Goal: Task Accomplishment & Management: Manage account settings

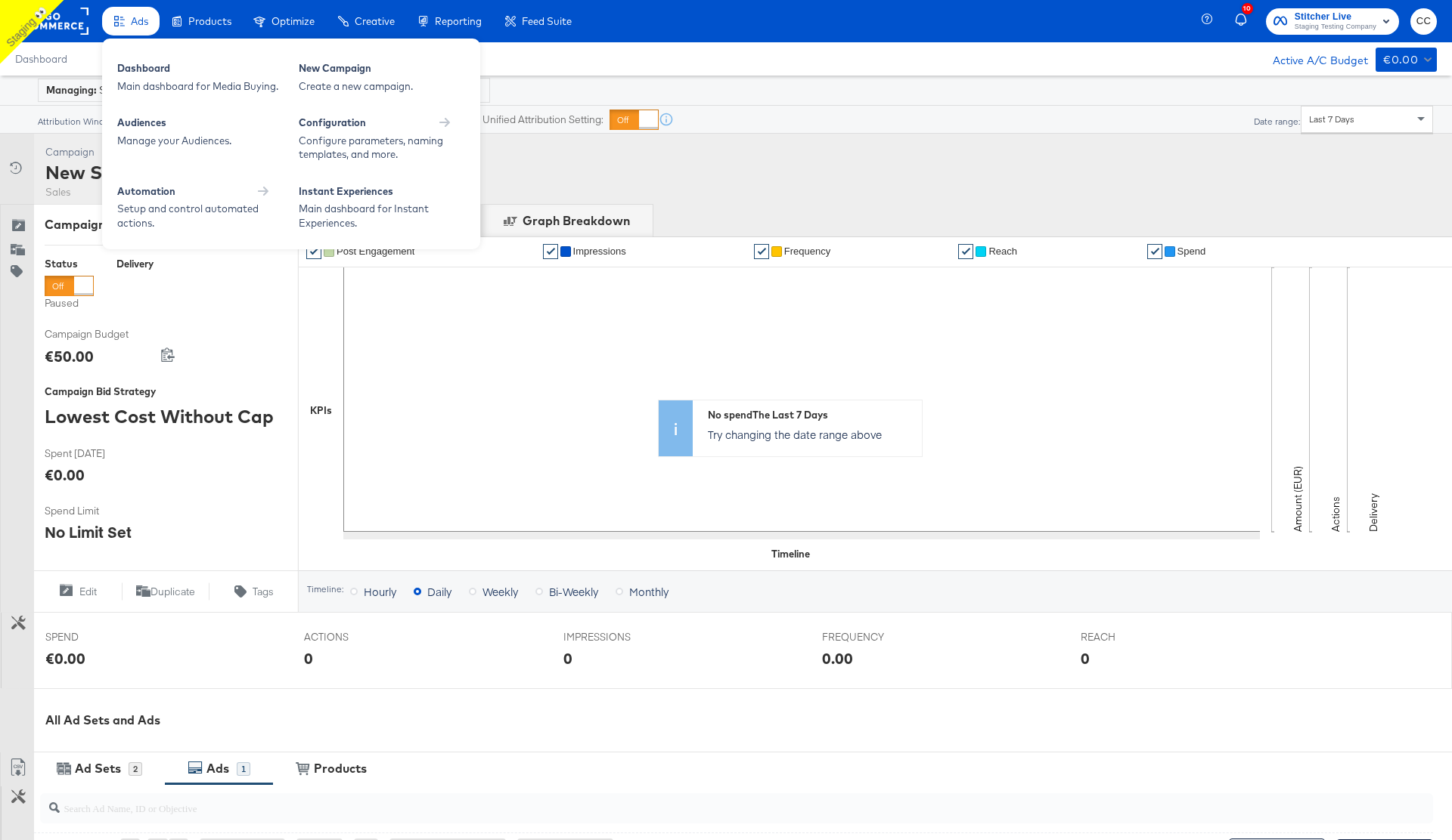
click at [139, 24] on span "Ads" at bounding box center [139, 21] width 17 height 12
click at [363, 182] on div "Instant Experiences Main dashboard for Instant Experiences." at bounding box center [382, 207] width 182 height 61
click at [351, 209] on div "Main dashboard for Instant Experiences." at bounding box center [382, 216] width 167 height 28
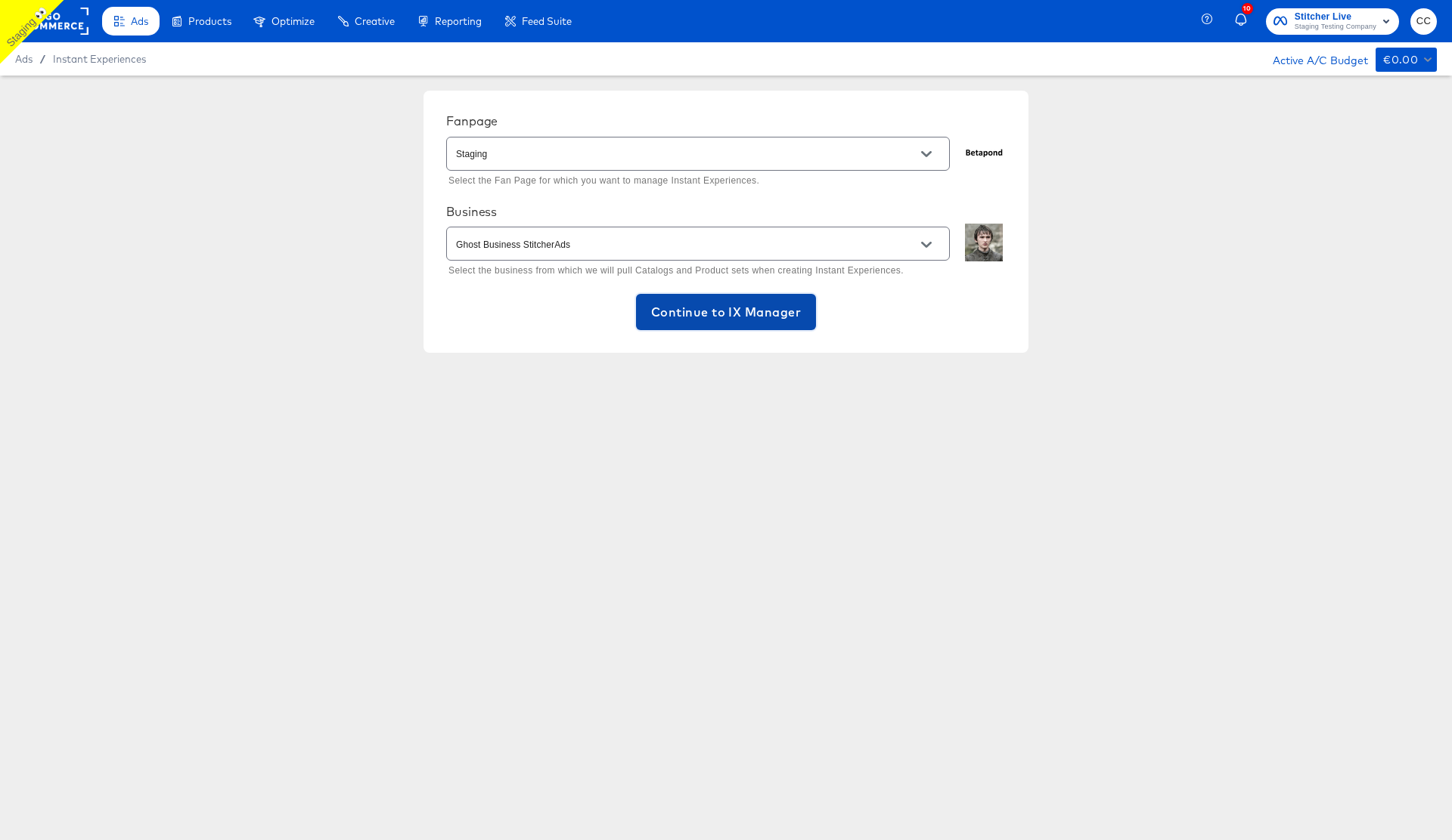
click at [725, 316] on span "Continue to IX Manager" at bounding box center [726, 312] width 150 height 21
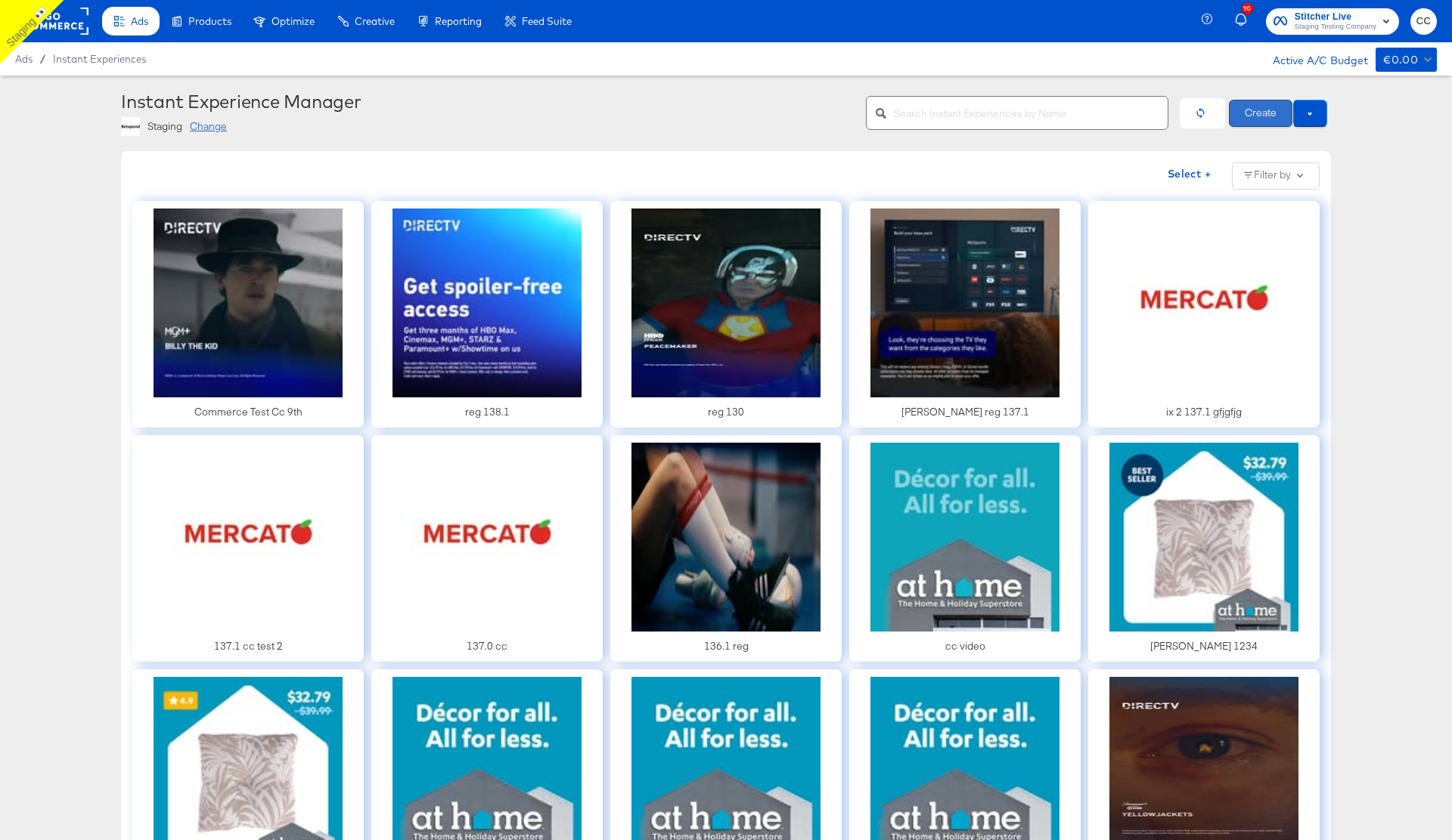
click at [1258, 118] on button "Create" at bounding box center [1260, 113] width 63 height 27
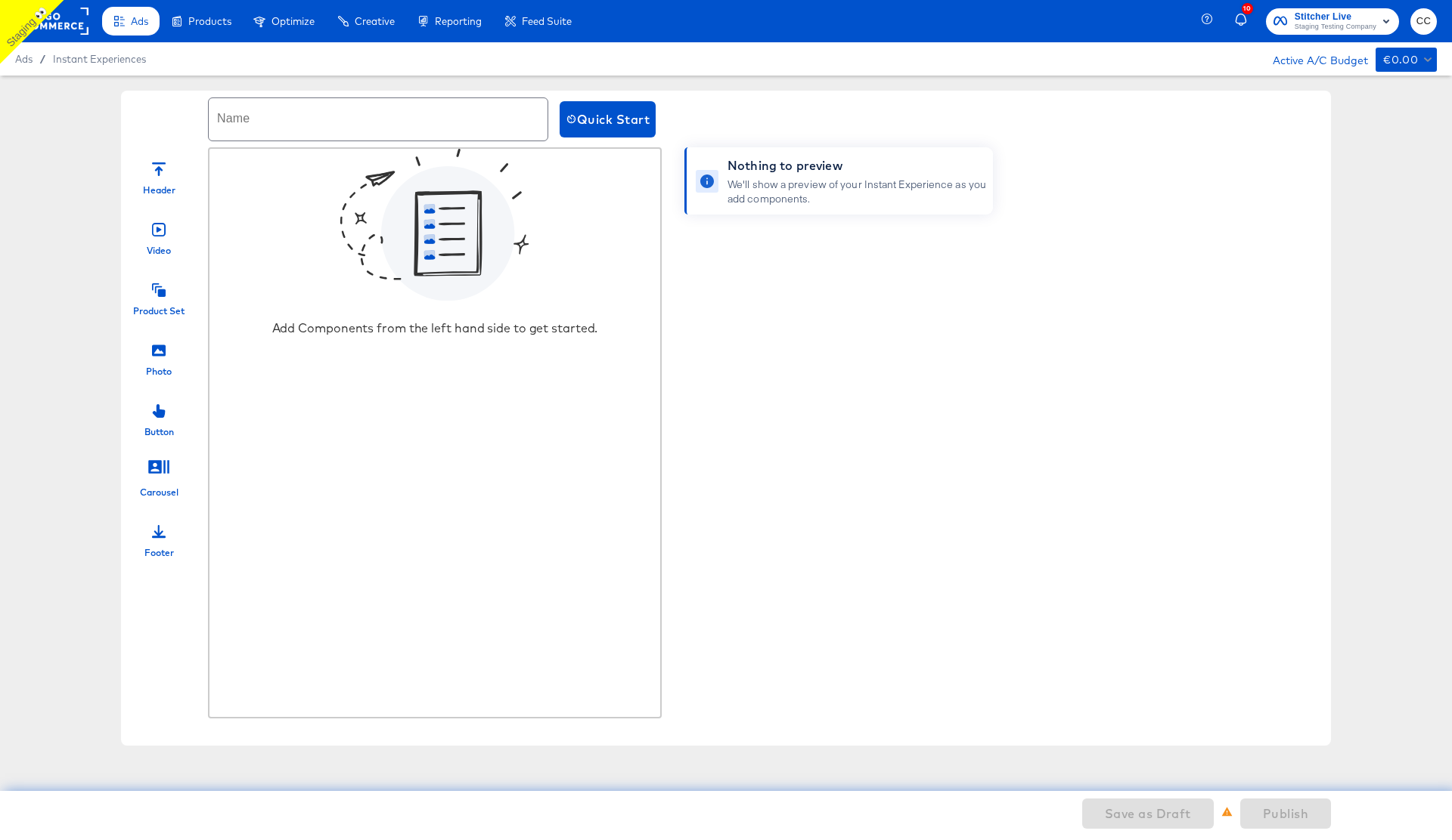
click at [253, 119] on input "text" at bounding box center [378, 119] width 339 height 42
click at [242, 129] on input "phot and set only" at bounding box center [378, 119] width 339 height 42
type input "photo and set only"
click at [154, 363] on div at bounding box center [158, 348] width 13 height 33
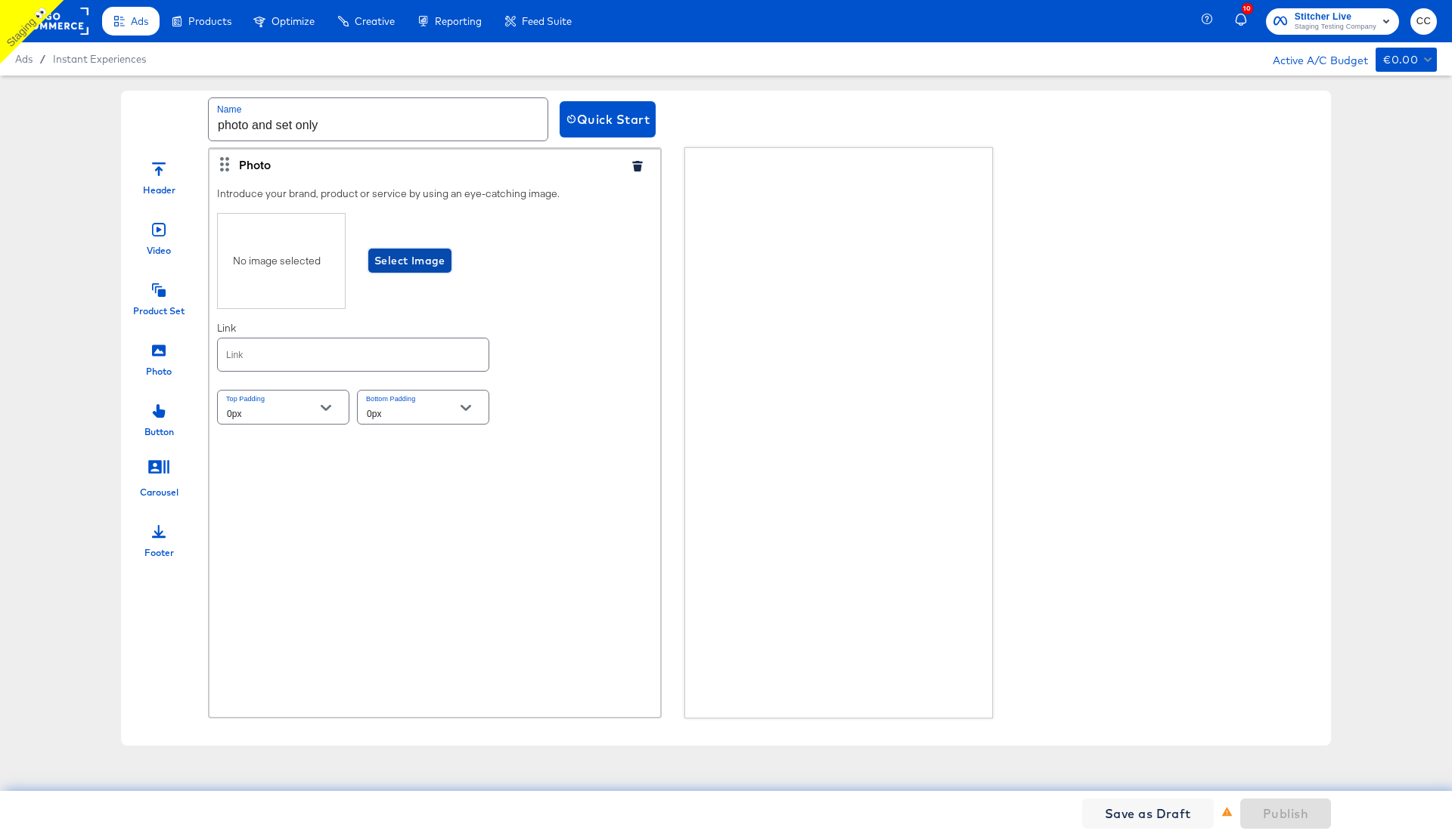
click at [416, 260] on span "Select Image" at bounding box center [409, 261] width 71 height 19
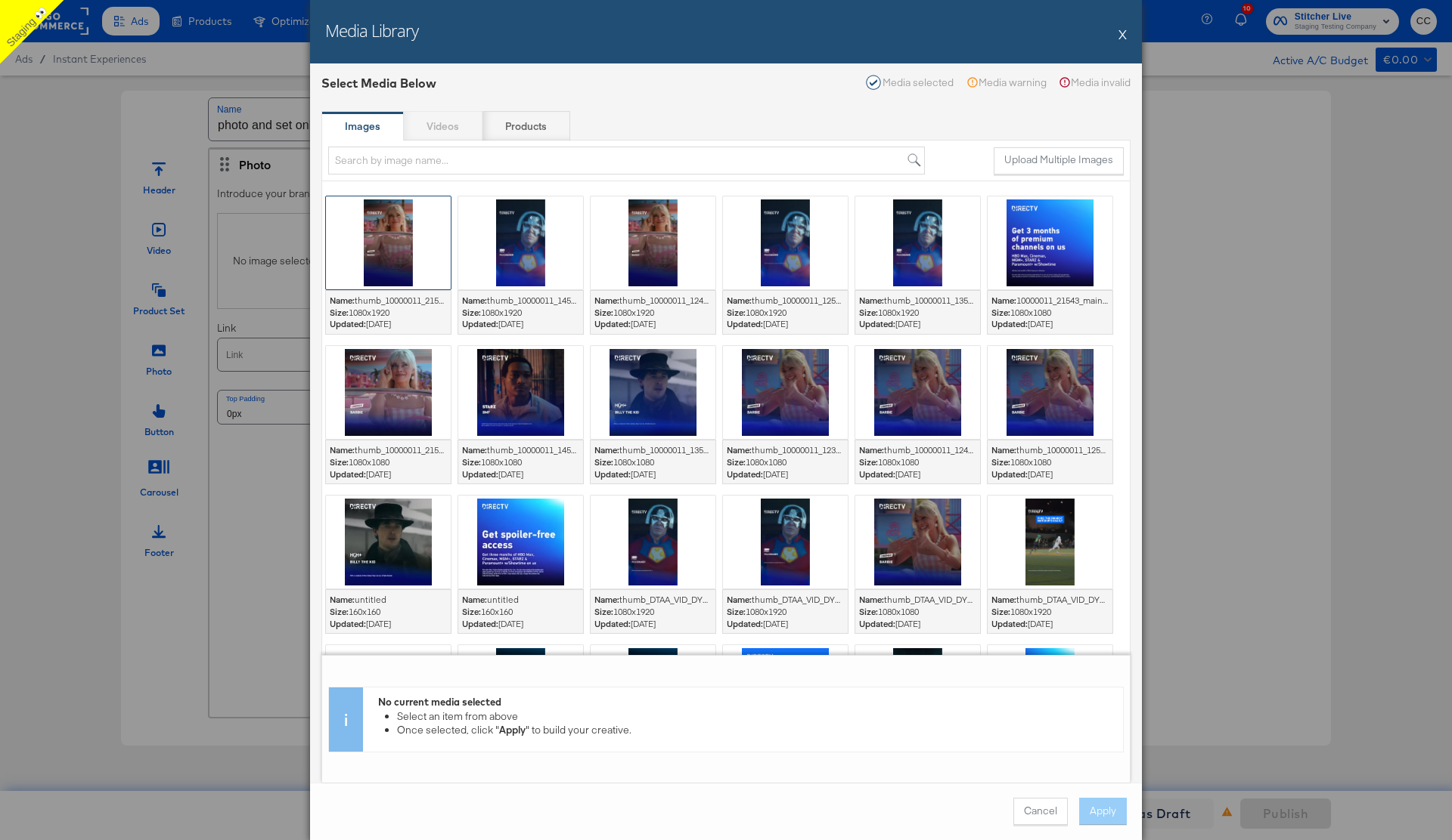
click at [396, 232] on div at bounding box center [388, 243] width 124 height 93
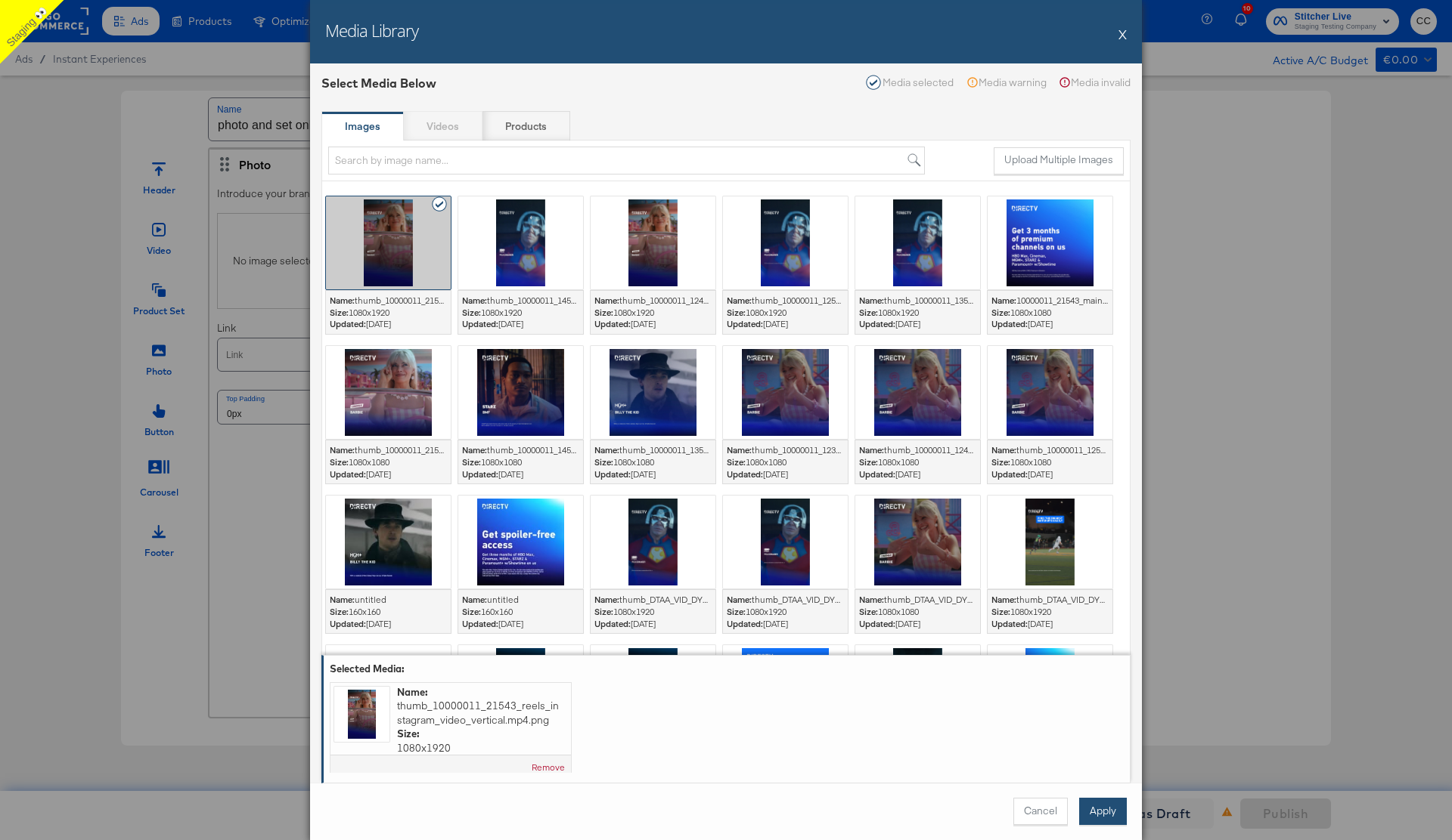
click at [1110, 813] on button "Apply" at bounding box center [1102, 811] width 48 height 27
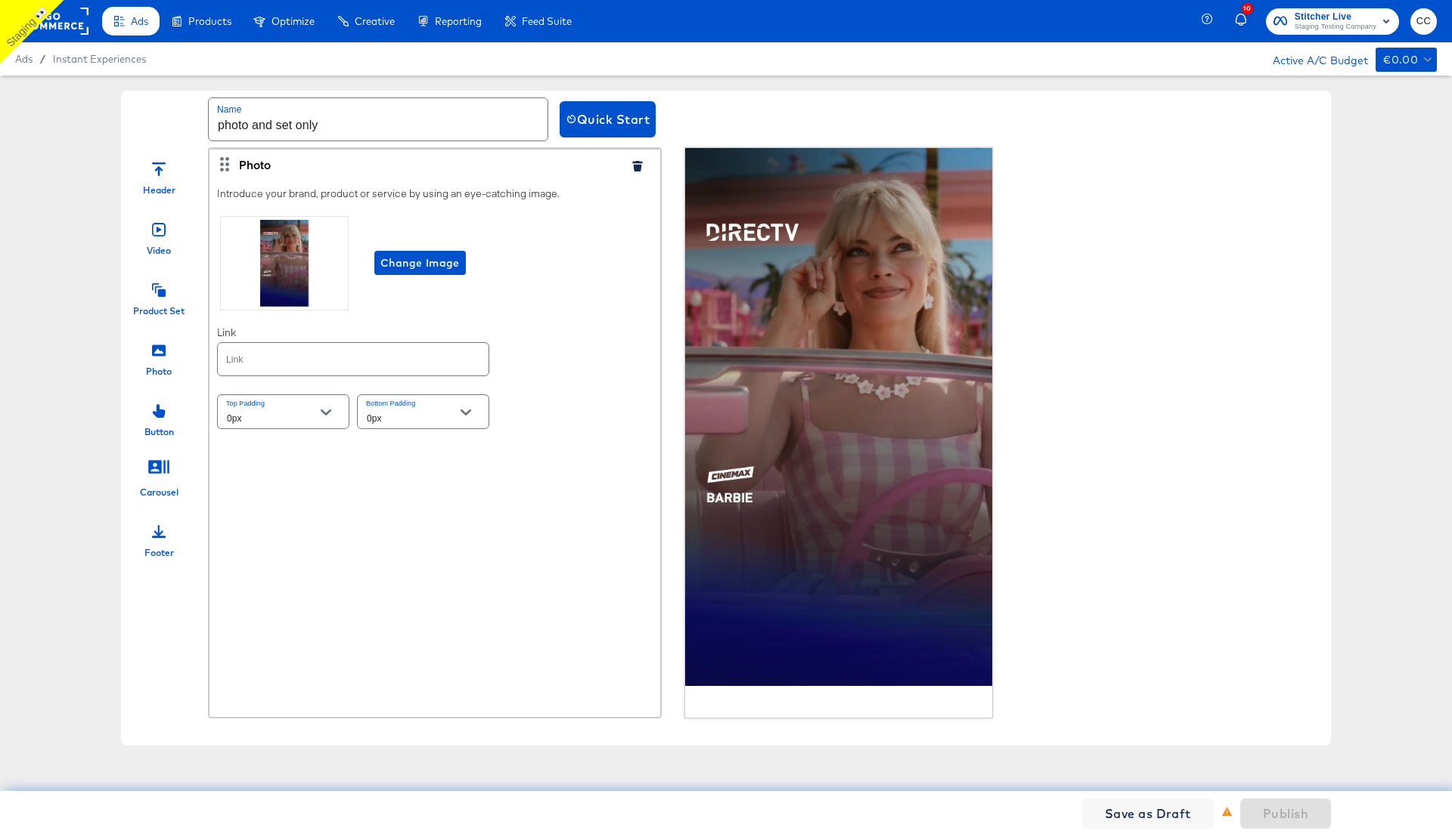
click at [274, 363] on input "text" at bounding box center [352, 359] width 270 height 33
type input "http://www.kargo.com"
click at [418, 587] on div "Photo Introduce your brand, product or service by using an eye-catching image. …" at bounding box center [435, 432] width 454 height 572
click at [159, 298] on div at bounding box center [158, 288] width 13 height 33
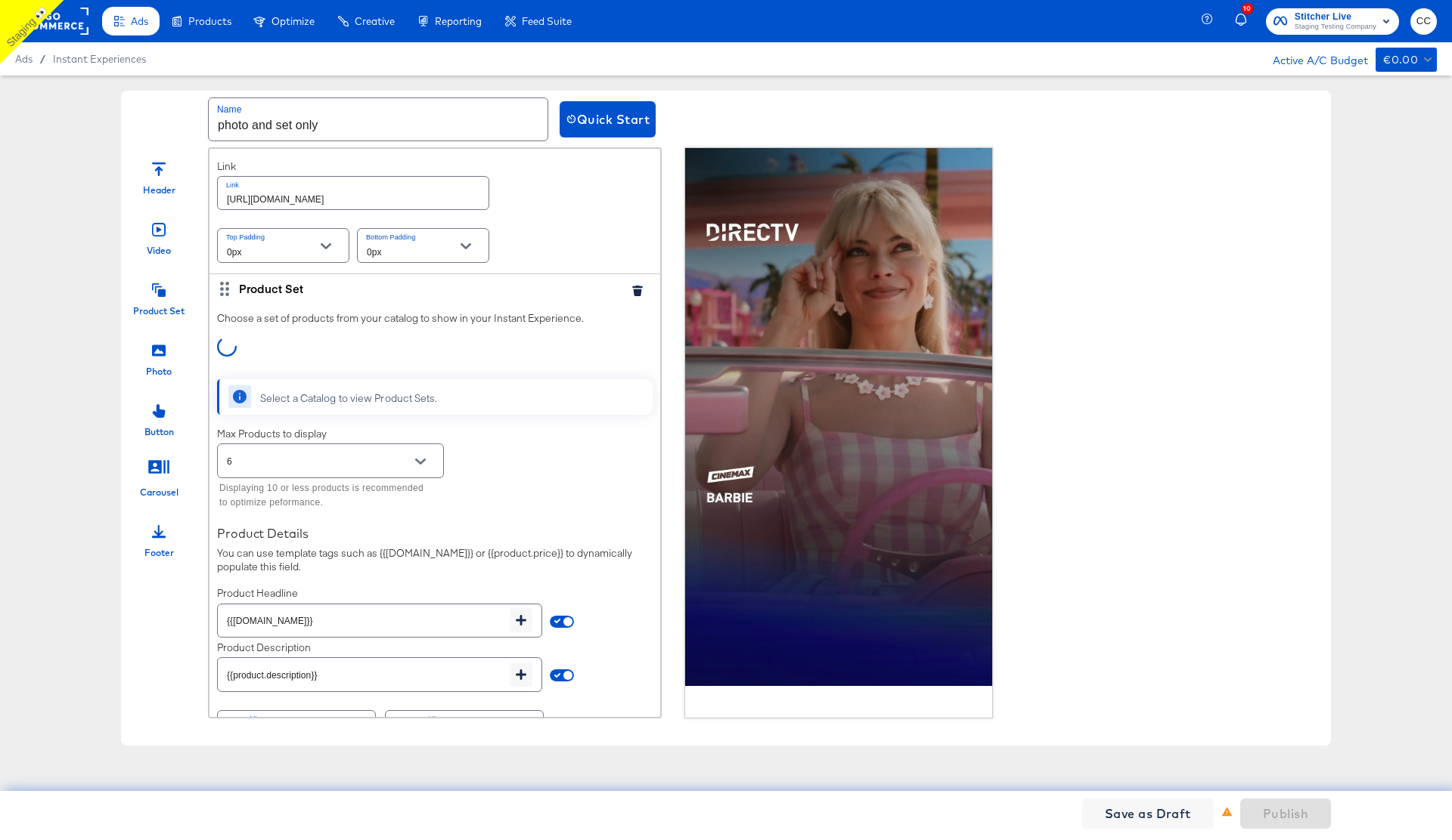
scroll to position [169, 0]
click at [420, 456] on icon "Open" at bounding box center [420, 459] width 10 height 10
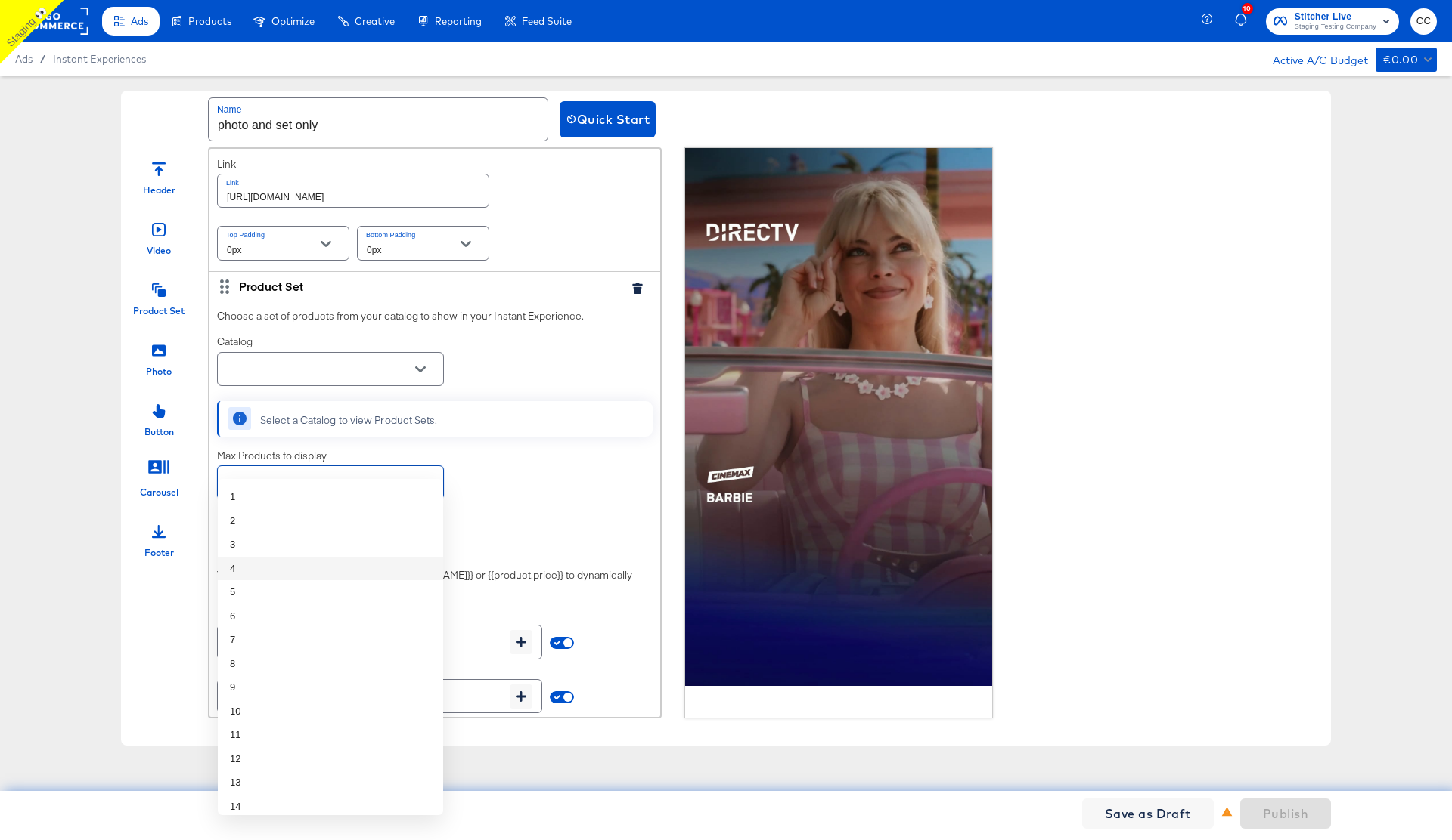
click at [286, 575] on li "4" at bounding box center [330, 569] width 225 height 24
type input "4"
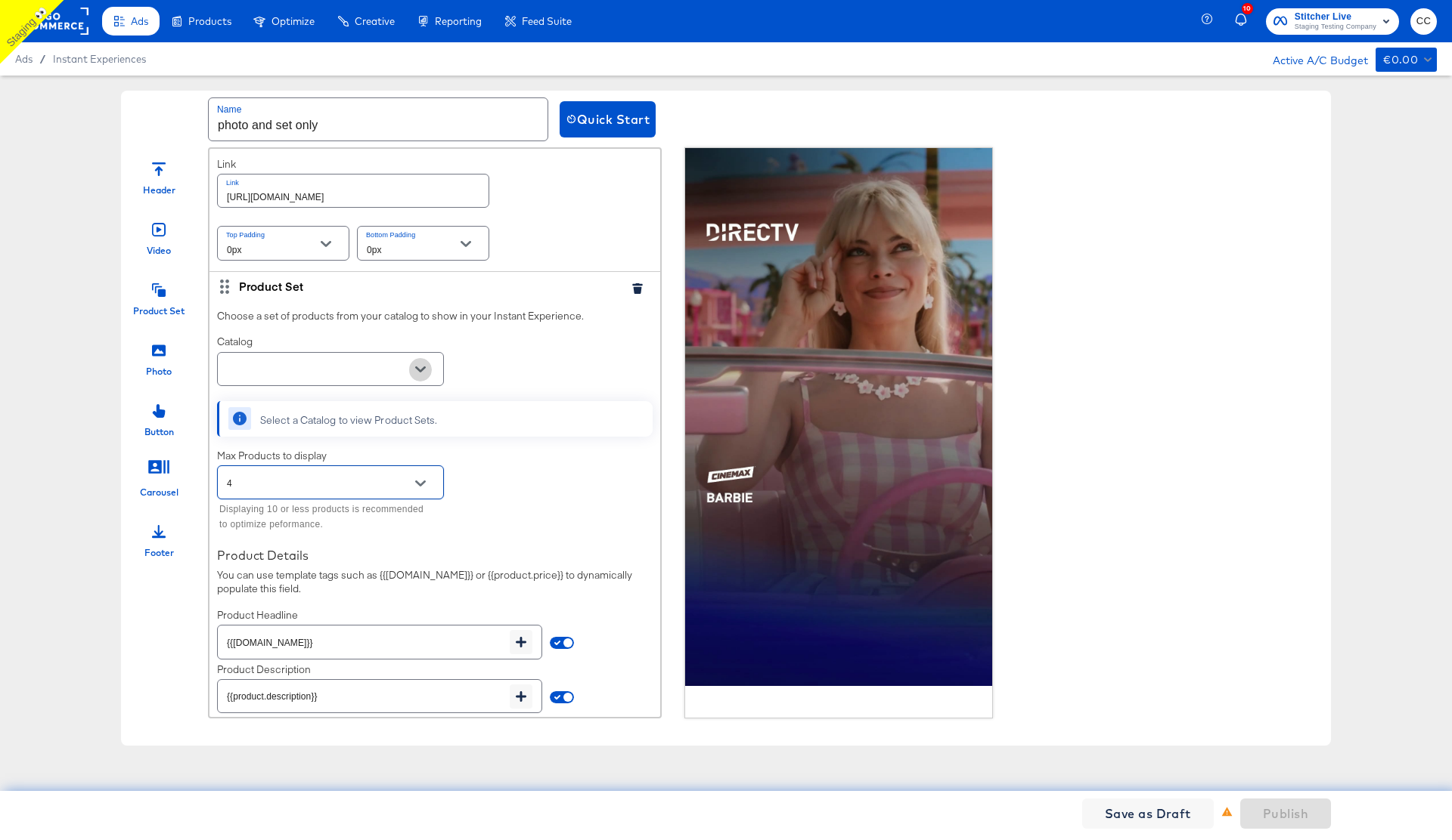
click at [422, 373] on icon "Open" at bounding box center [420, 369] width 10 height 10
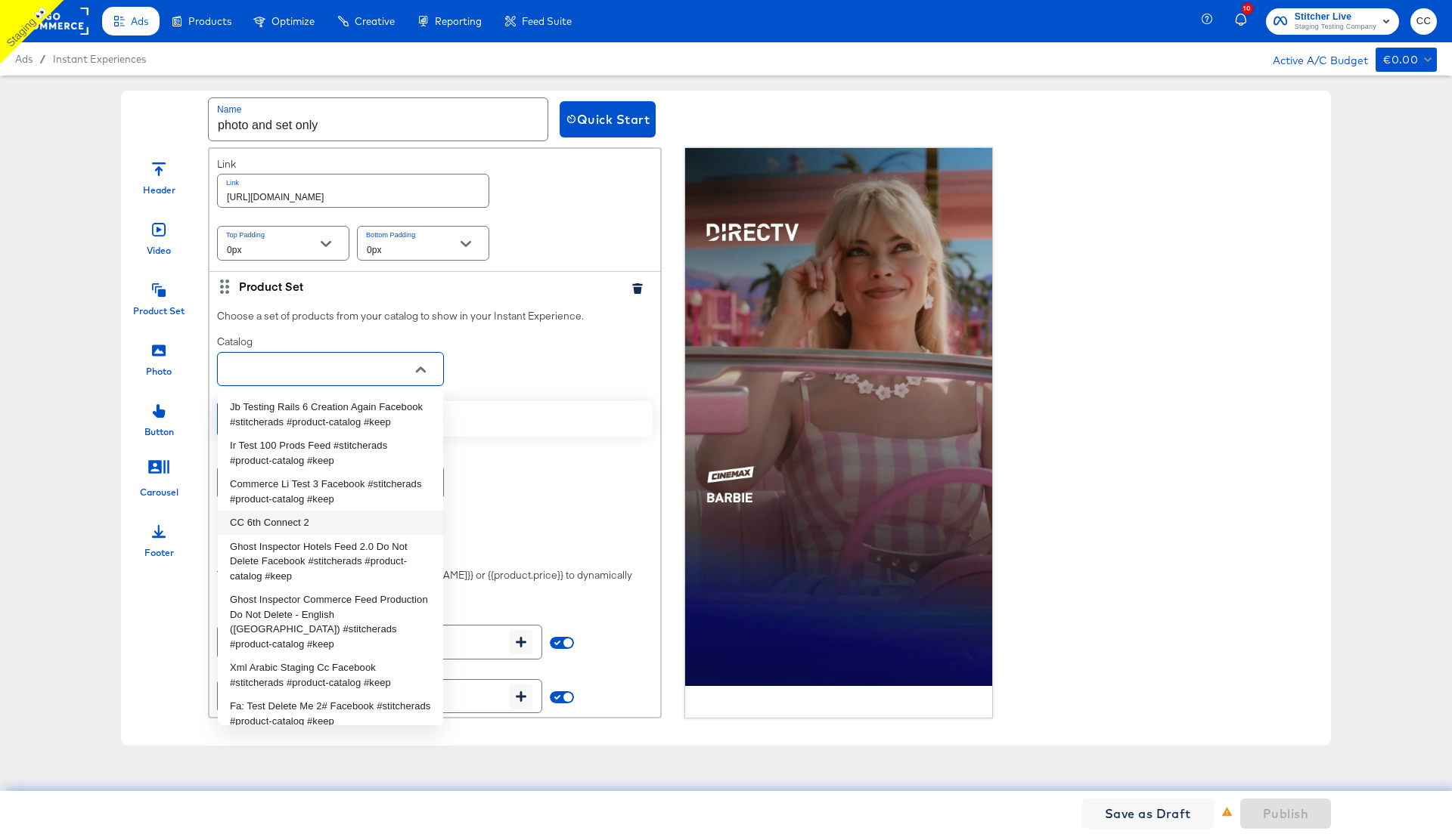
click at [304, 518] on li "CC 6th Connect 2" at bounding box center [330, 524] width 225 height 24
type input "CC 6th Connect 2"
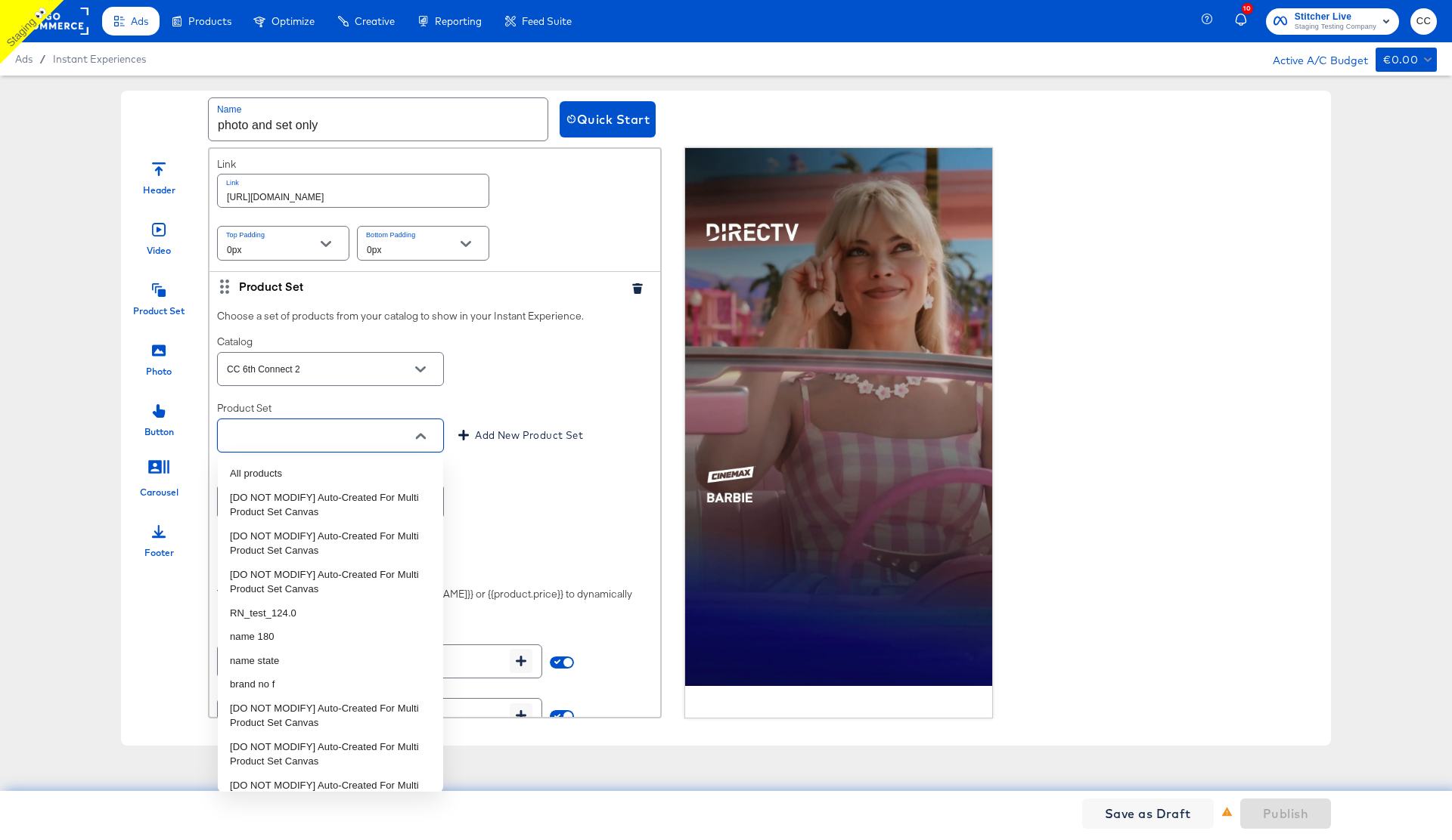
click at [379, 435] on input "text" at bounding box center [318, 436] width 189 height 17
click at [345, 459] on ul "All products [DO NOT MODIFY] Auto-Created For Multi Product Set Canvas [DO NOT …" at bounding box center [330, 623] width 225 height 336
click at [339, 465] on li "All products" at bounding box center [330, 474] width 225 height 24
type input "All products"
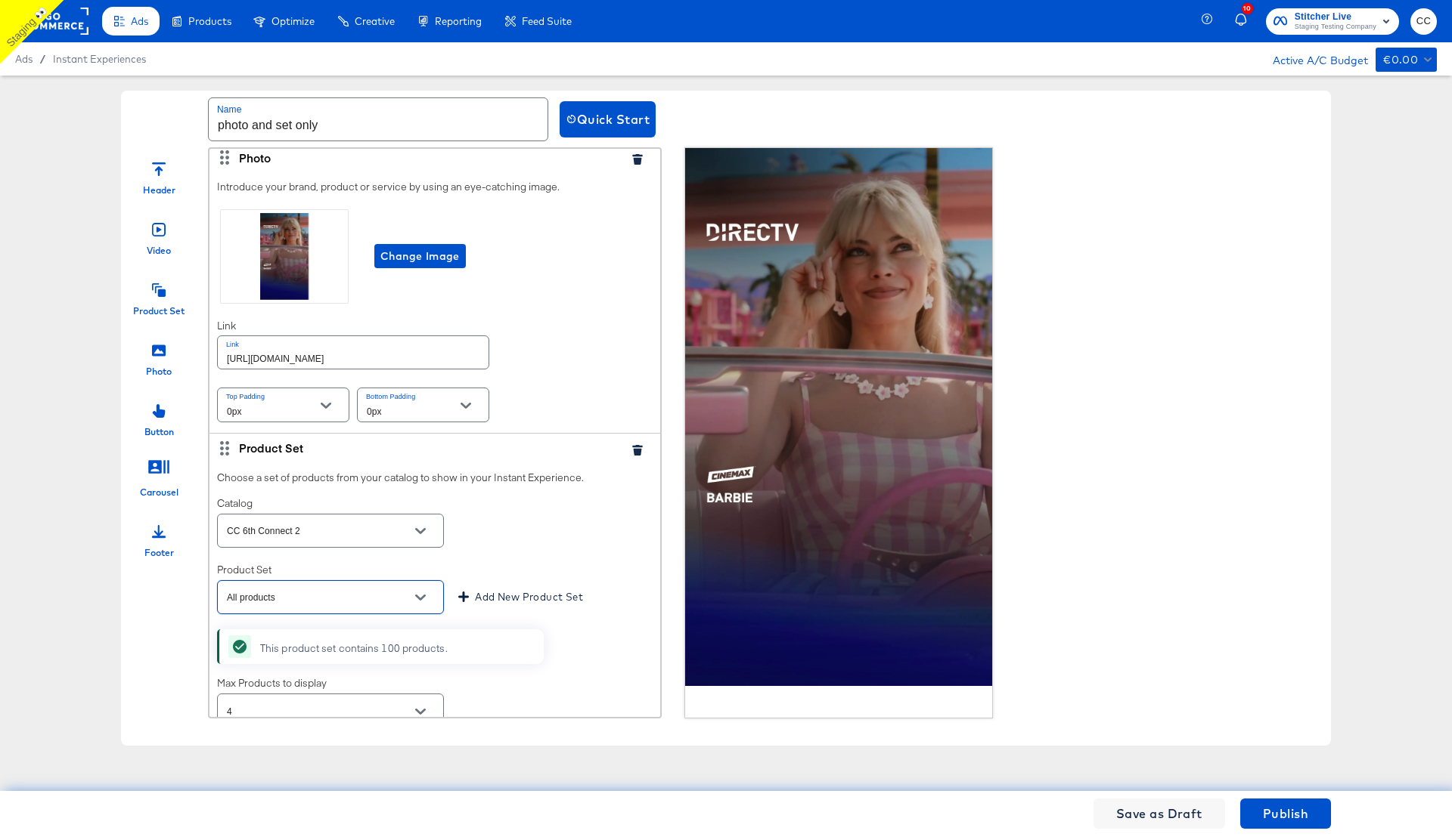
scroll to position [0, 0]
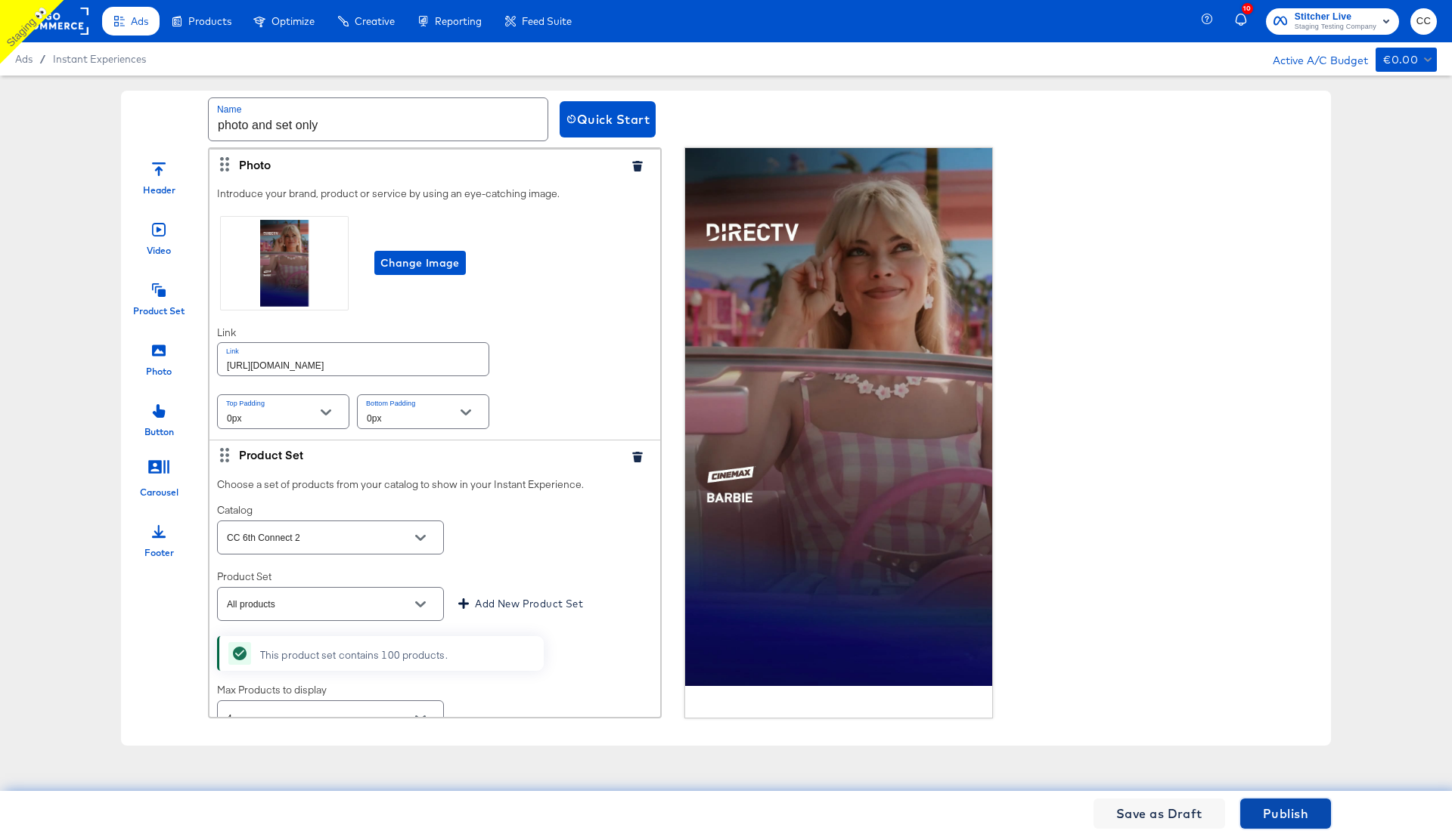
click at [1302, 814] on span "Publish" at bounding box center [1285, 814] width 45 height 21
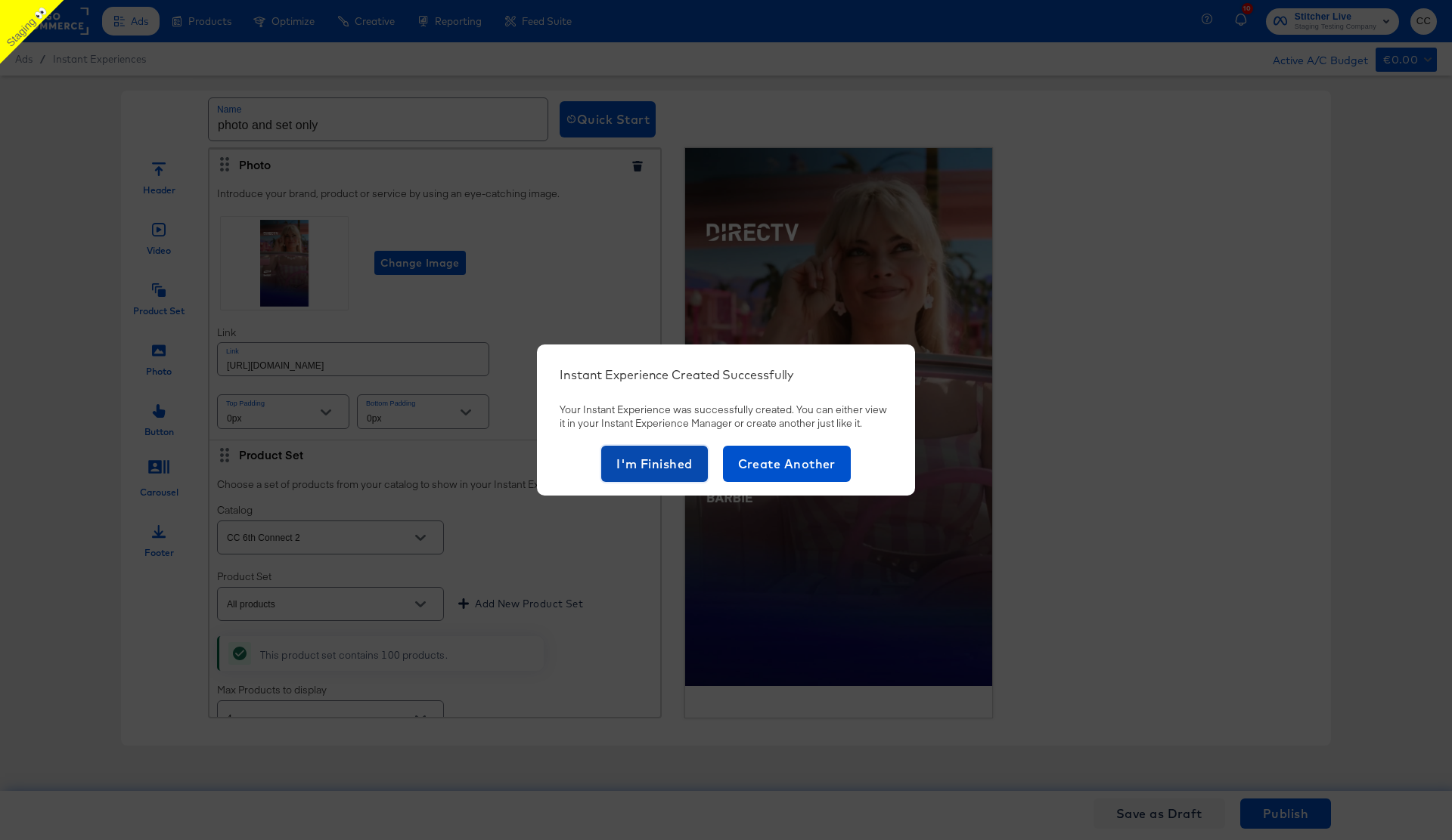
click at [642, 465] on span "I'm Finished" at bounding box center [654, 464] width 76 height 21
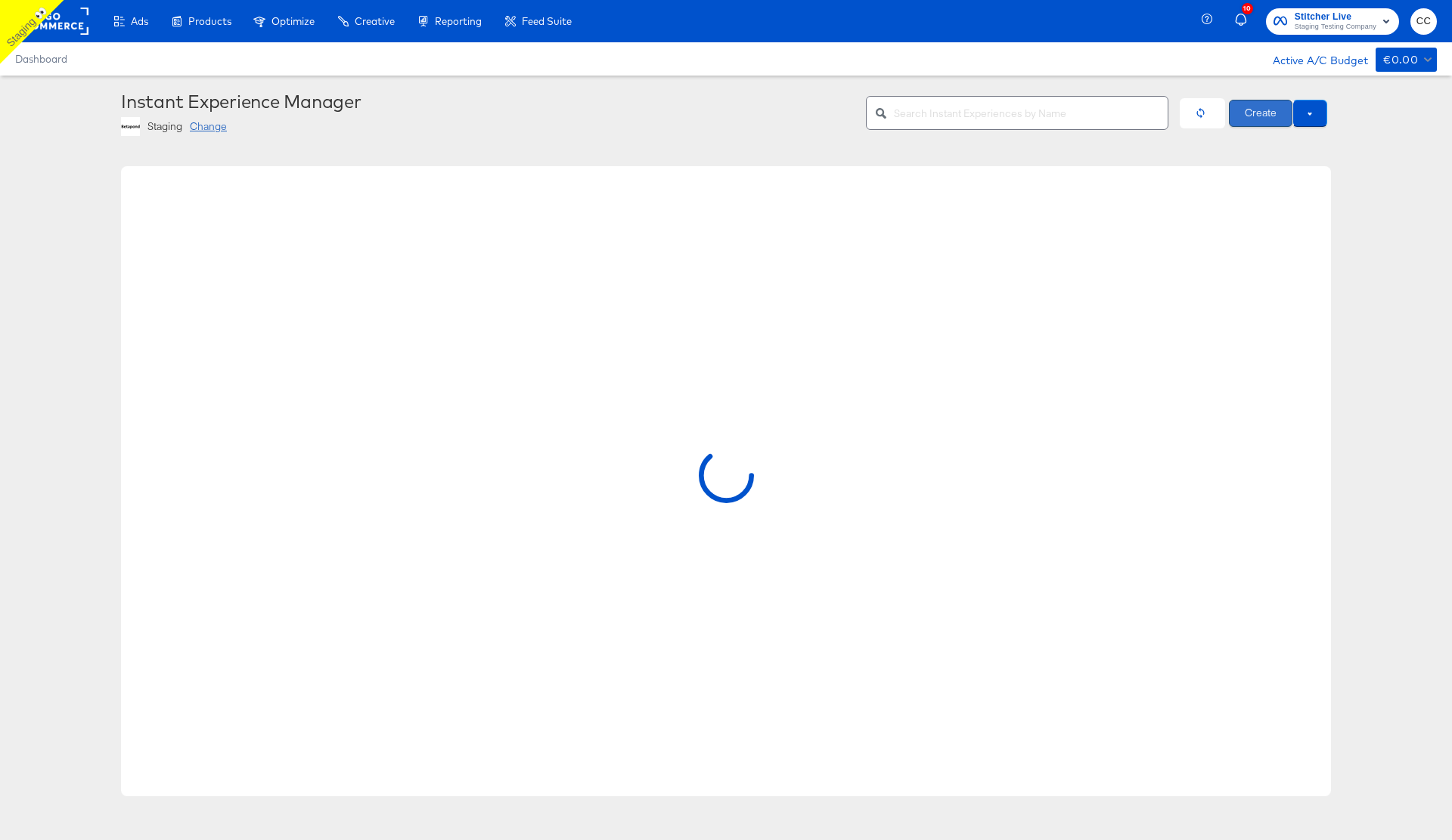
click at [1253, 117] on button "Create" at bounding box center [1260, 113] width 63 height 27
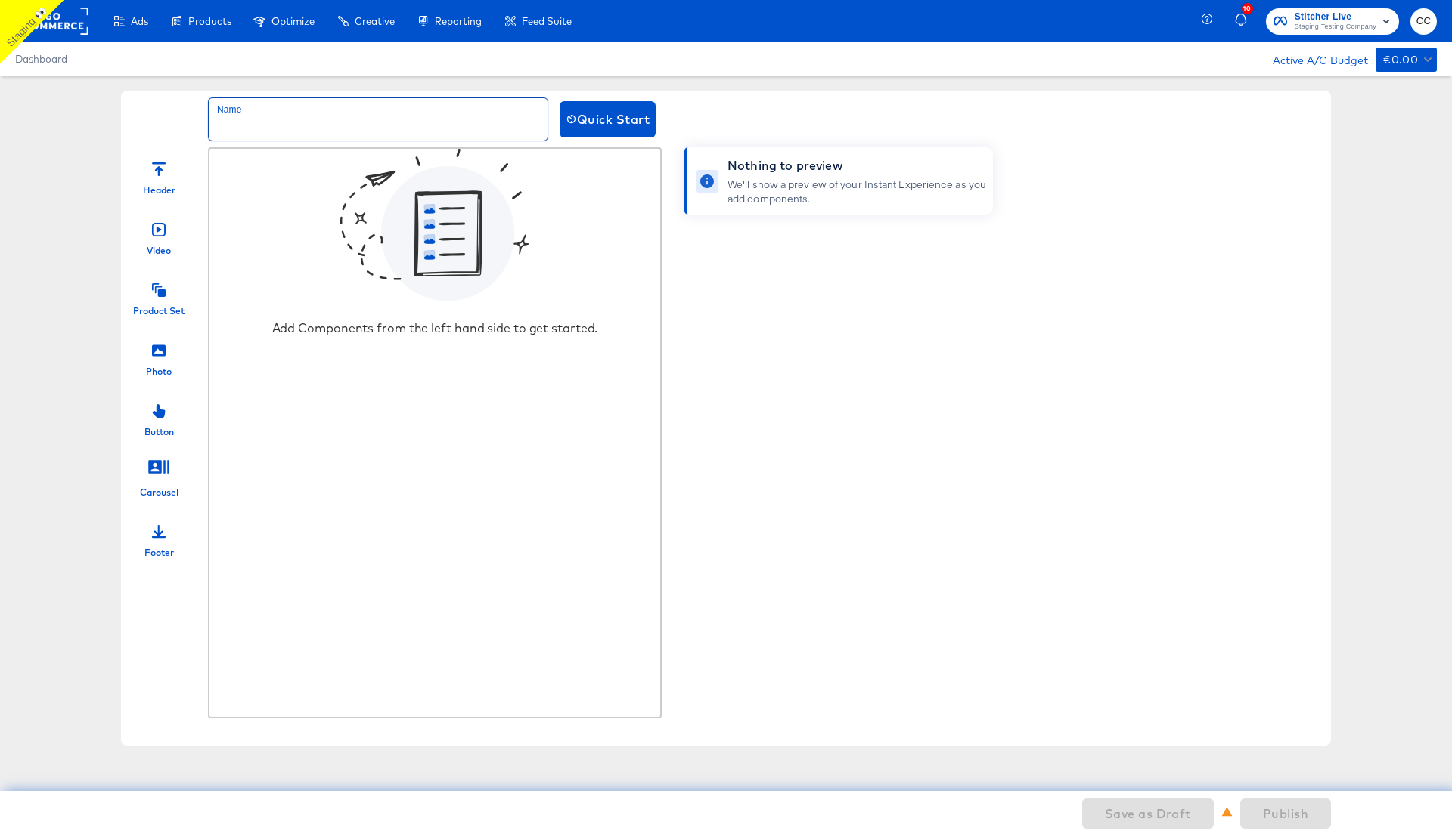
click at [266, 121] on input "text" at bounding box center [378, 119] width 339 height 42
type input "ix staging"
click at [151, 358] on div "Photo" at bounding box center [158, 355] width 75 height 45
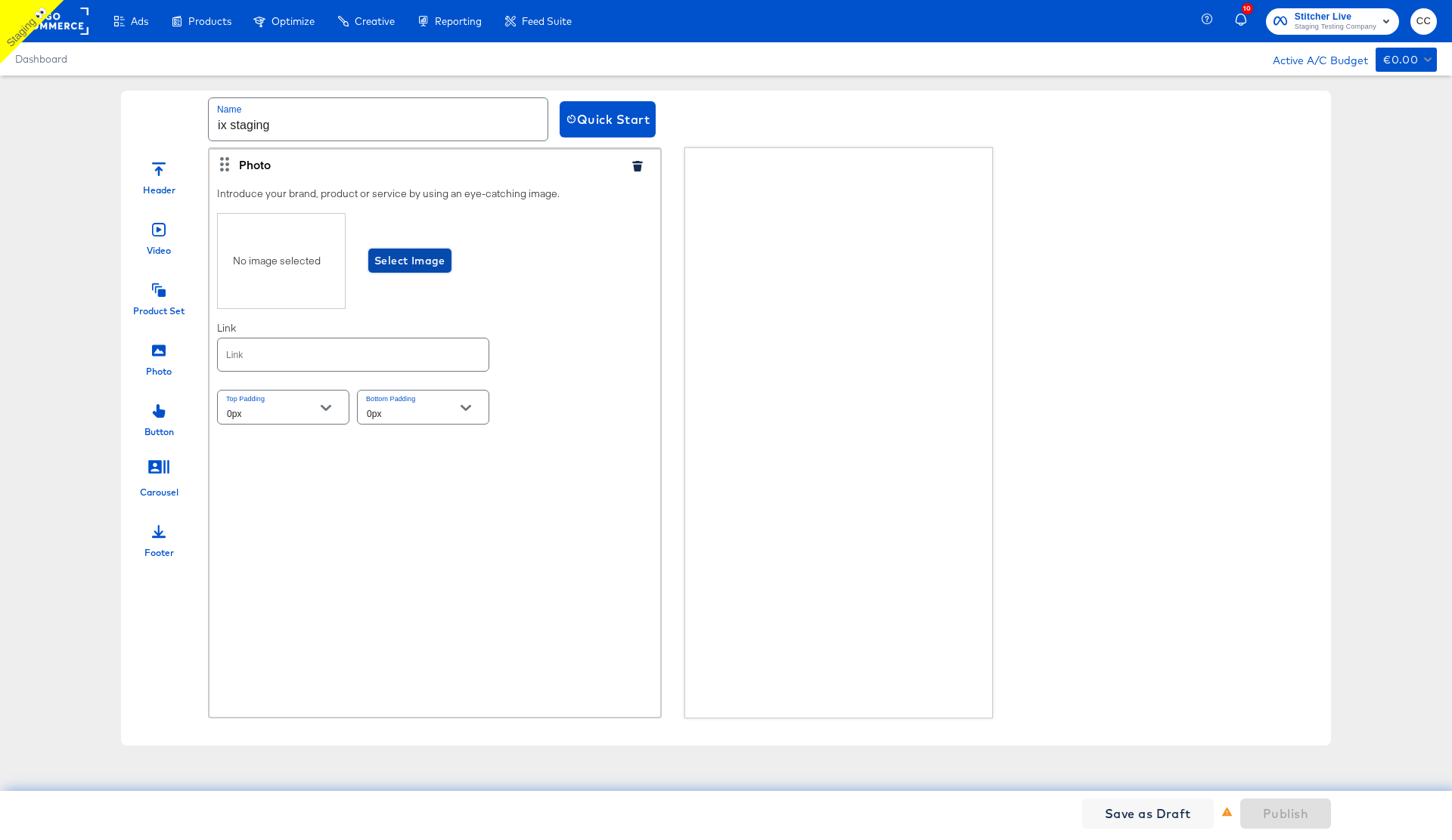
click at [409, 254] on span "Select Image" at bounding box center [409, 261] width 71 height 19
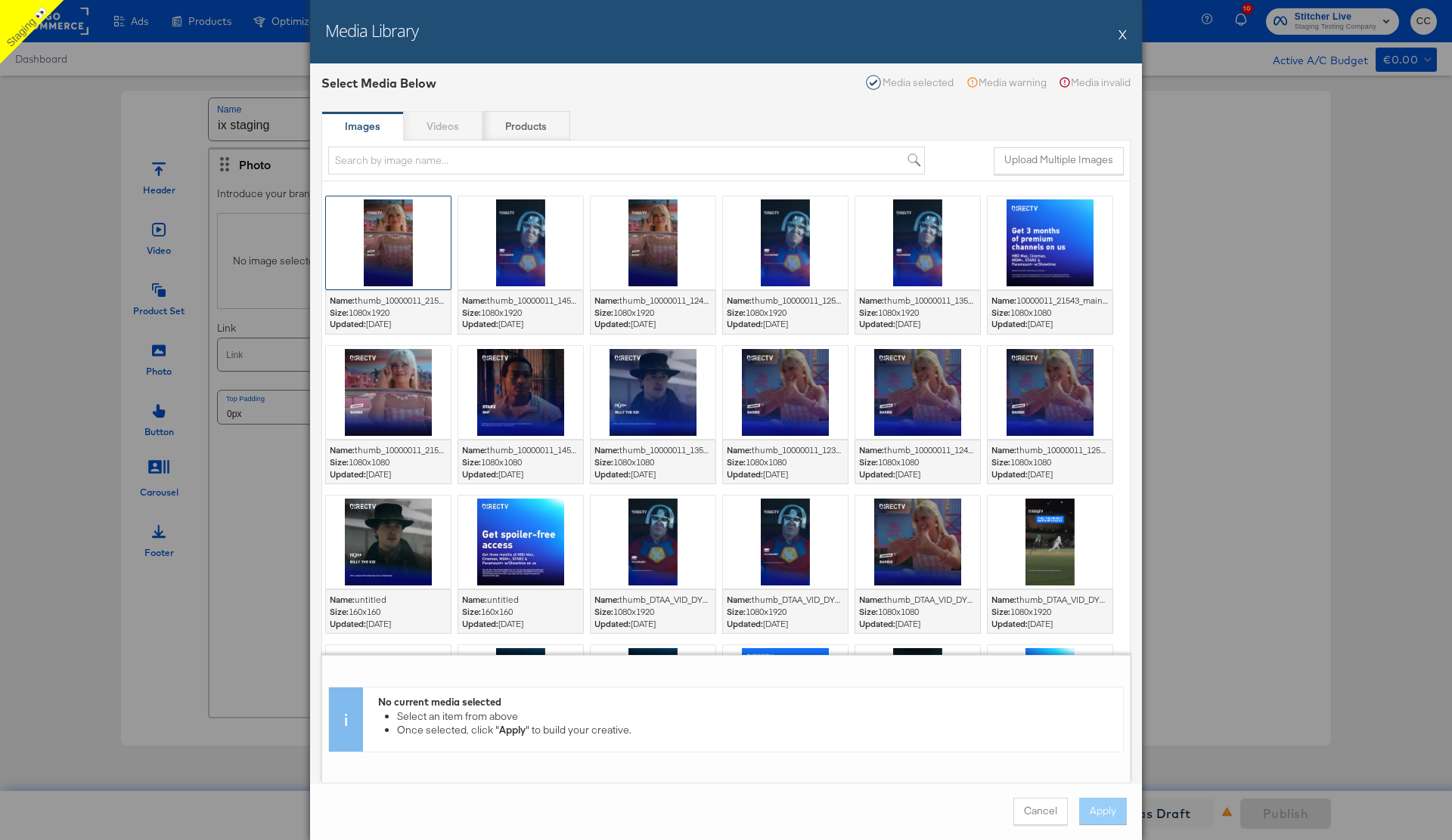
click at [416, 243] on div at bounding box center [388, 243] width 124 height 93
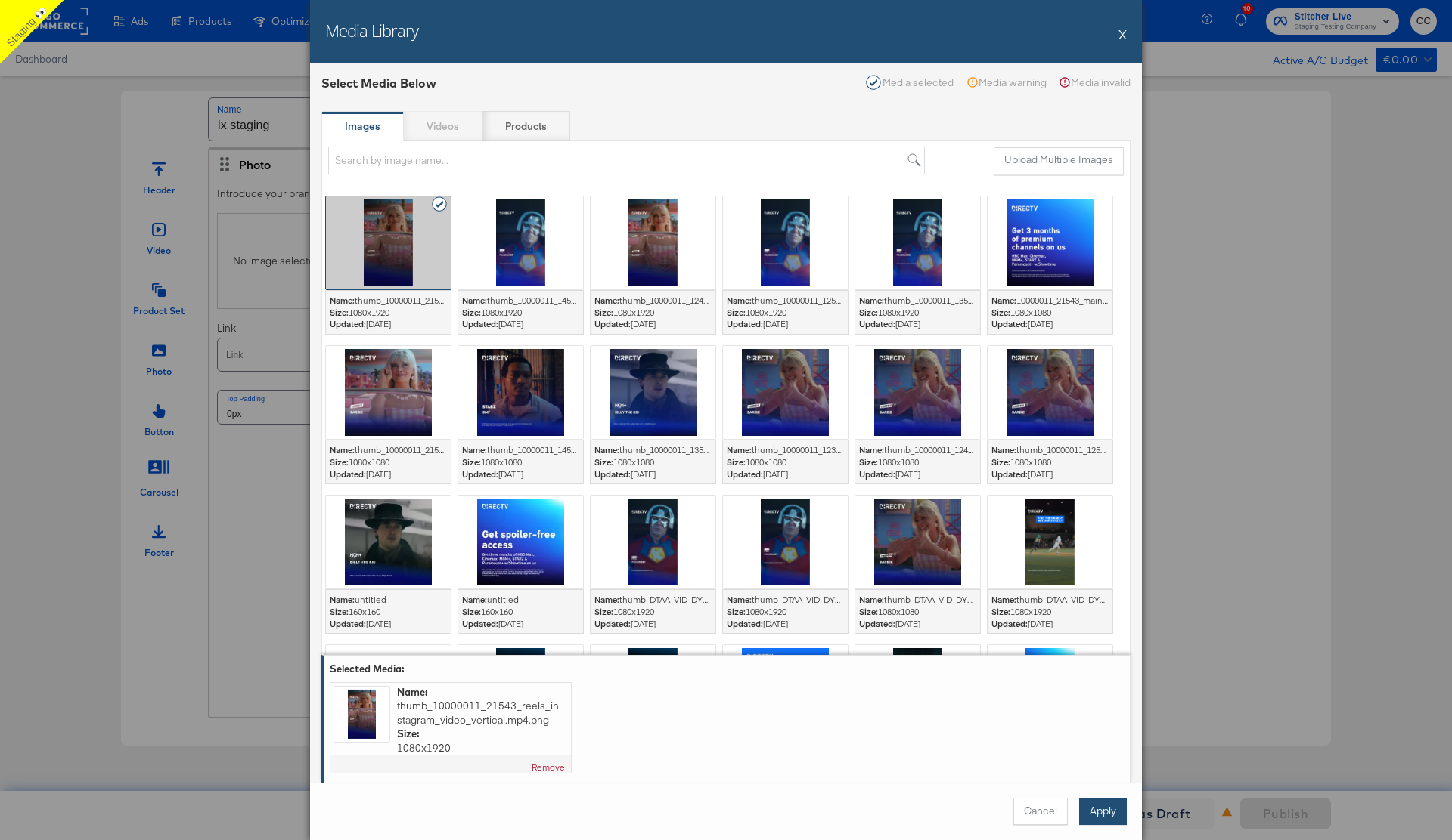
click at [1101, 808] on button "Apply" at bounding box center [1102, 811] width 48 height 27
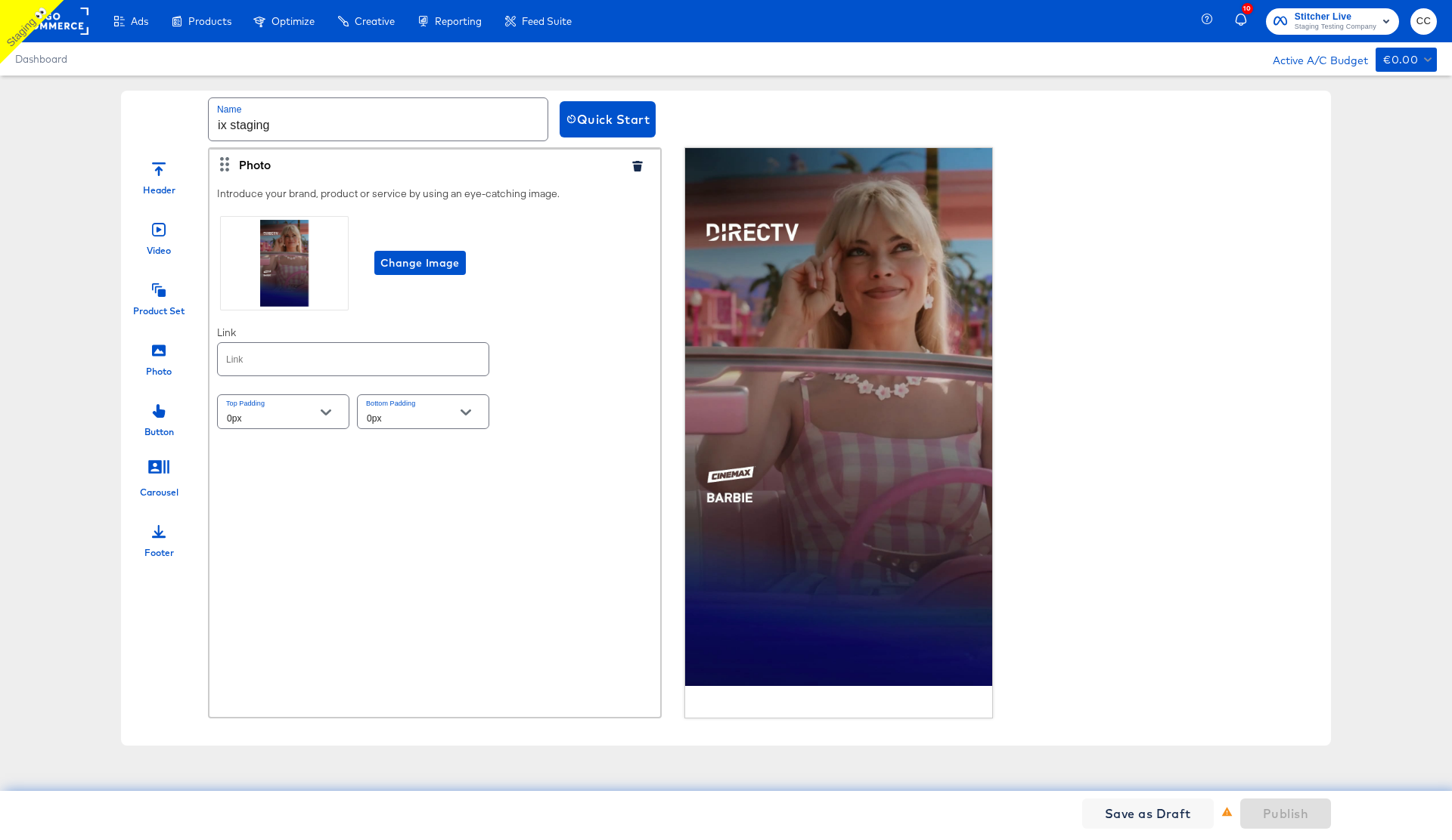
click at [255, 354] on input "text" at bounding box center [352, 359] width 270 height 33
type input "http://www.kargo.com"
click at [155, 289] on icon at bounding box center [158, 290] width 13 height 13
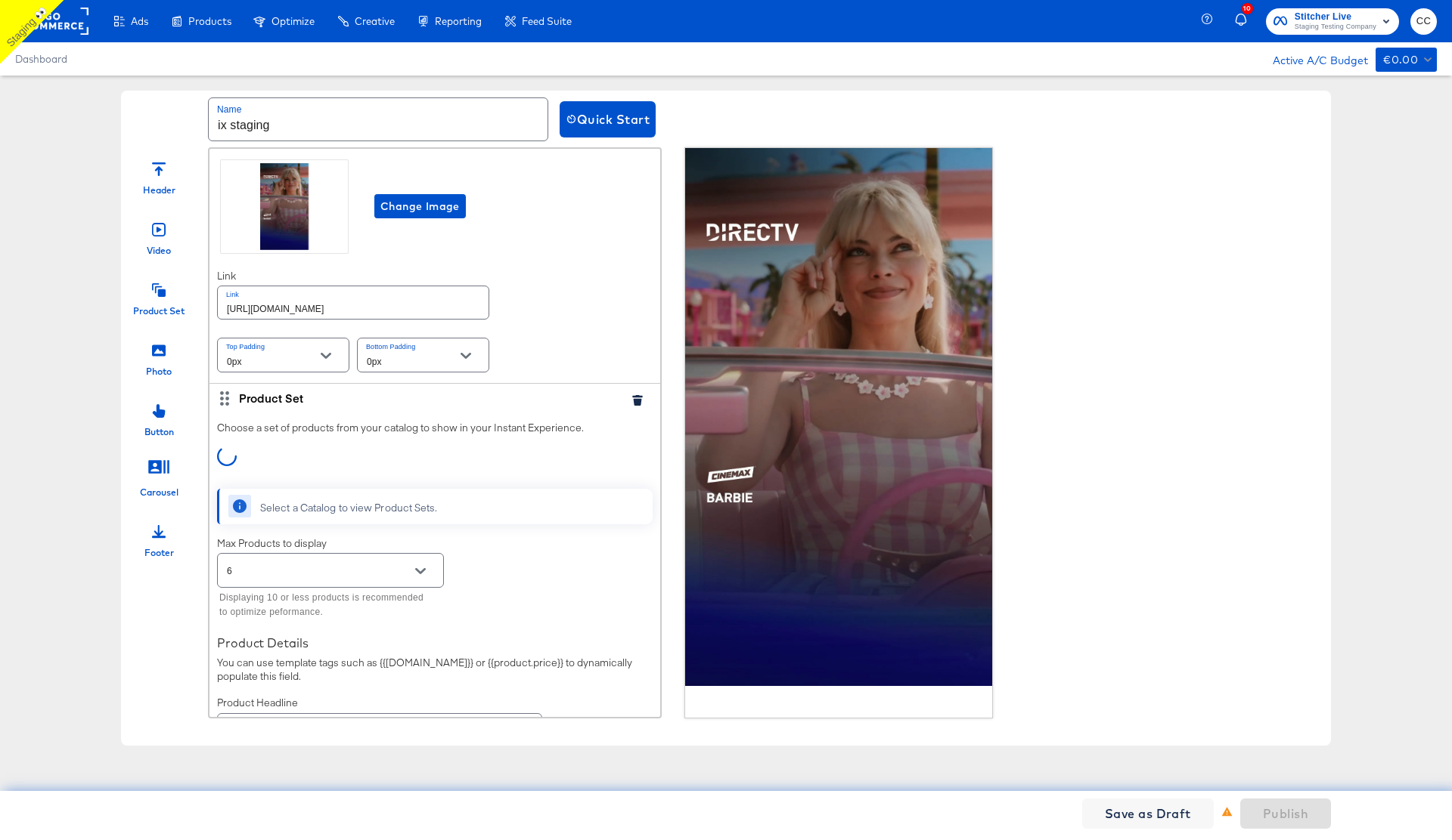
scroll to position [61, 0]
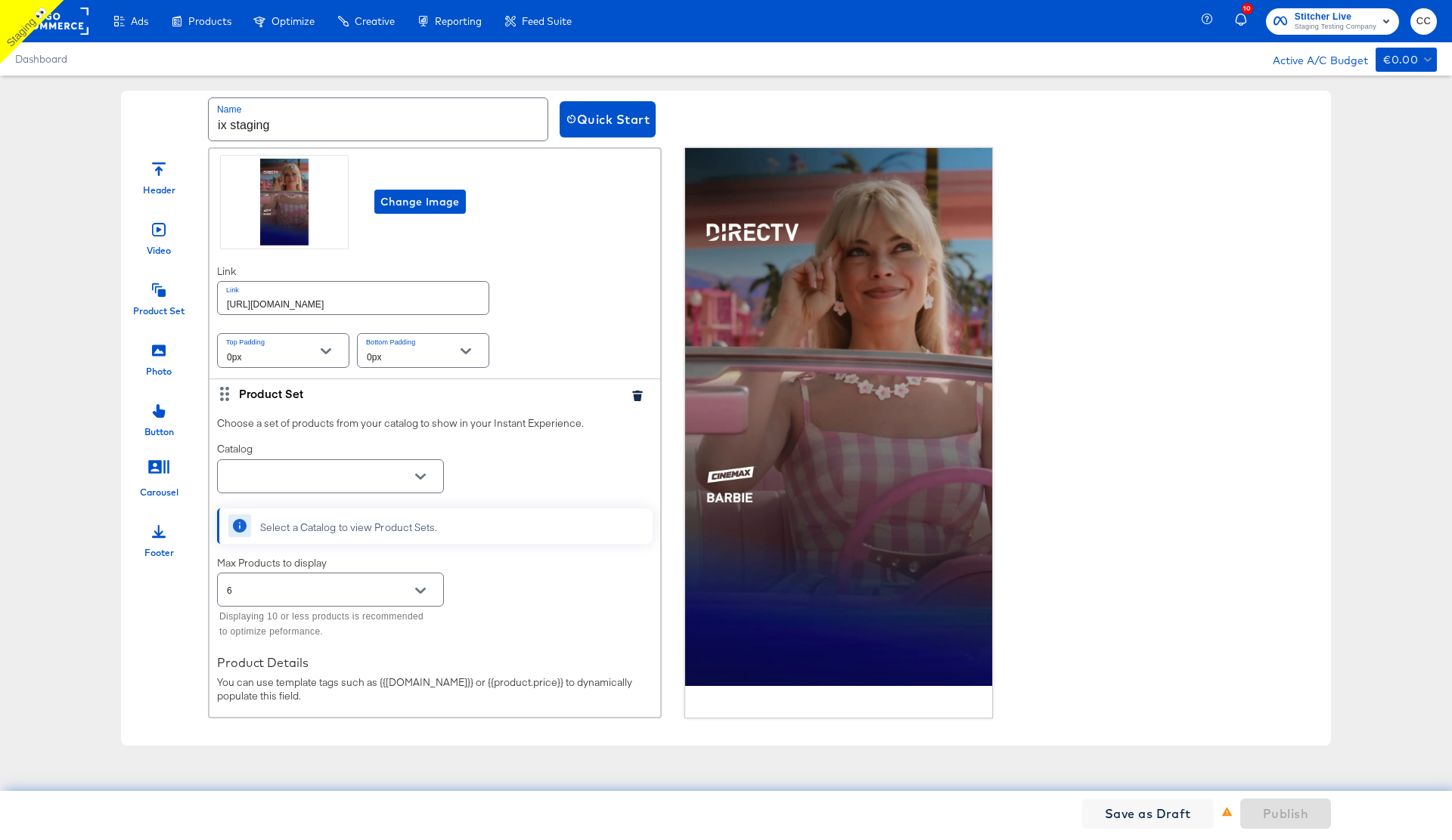
click at [351, 474] on input "text" at bounding box center [318, 477] width 189 height 17
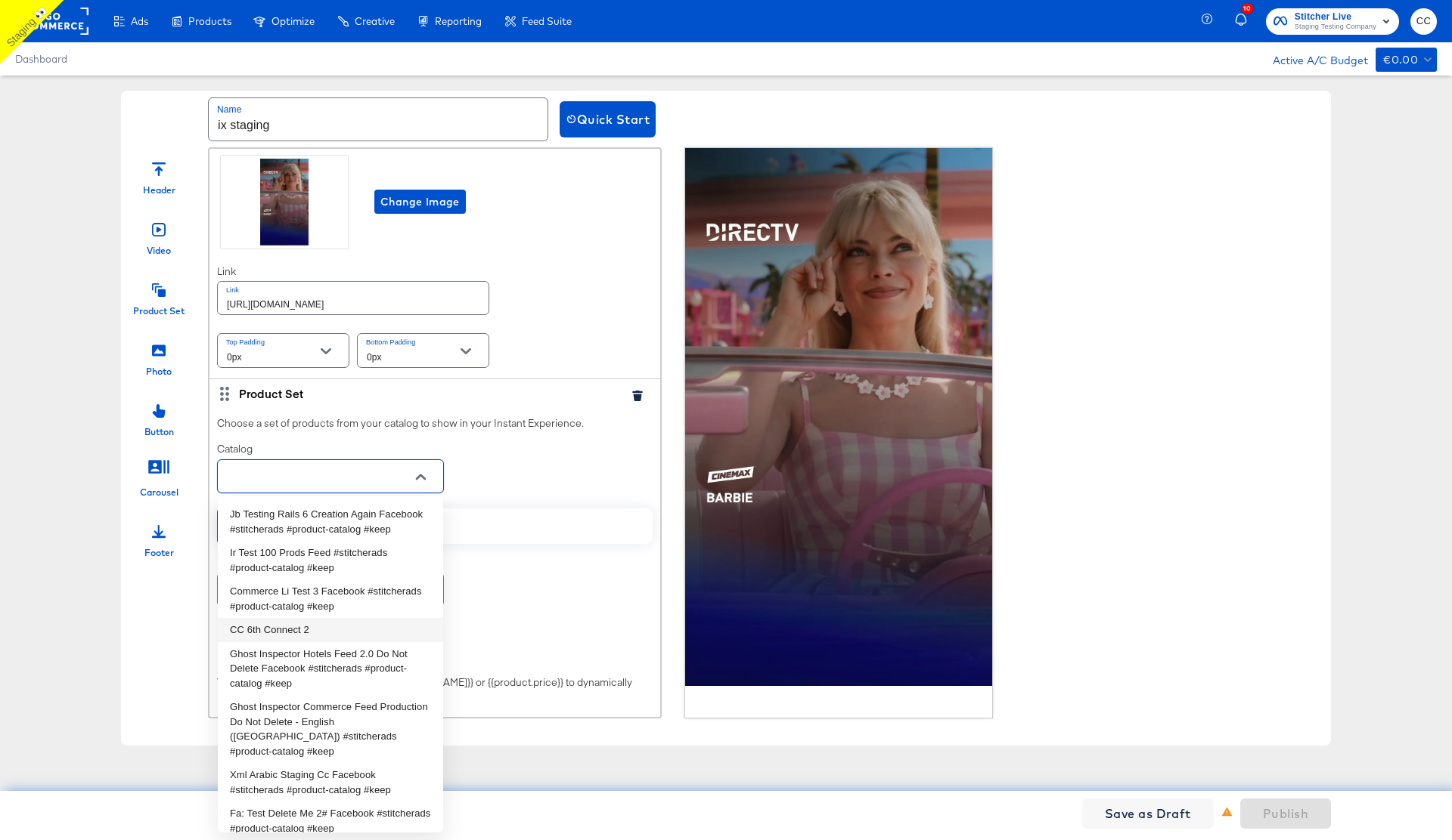
click at [282, 634] on li "CC 6th Connect 2" at bounding box center [330, 630] width 225 height 24
type input "CC 6th Connect 2"
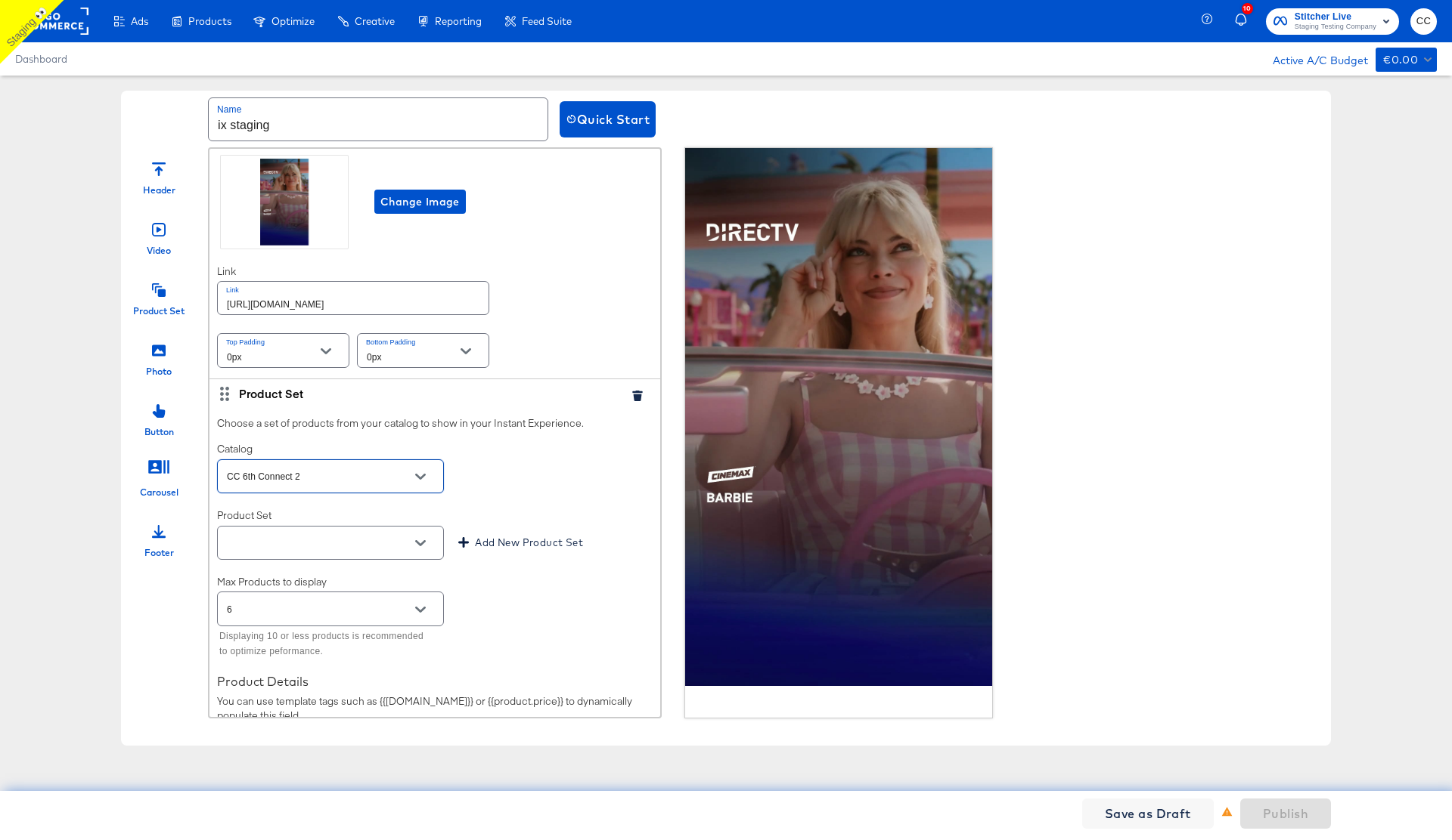
click at [422, 543] on icon "Open" at bounding box center [420, 543] width 10 height 6
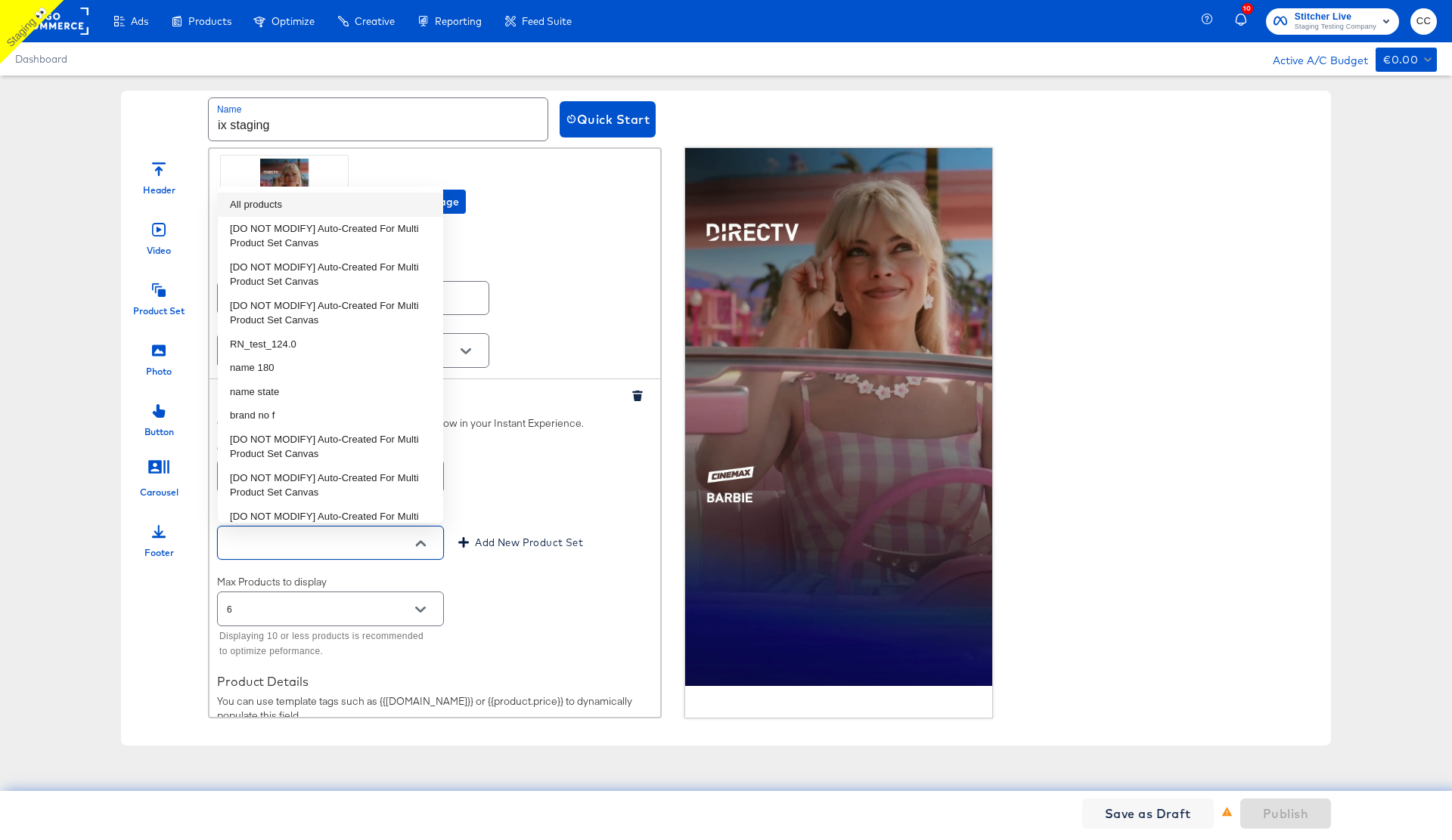
click at [272, 205] on li "All products" at bounding box center [330, 205] width 225 height 24
type input "All products"
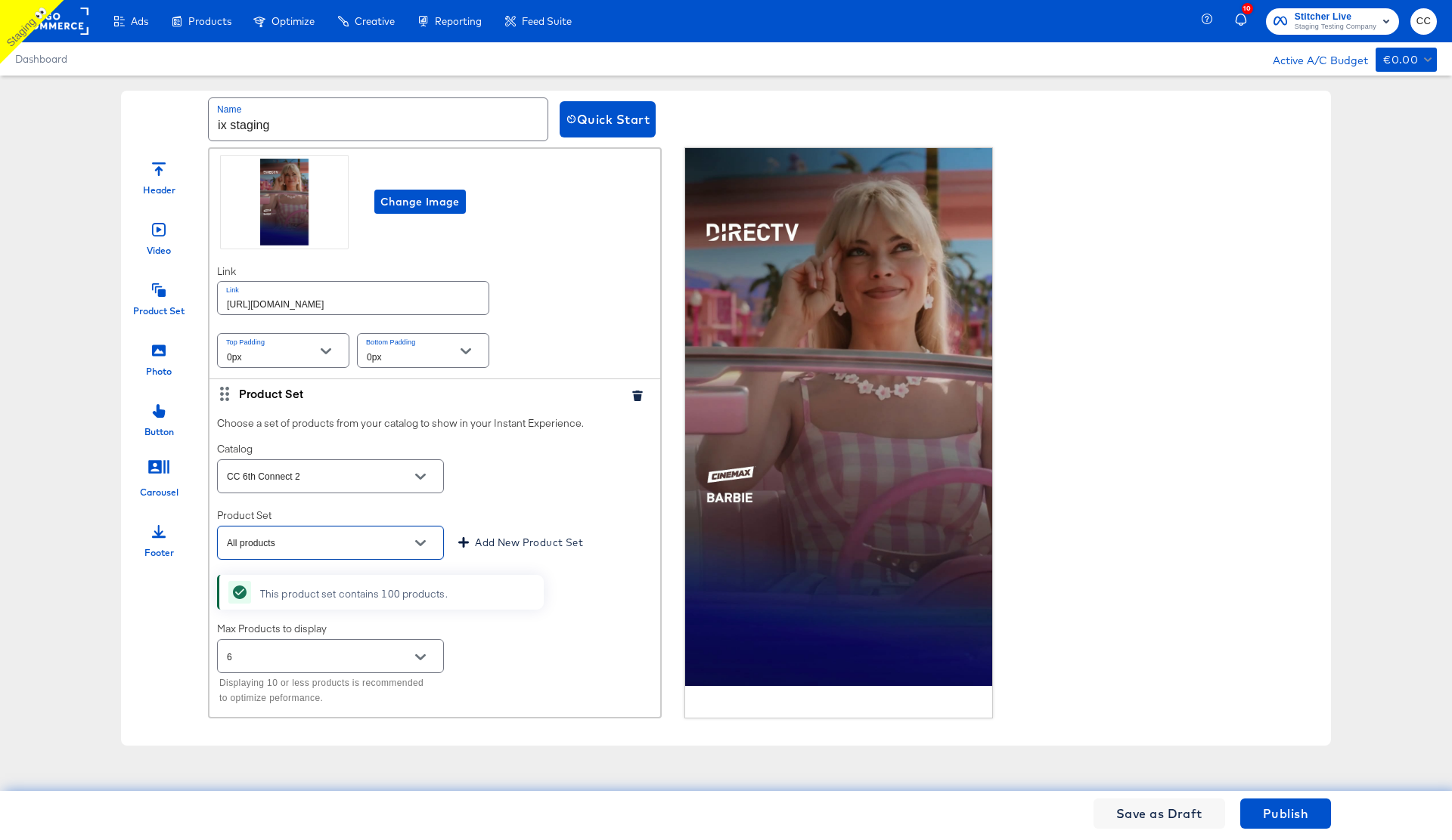
click at [421, 661] on icon "Open" at bounding box center [420, 657] width 10 height 10
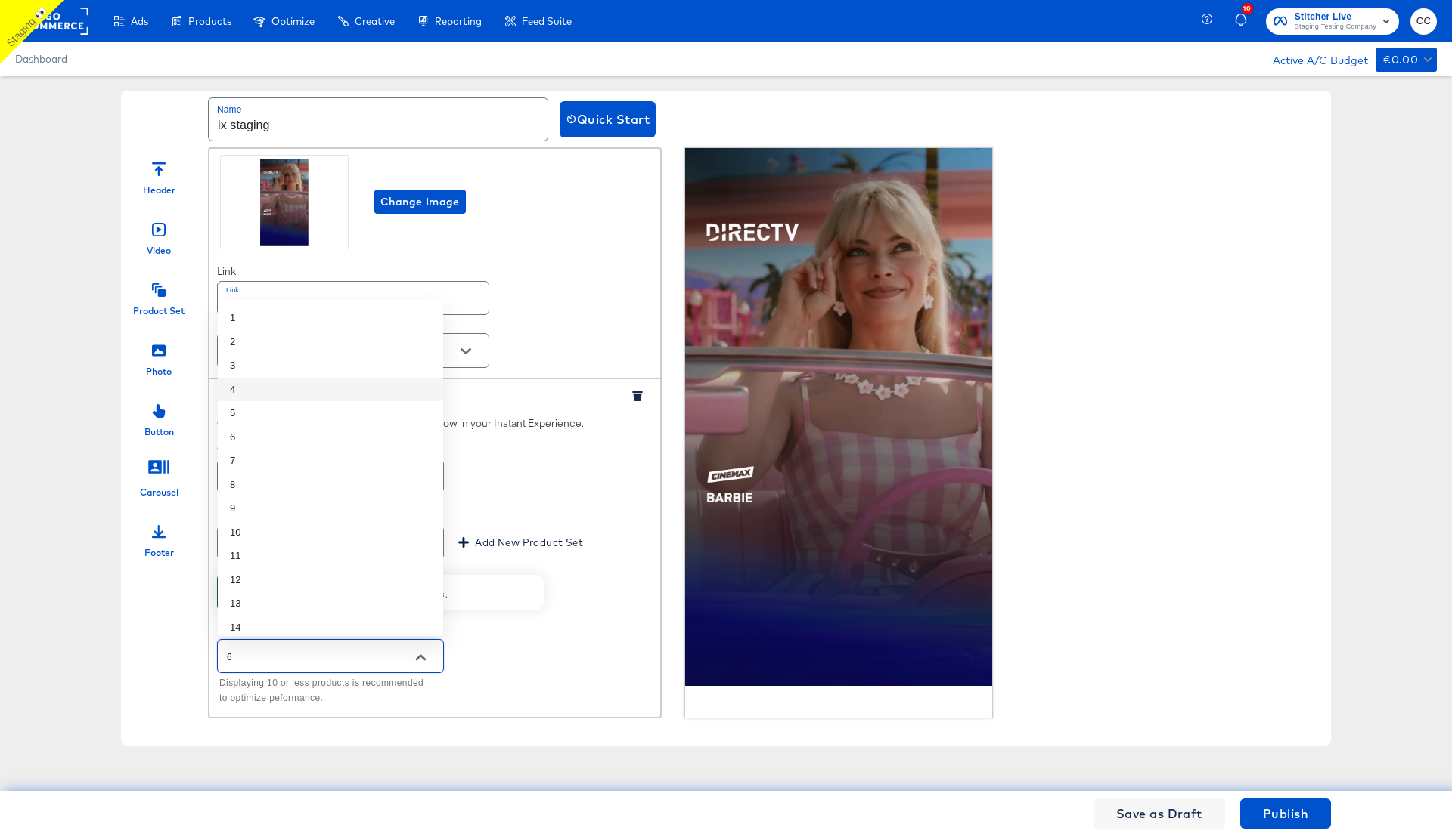
click at [261, 391] on li "4" at bounding box center [330, 390] width 225 height 24
type input "4"
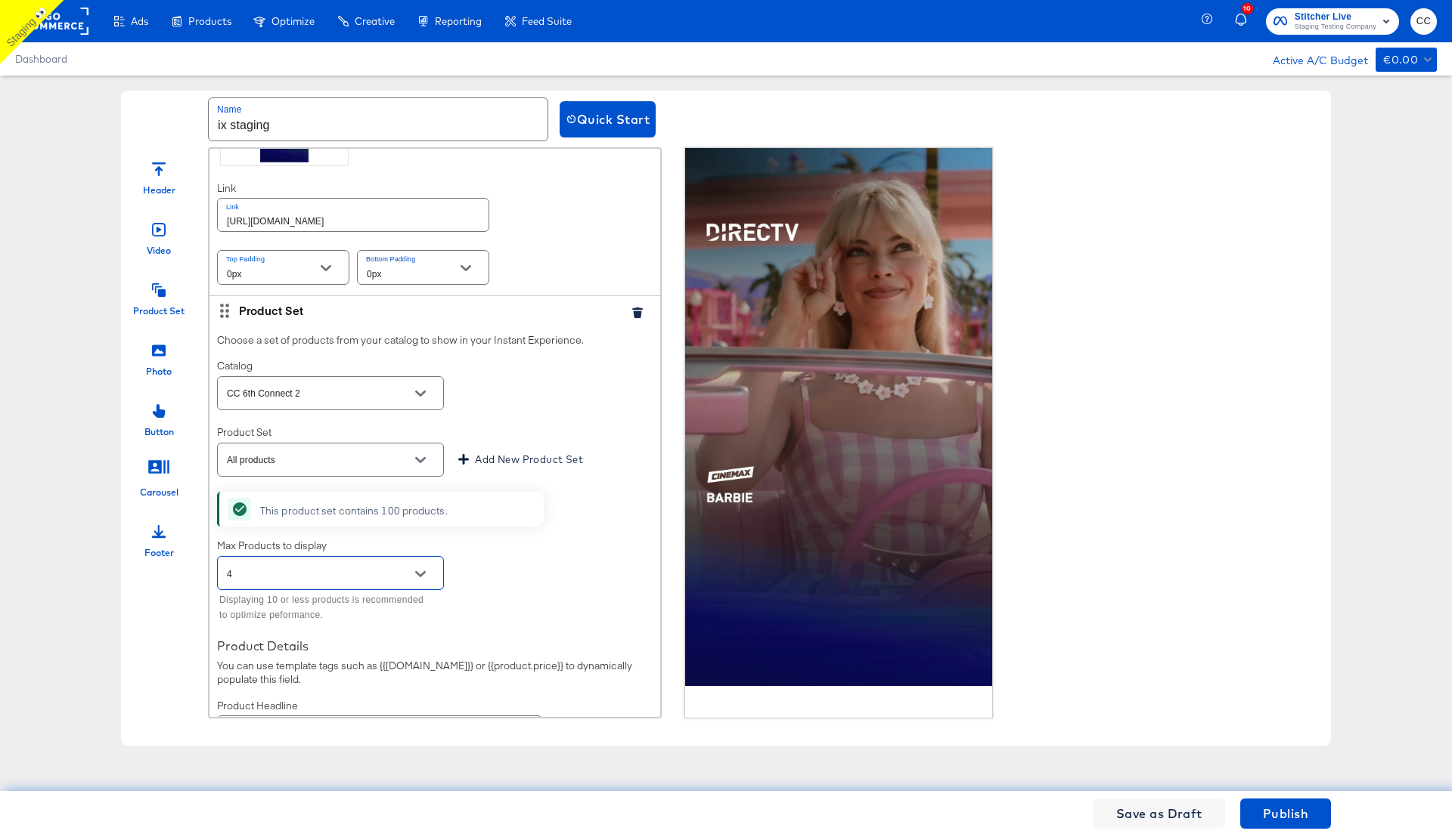
scroll to position [0, 0]
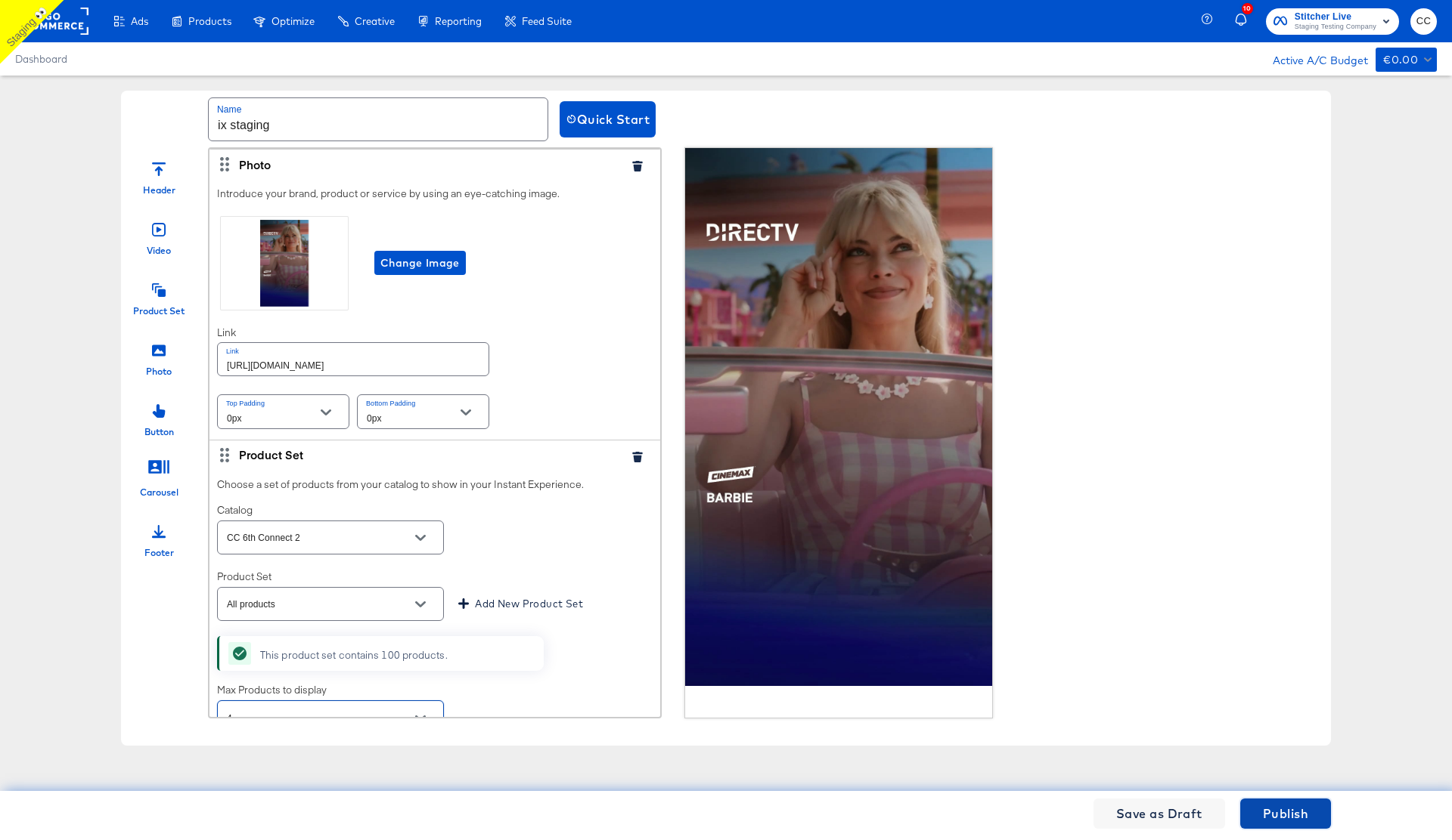
click at [1283, 819] on span "Publish" at bounding box center [1285, 814] width 45 height 21
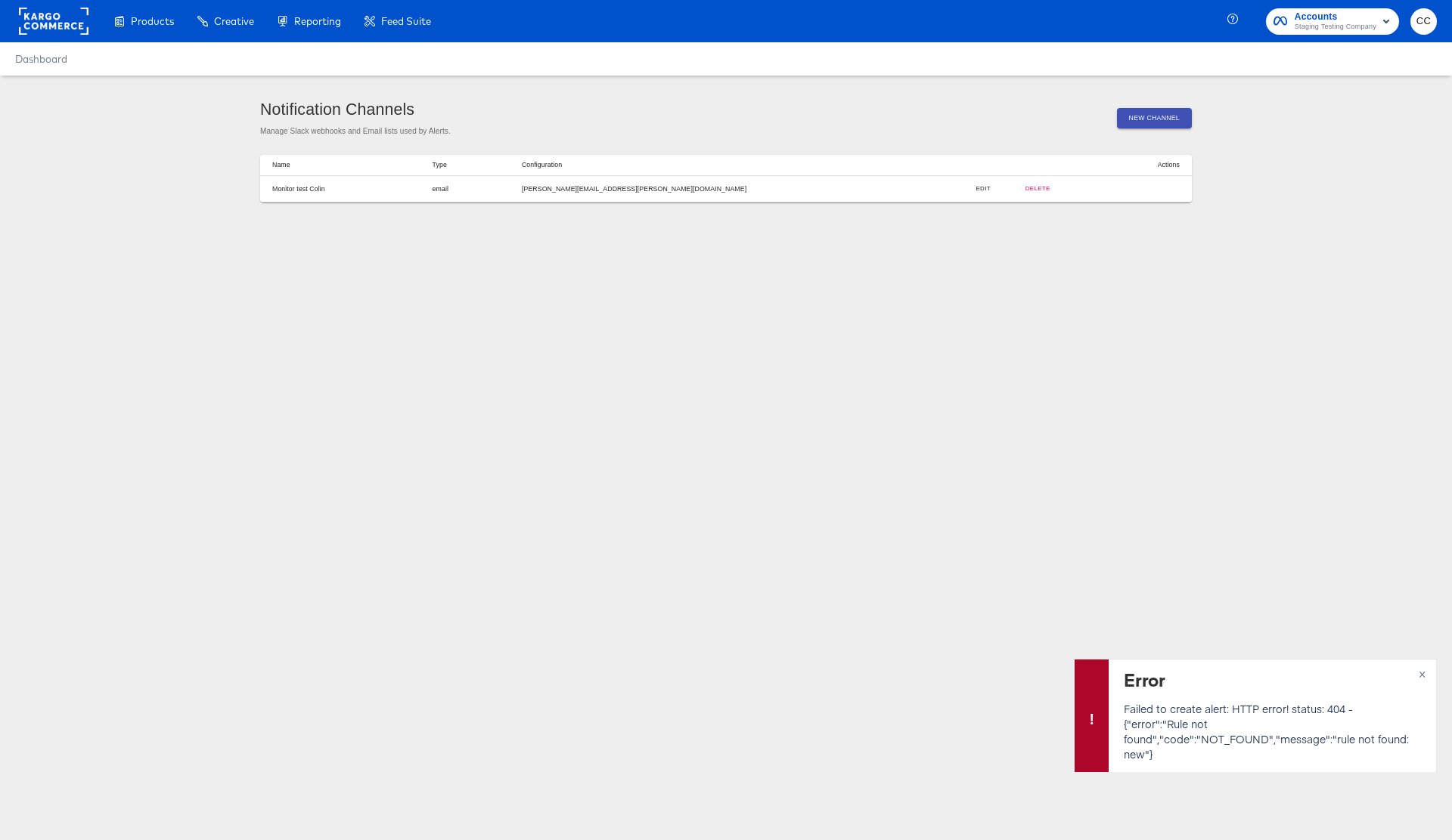
click at [1145, 117] on span "New Channel" at bounding box center [1154, 119] width 51 height 11
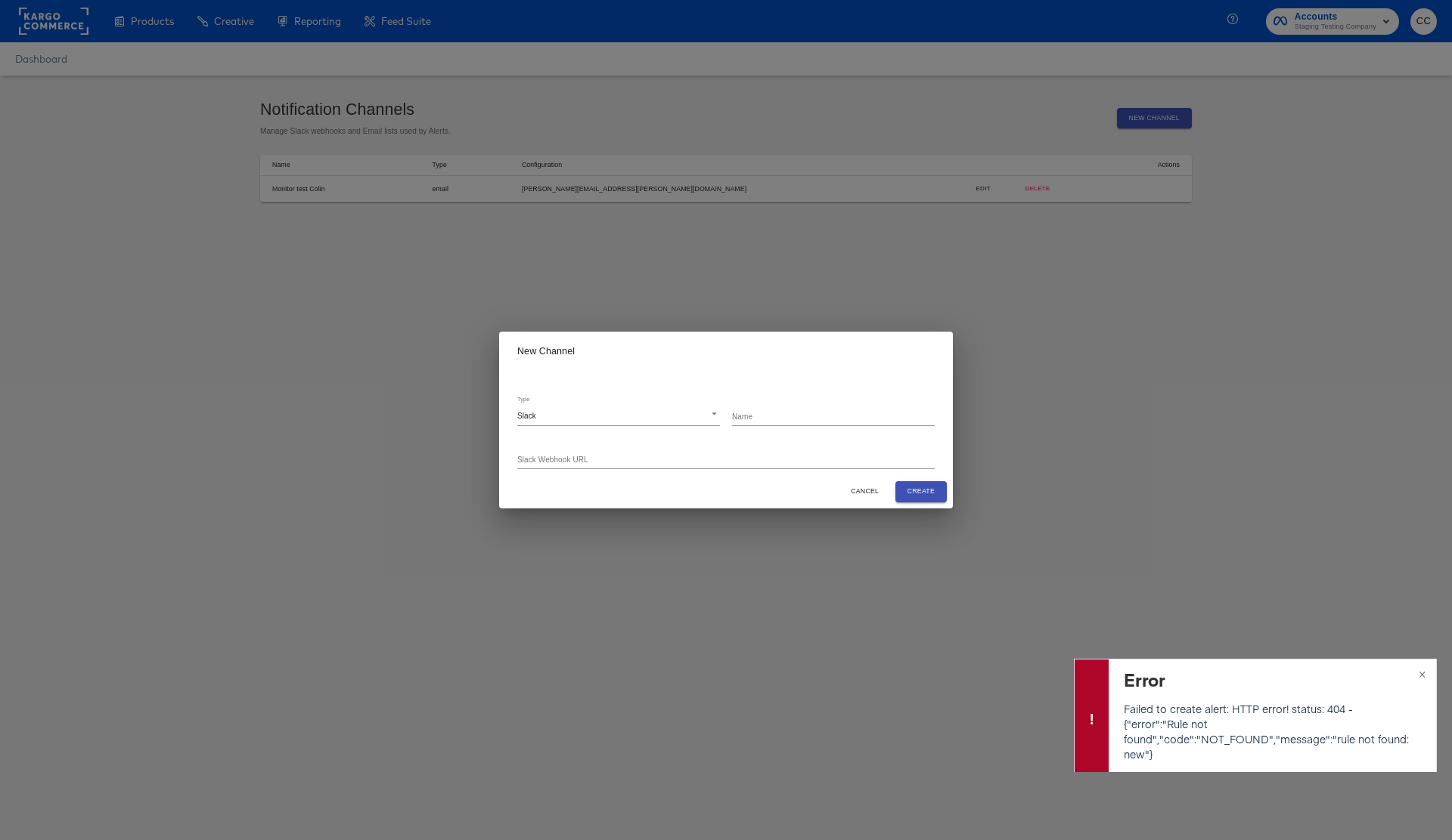
click at [775, 415] on input "text" at bounding box center [833, 417] width 203 height 19
type input "Colin Slack test"
click at [536, 460] on input "text" at bounding box center [726, 460] width 417 height 19
paste input "https://hooks.slack.com/services/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"
type input "https://hooks.slack.com/services/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"
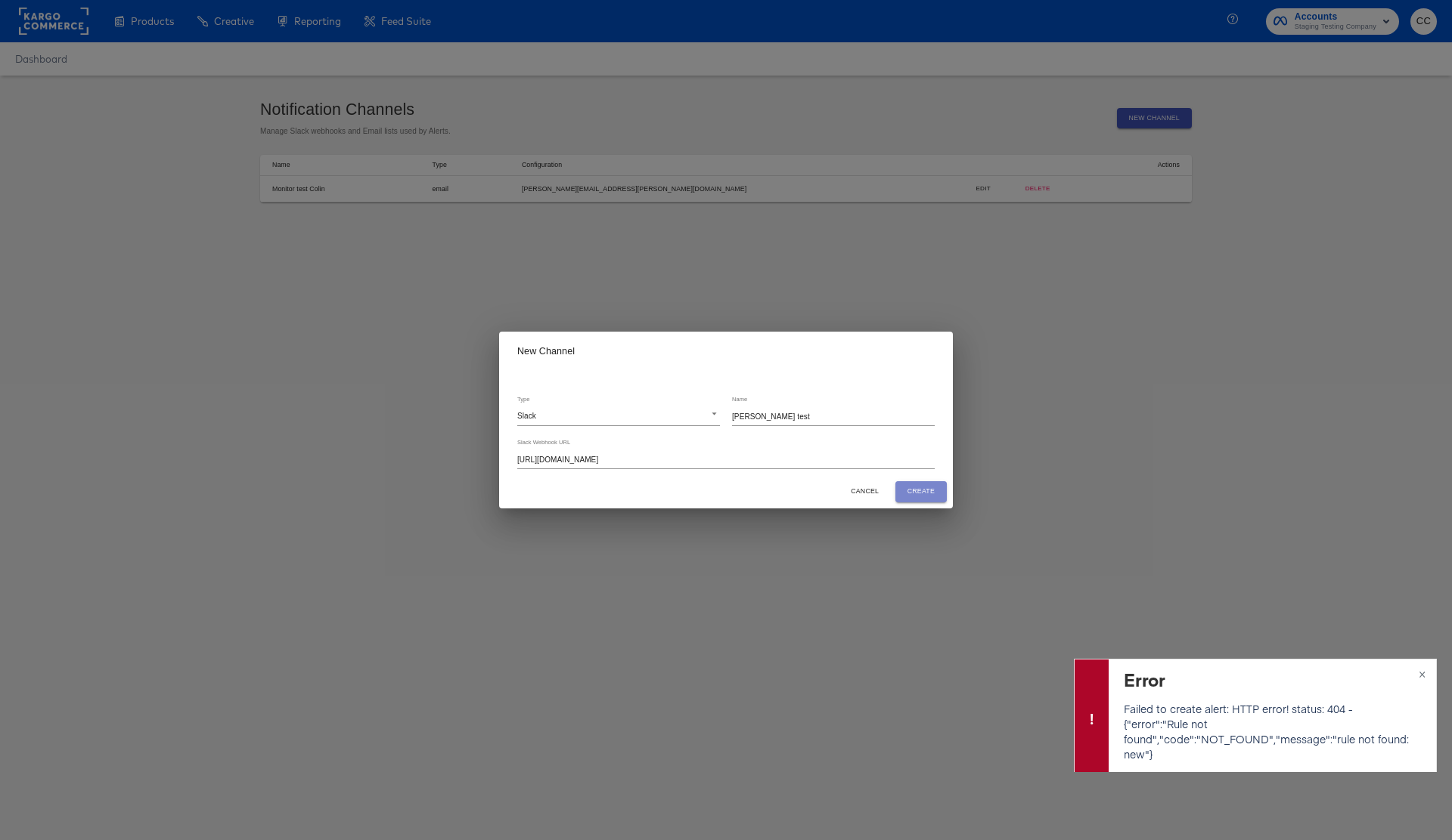
click at [920, 494] on span "Create" at bounding box center [921, 492] width 27 height 11
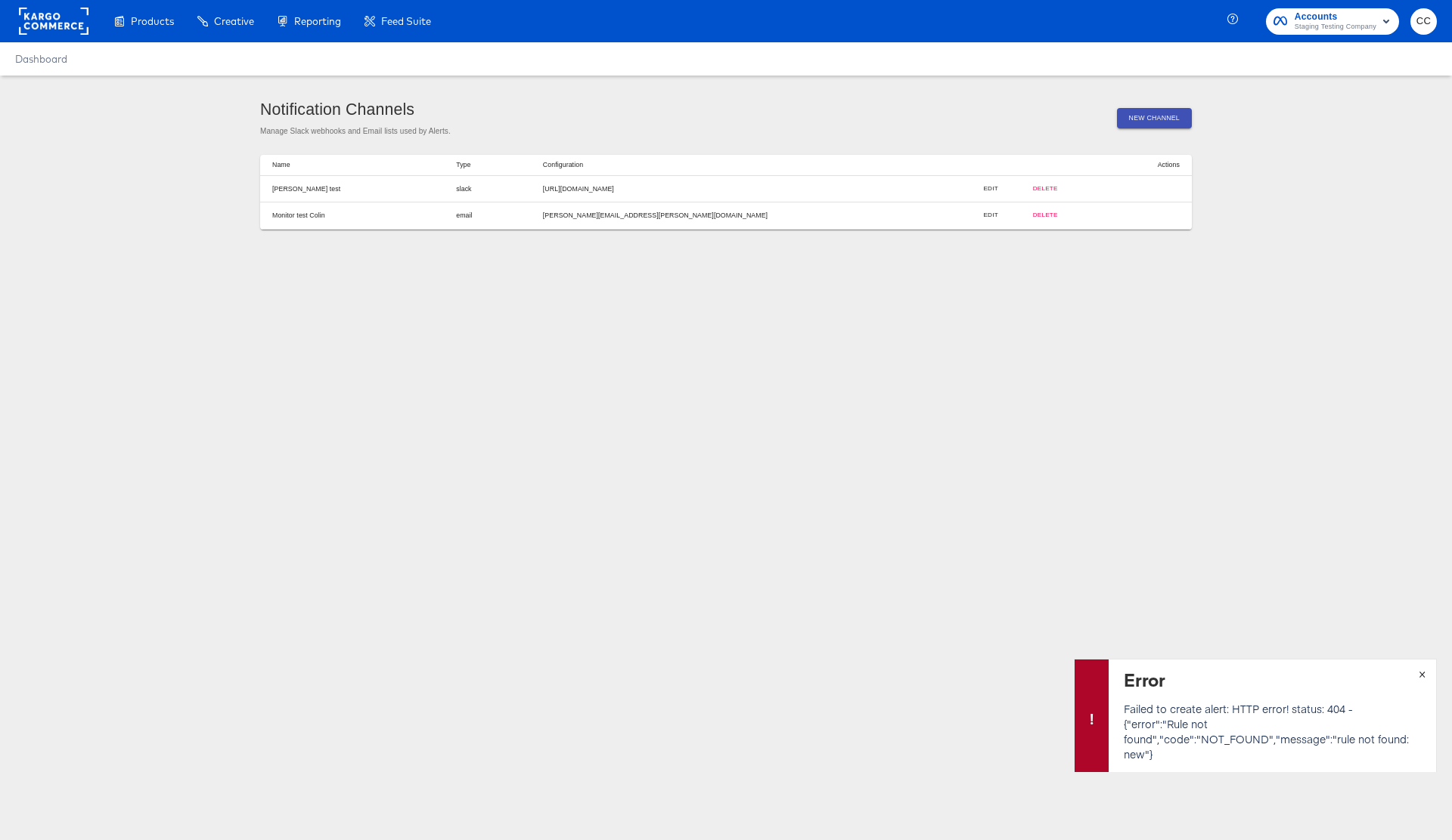
click at [1423, 677] on span "×" at bounding box center [1422, 672] width 7 height 17
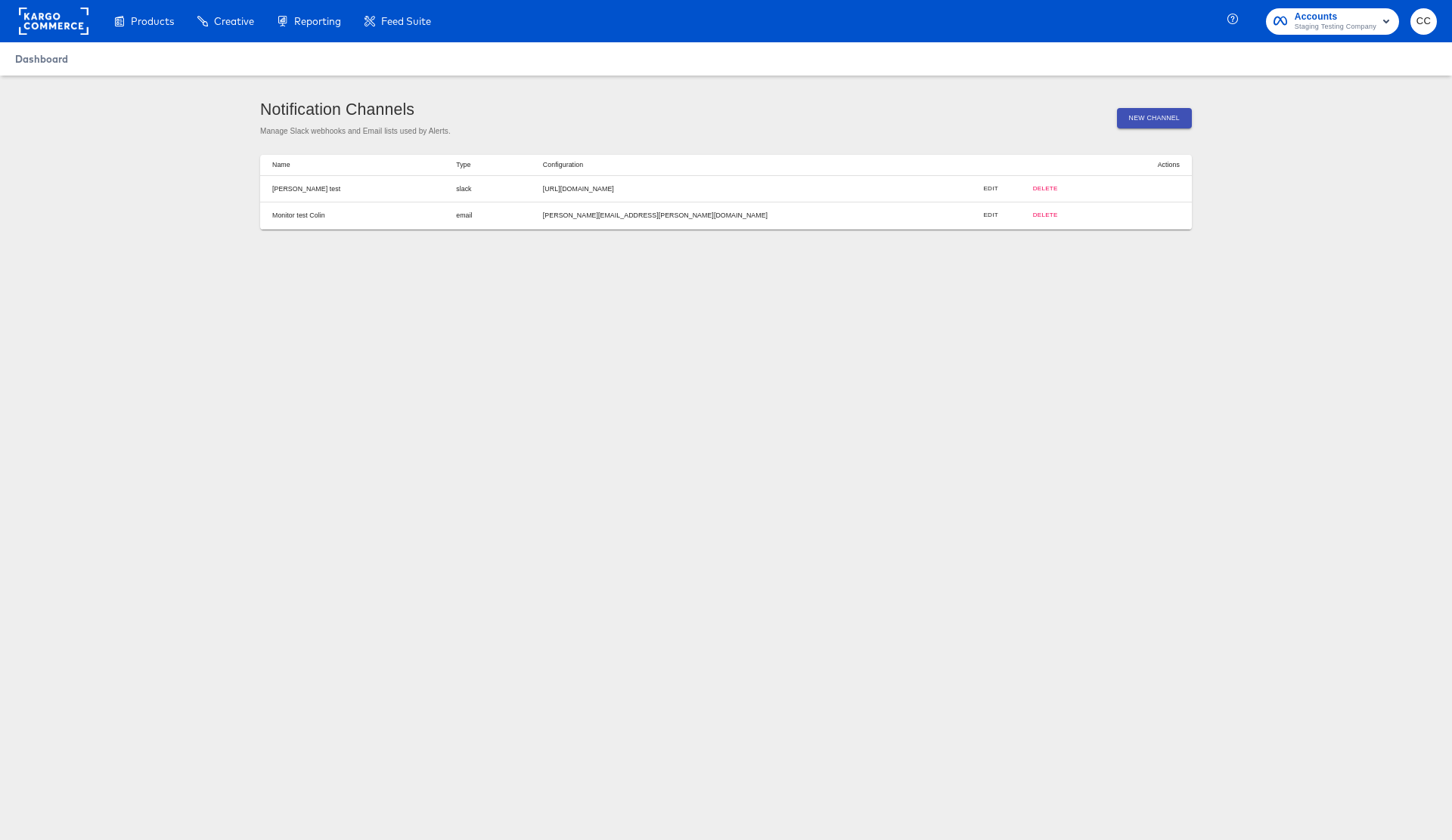
click at [49, 63] on span "Dashboard" at bounding box center [41, 58] width 53 height 12
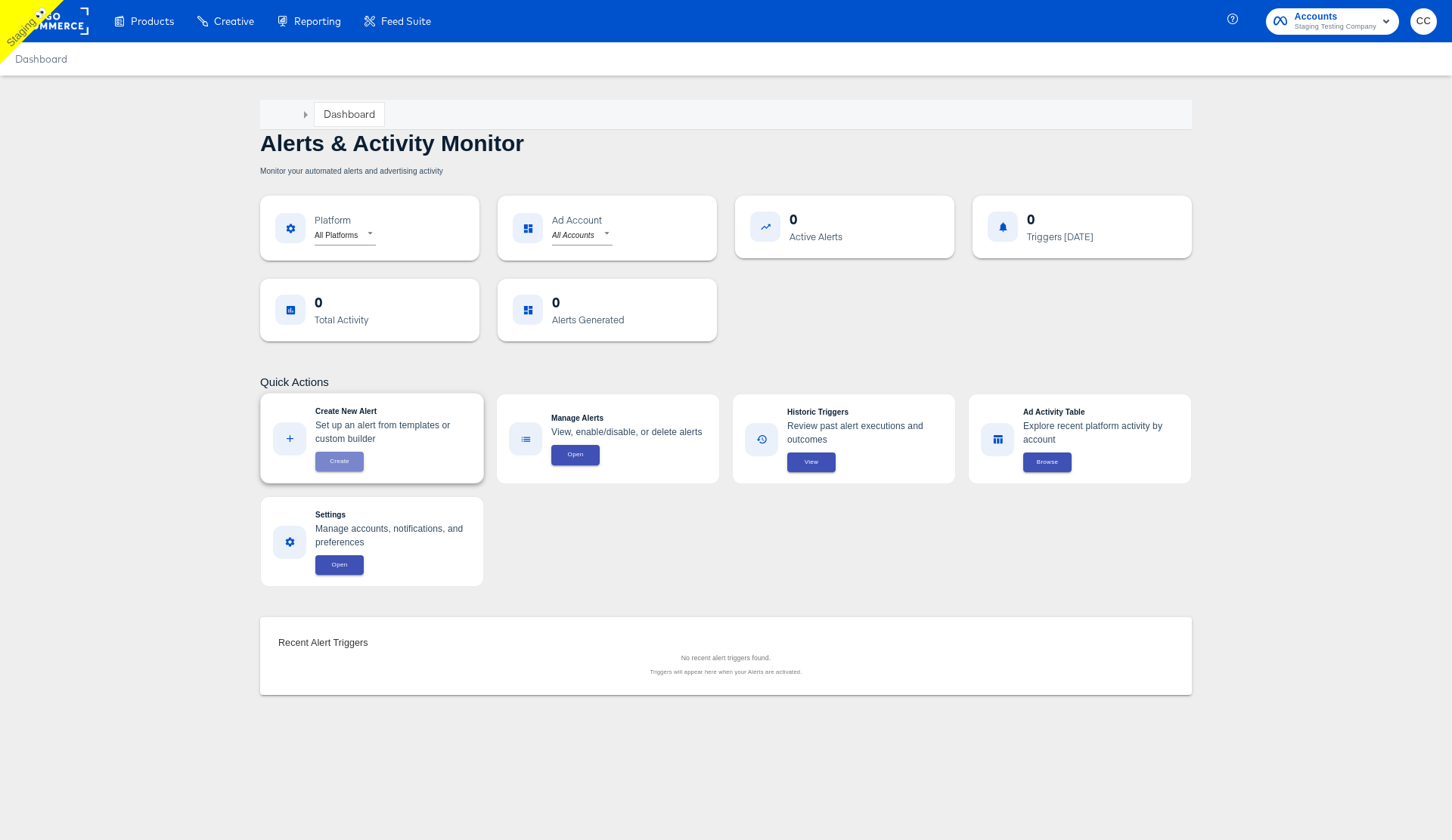
click at [342, 465] on span "Create" at bounding box center [339, 461] width 30 height 10
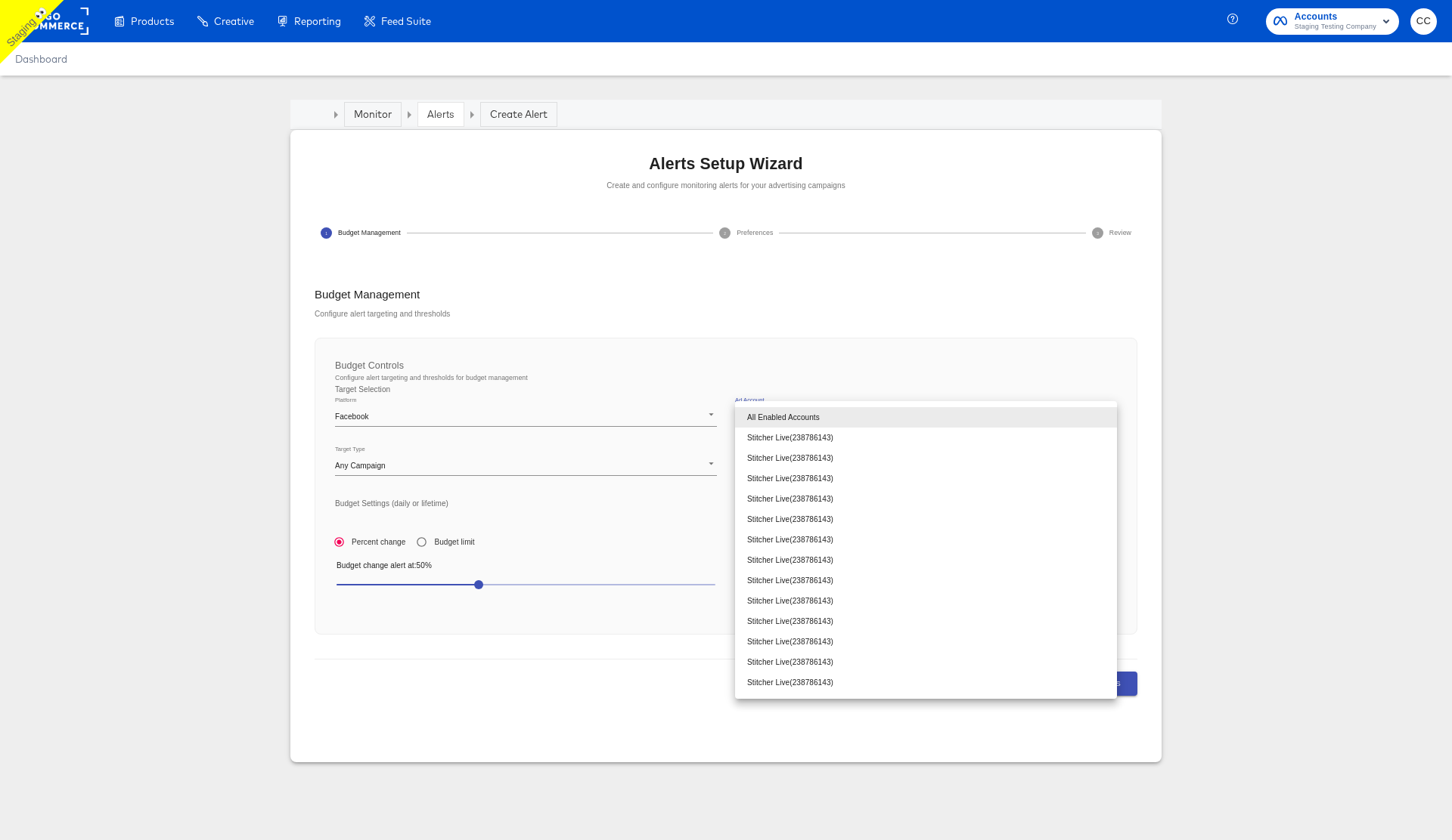
click at [794, 421] on body "Products Creative Reporting Feed Suite Accounts Staging Testing Company CC Dash…" at bounding box center [726, 420] width 1452 height 840
click at [802, 434] on li "Stitcher Live ( 238786143 )" at bounding box center [925, 438] width 382 height 21
type input "238786143"
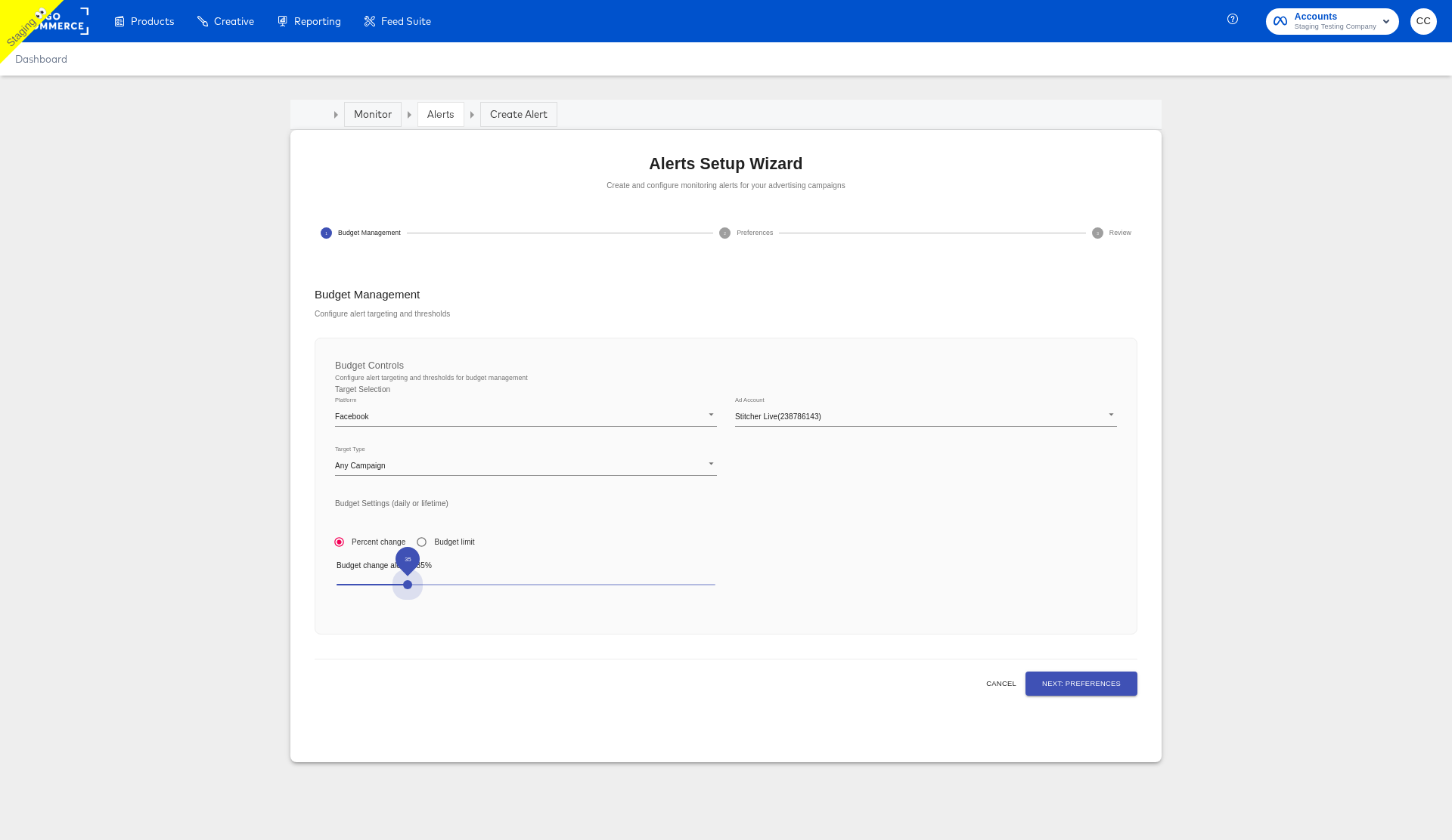
click at [397, 584] on span "35" at bounding box center [526, 585] width 379 height 21
click at [360, 584] on span "35" at bounding box center [526, 585] width 379 height 21
click at [1079, 687] on span "Next: Preferences" at bounding box center [1081, 684] width 78 height 12
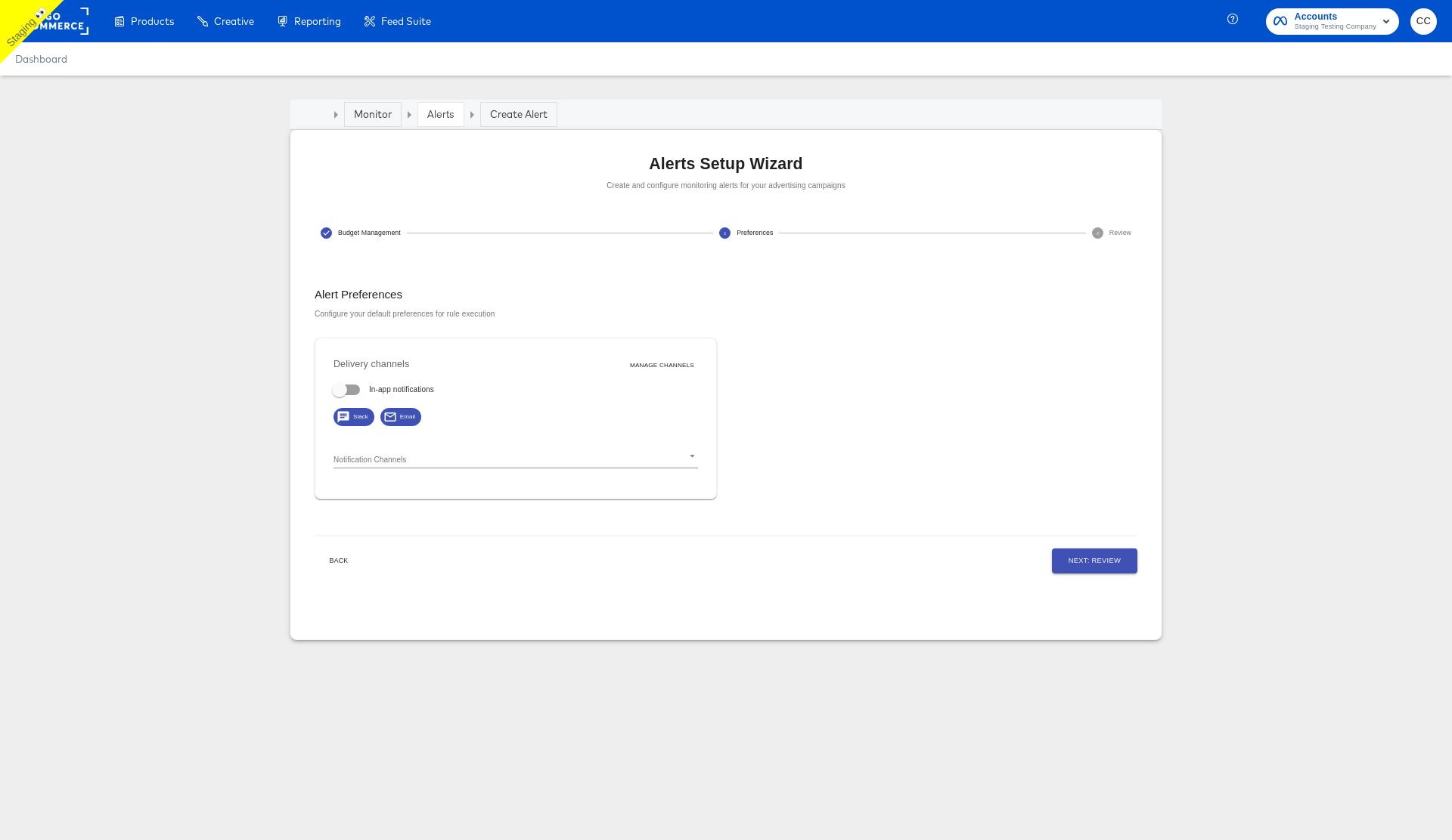
click at [351, 384] on input "In-app notifications" at bounding box center [339, 393] width 86 height 28
checkbox input "true"
click at [405, 460] on body "Products Creative Reporting Feed Suite Accounts Staging Testing Company CC Dash…" at bounding box center [726, 420] width 1452 height 840
click at [355, 495] on input "checkbox" at bounding box center [358, 497] width 24 height 24
checkbox input "true"
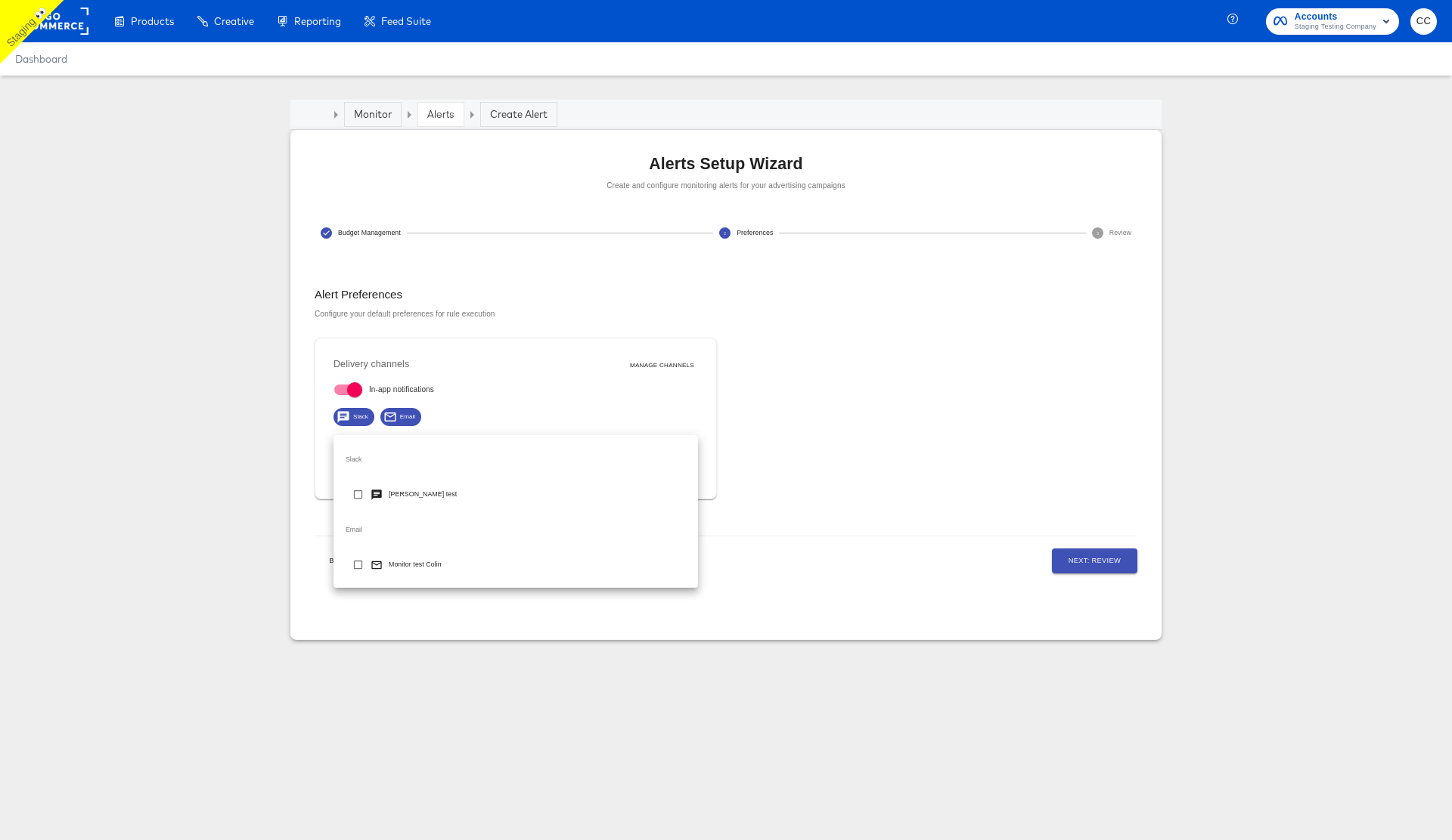
type input "d251bdb1-0a0f-4ea6-8adb-a3c2c20baa16"
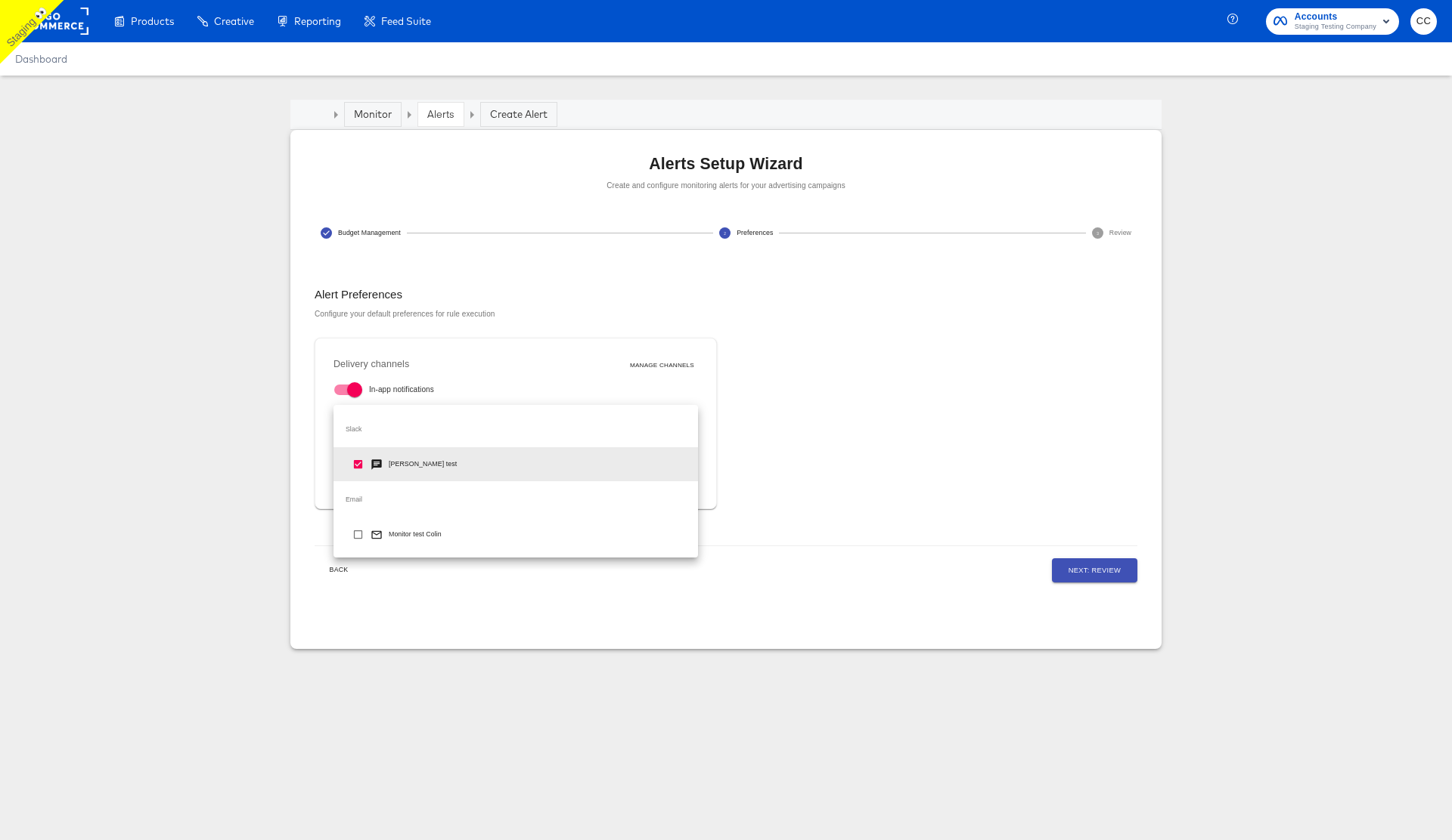
click at [354, 538] on input "checkbox" at bounding box center [358, 538] width 24 height 24
checkbox input "true"
type input "d251bdb1-0a0f-4ea6-8adb-a3c2c20baa16,d7ad3203-b2f8-46cd-b656-7d99a98e3118"
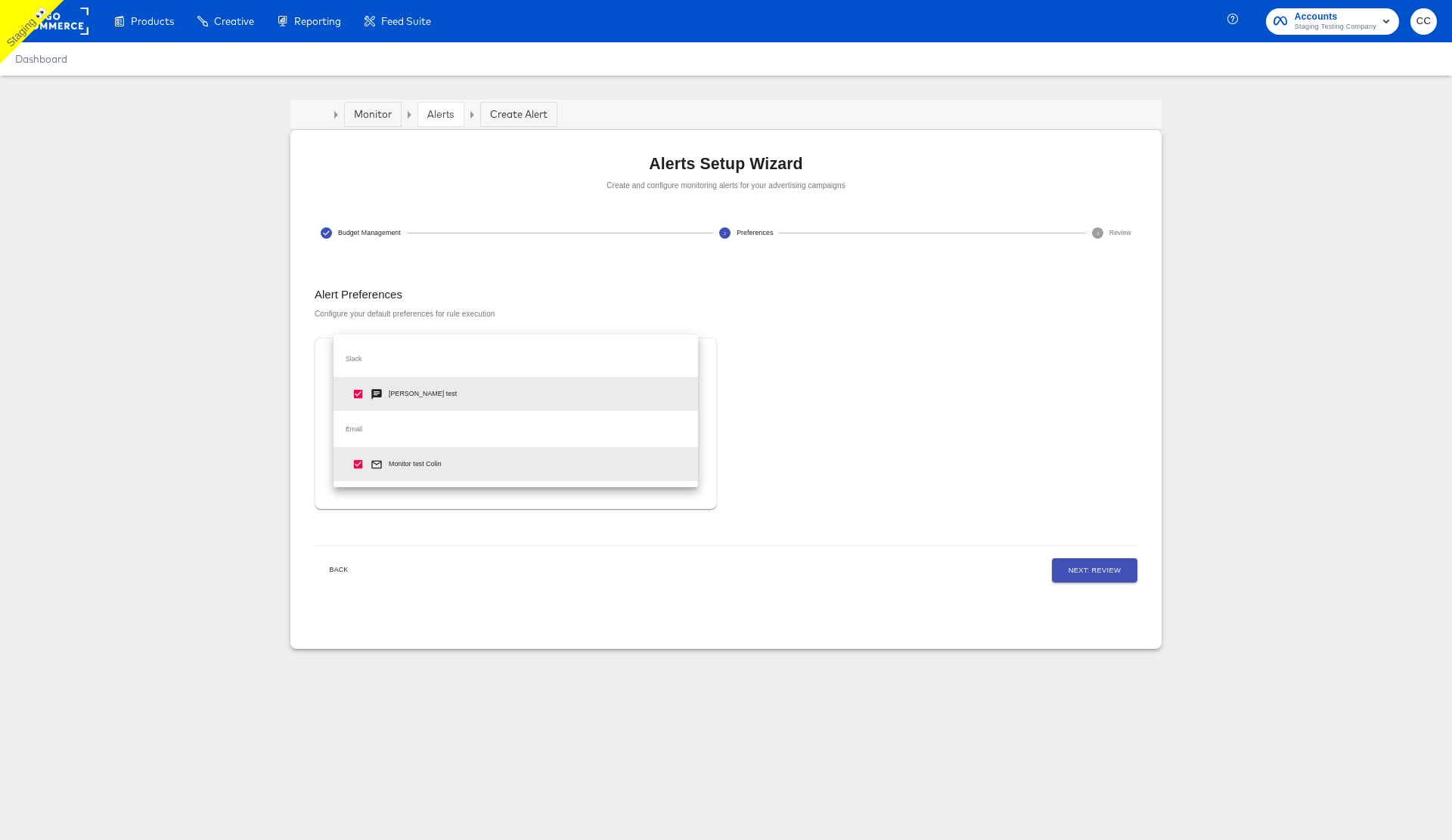
click at [797, 464] on div at bounding box center [726, 420] width 1452 height 840
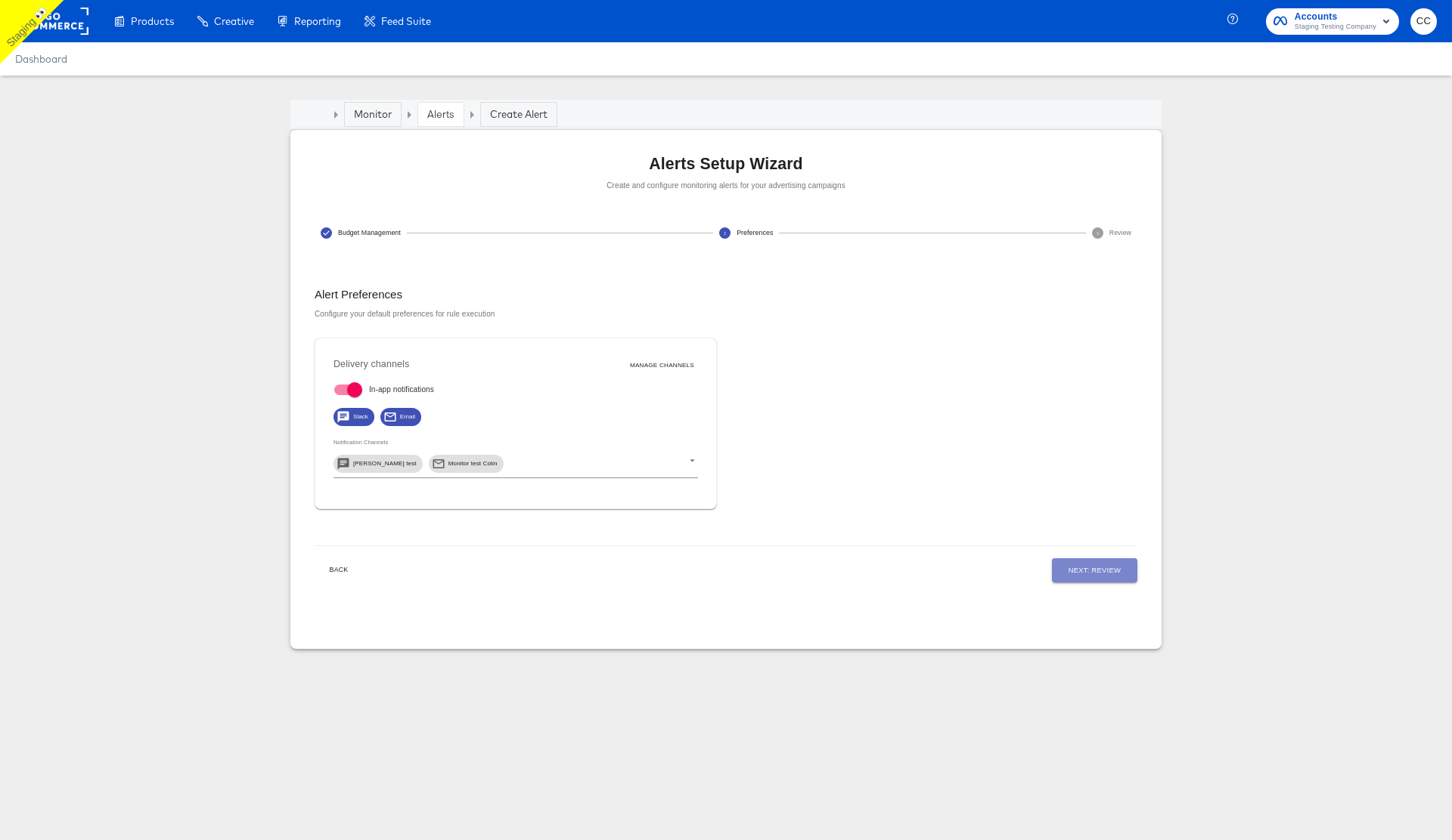
click at [1109, 573] on span "Next: Review" at bounding box center [1094, 570] width 52 height 12
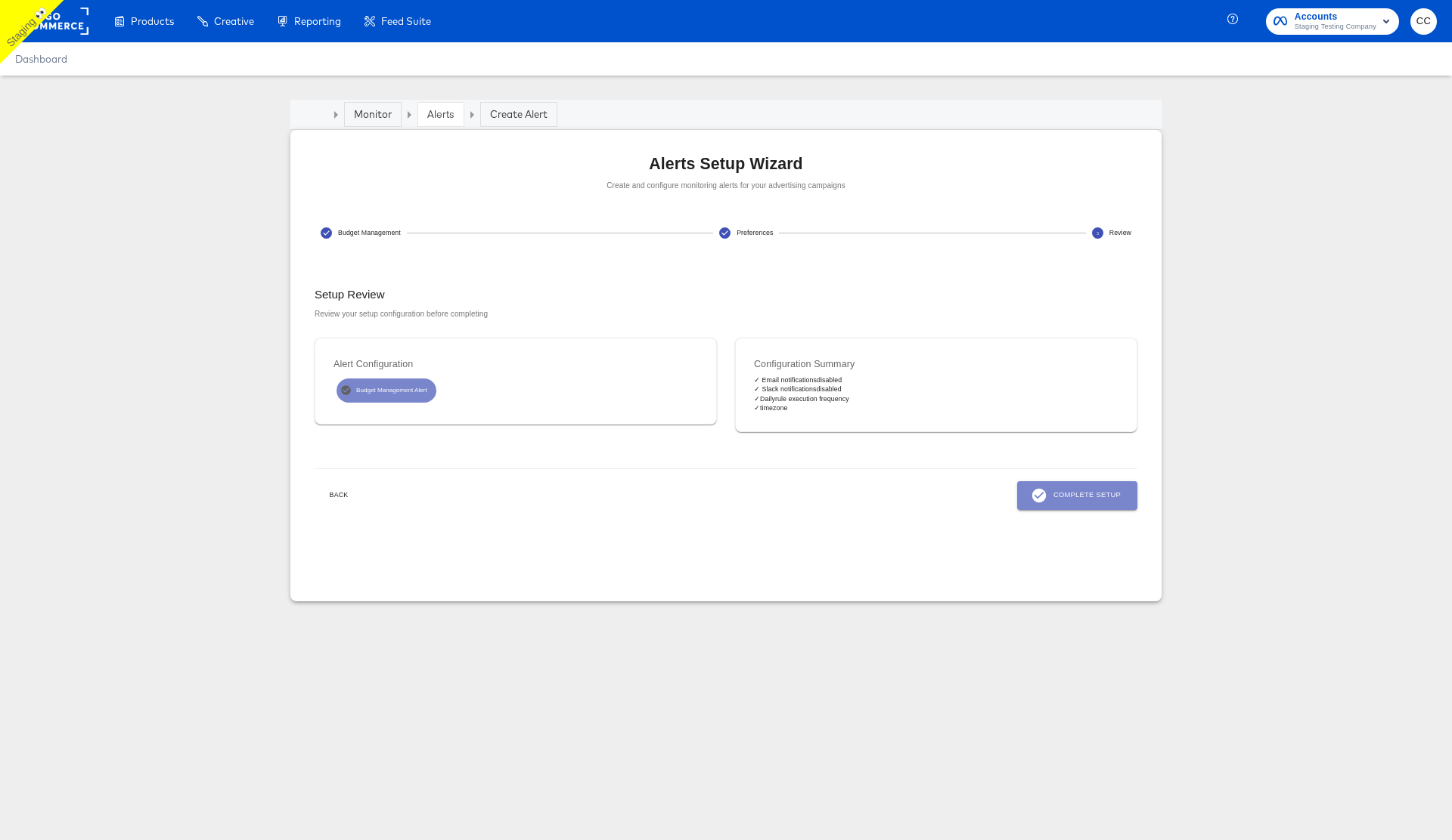
click at [1082, 504] on button "Complete Setup" at bounding box center [1077, 495] width 121 height 28
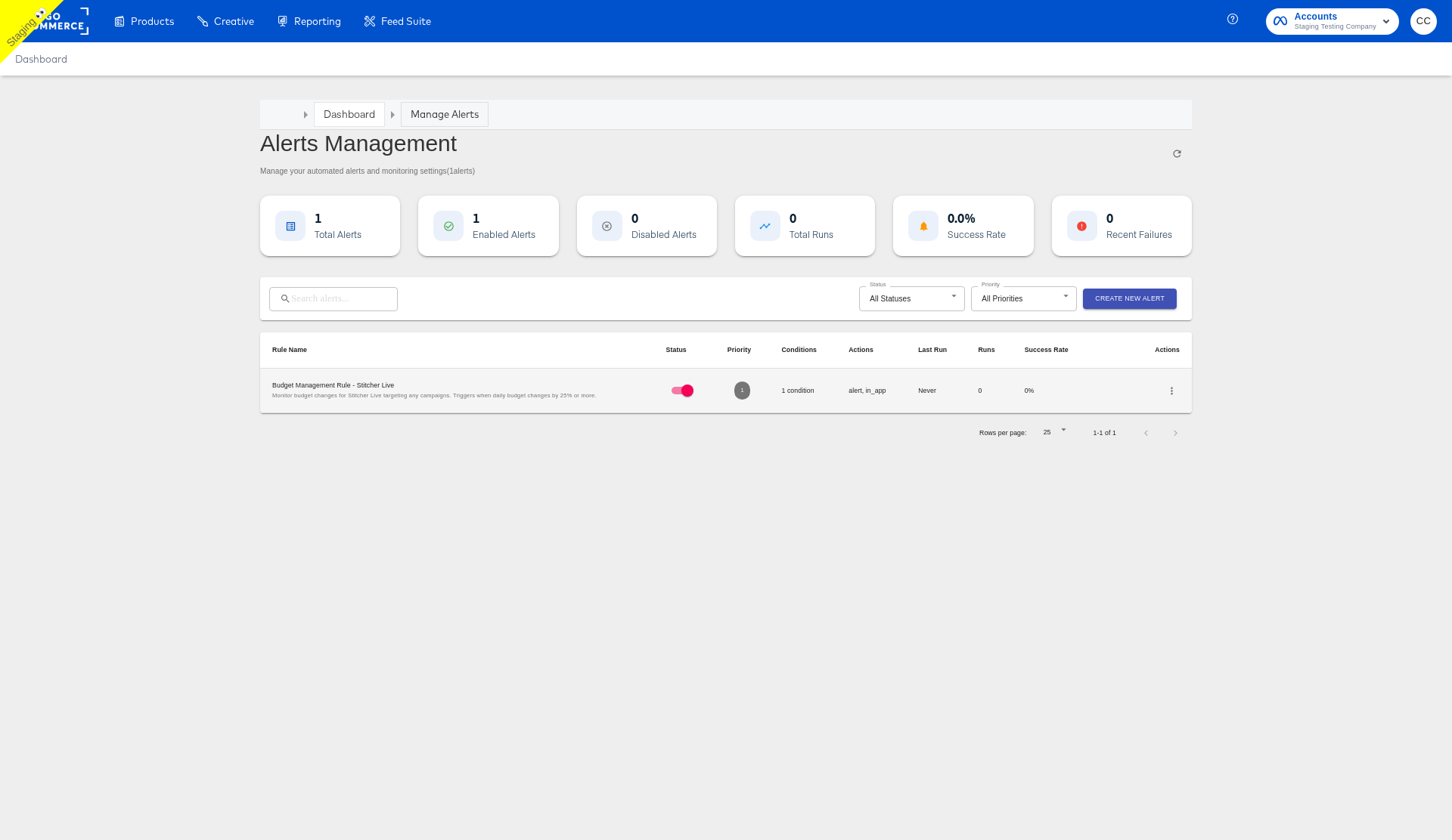
click at [1170, 392] on icon "button" at bounding box center [1171, 391] width 11 height 11
click at [1208, 450] on li "Delete" at bounding box center [1208, 452] width 89 height 21
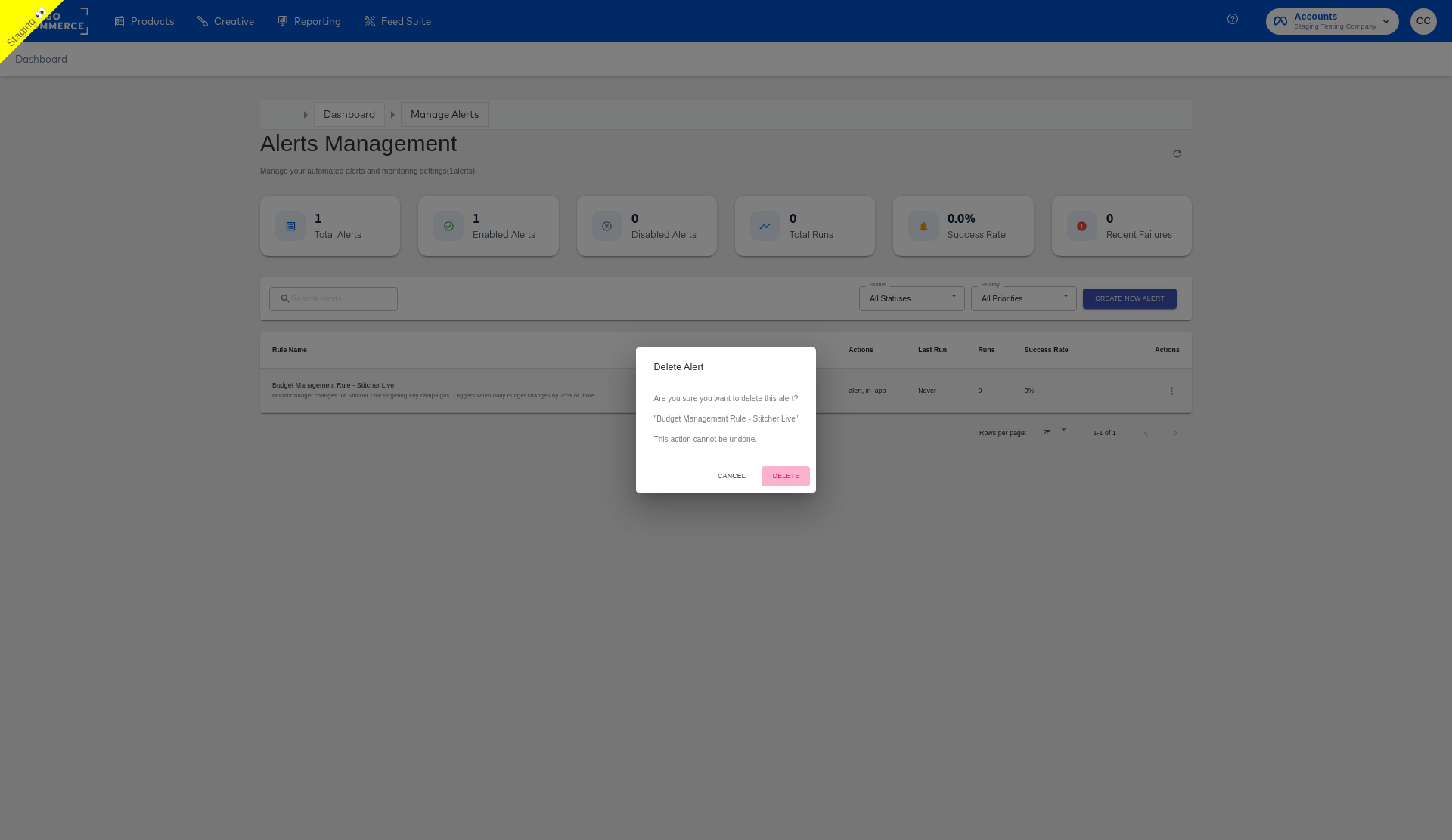
click at [787, 477] on span "Delete" at bounding box center [786, 477] width 37 height 11
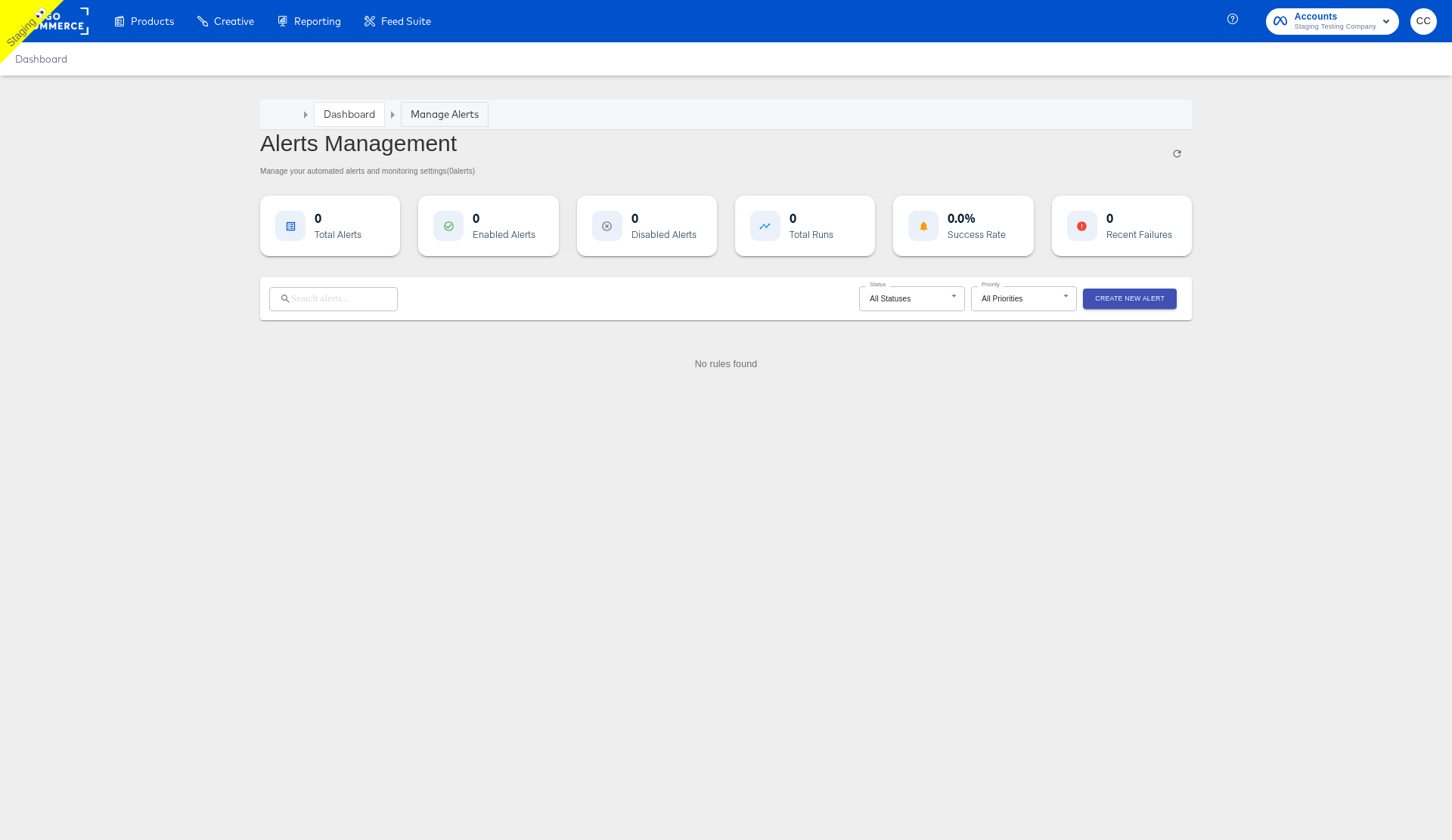
click at [1124, 297] on span "Create New Alert" at bounding box center [1130, 299] width 70 height 11
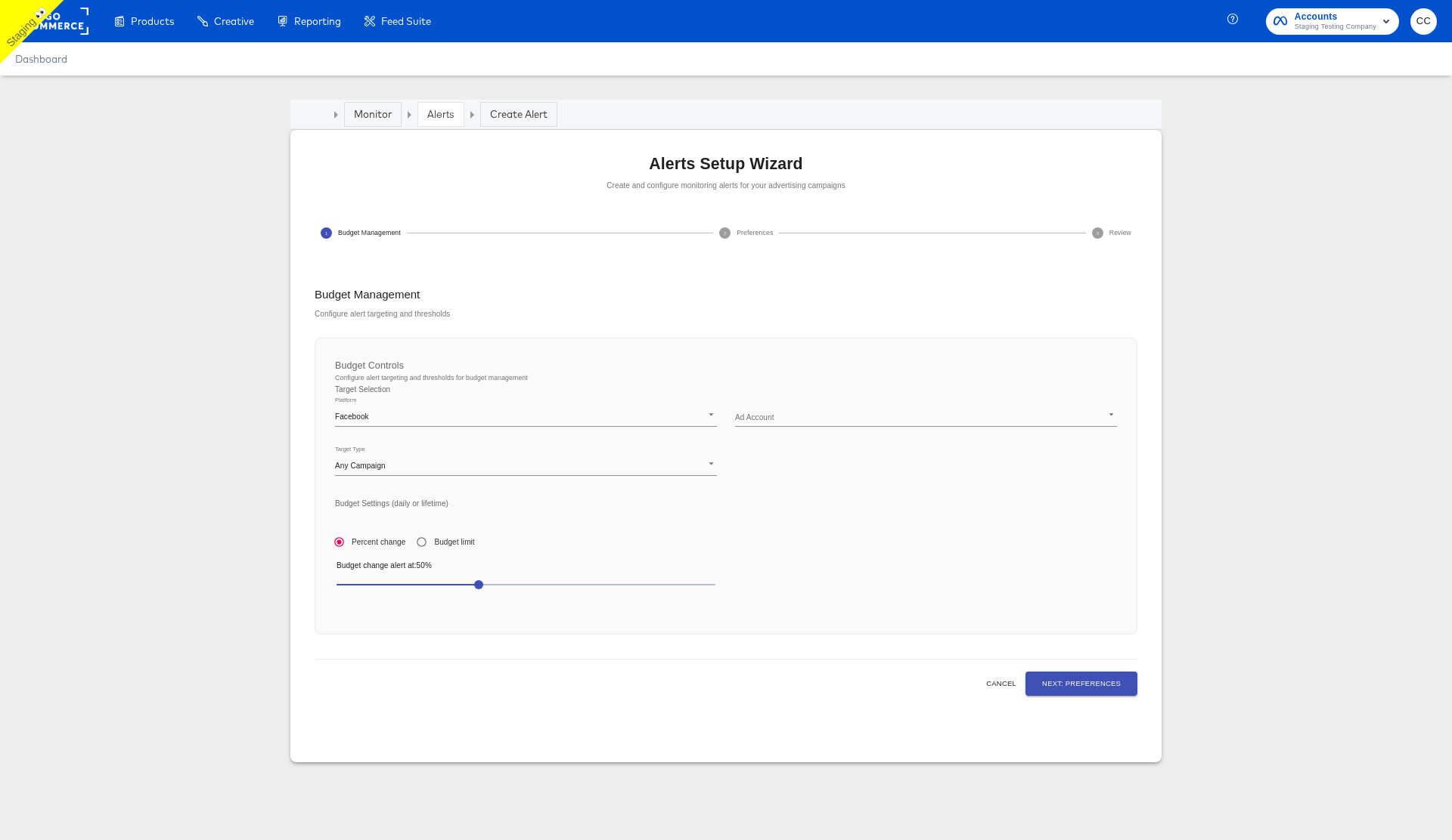
click at [353, 586] on span "50" at bounding box center [526, 585] width 379 height 21
click at [804, 417] on body "Products Creative Reporting Feed Suite Accounts Staging Testing Company CC Dash…" at bounding box center [726, 420] width 1452 height 840
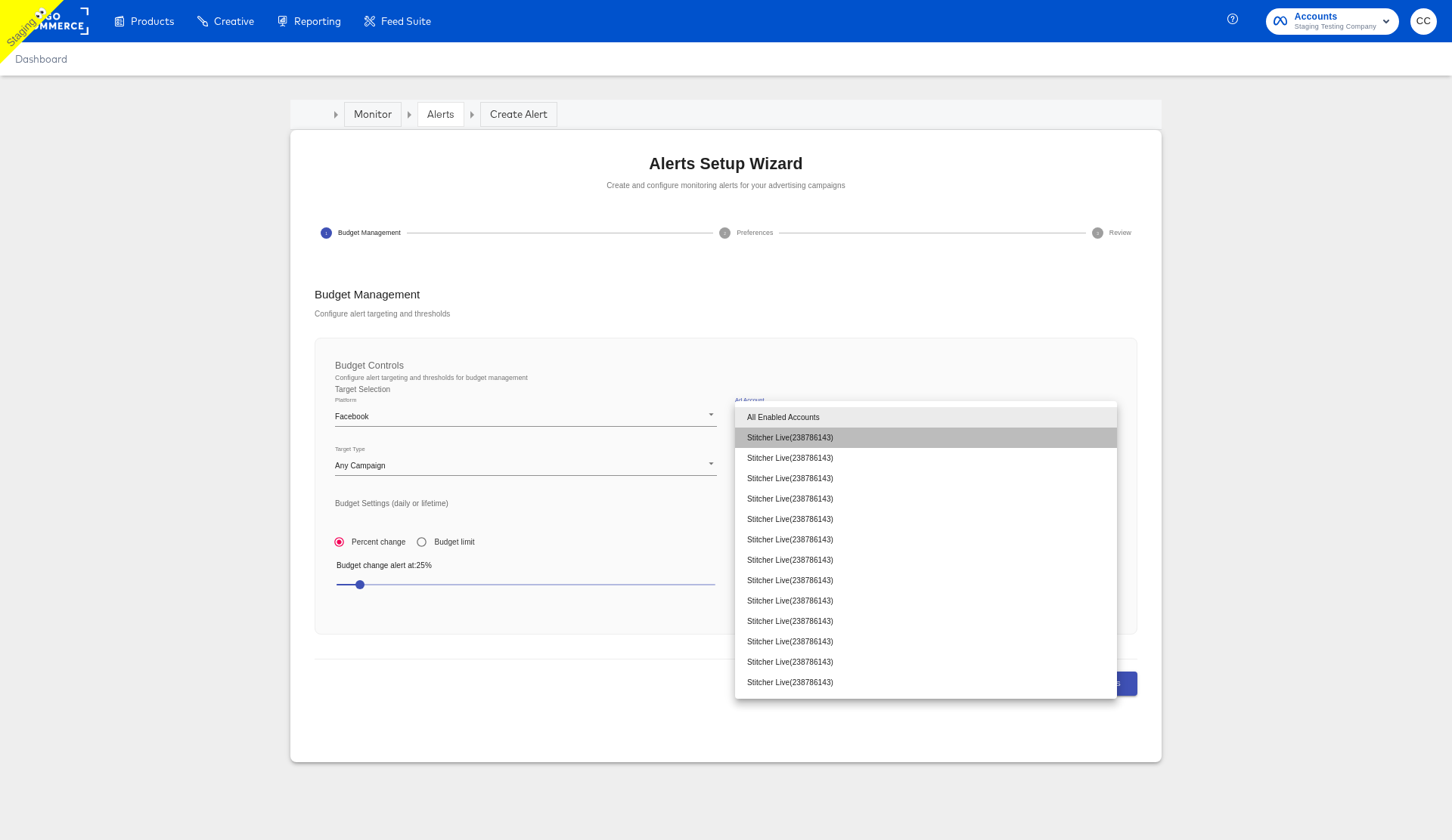
click at [806, 434] on li "Stitcher Live ( 238786143 )" at bounding box center [925, 438] width 382 height 21
type input "238786143"
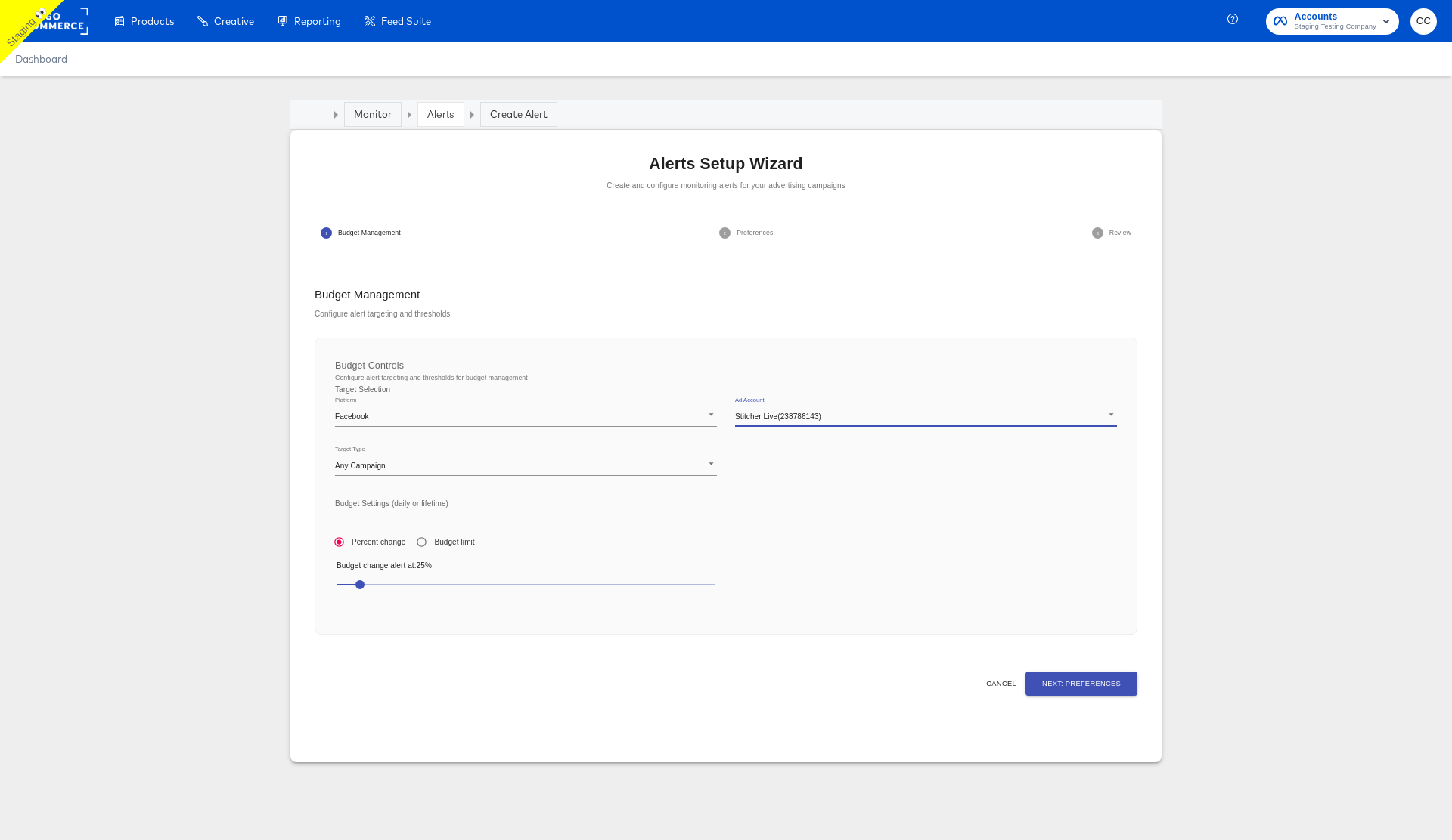
click at [1055, 683] on span "Next: Preferences" at bounding box center [1081, 684] width 78 height 12
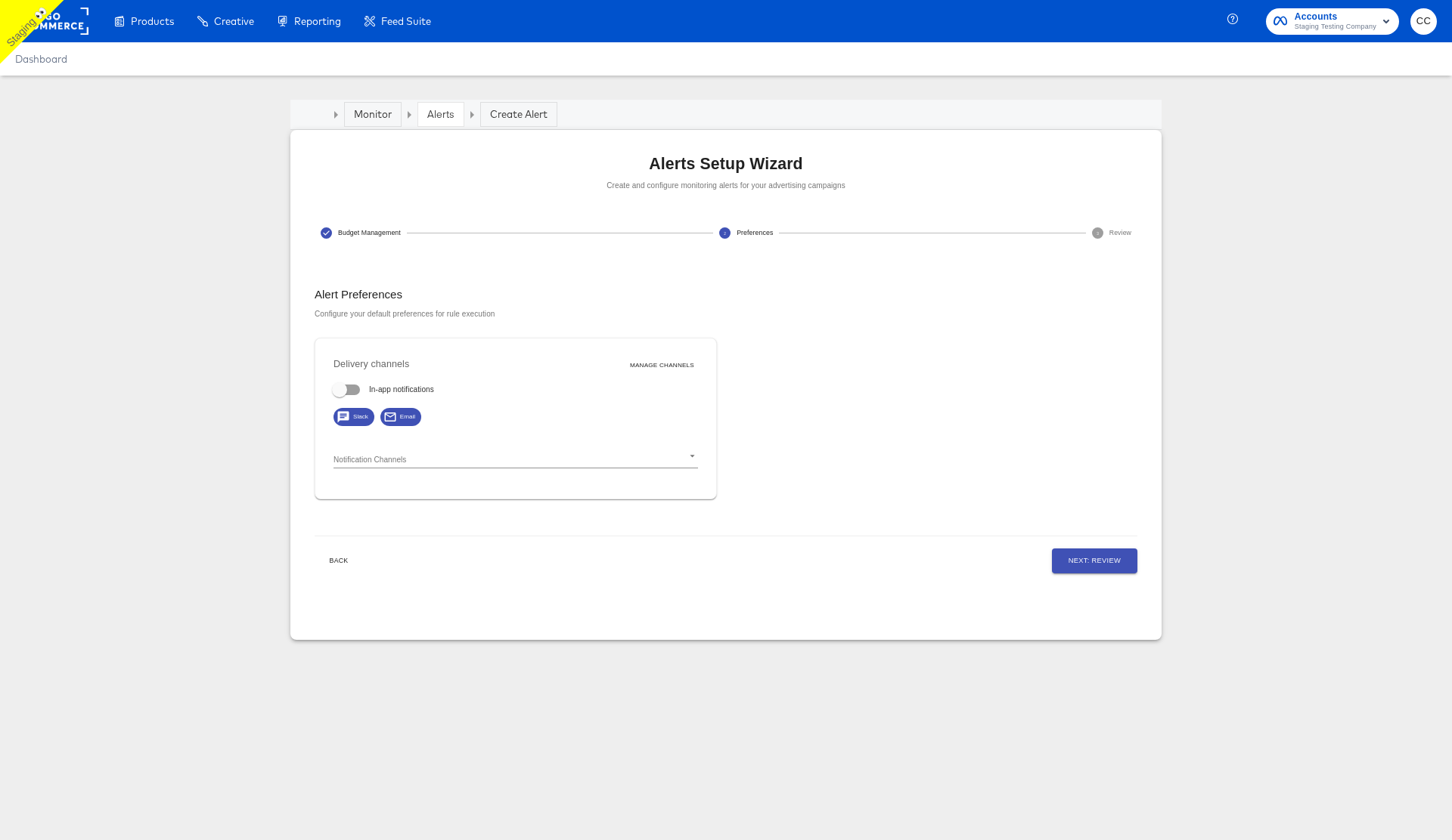
click at [349, 385] on input "In-app notifications" at bounding box center [339, 393] width 86 height 28
checkbox input "true"
click at [476, 454] on body "Products Creative Reporting Feed Suite Accounts Staging Testing Company CC Dash…" at bounding box center [726, 420] width 1452 height 840
click at [465, 561] on li "Monitor test Colin" at bounding box center [515, 565] width 365 height 34
type input "d7ad3203-b2f8-46cd-b656-7d99a98e3118"
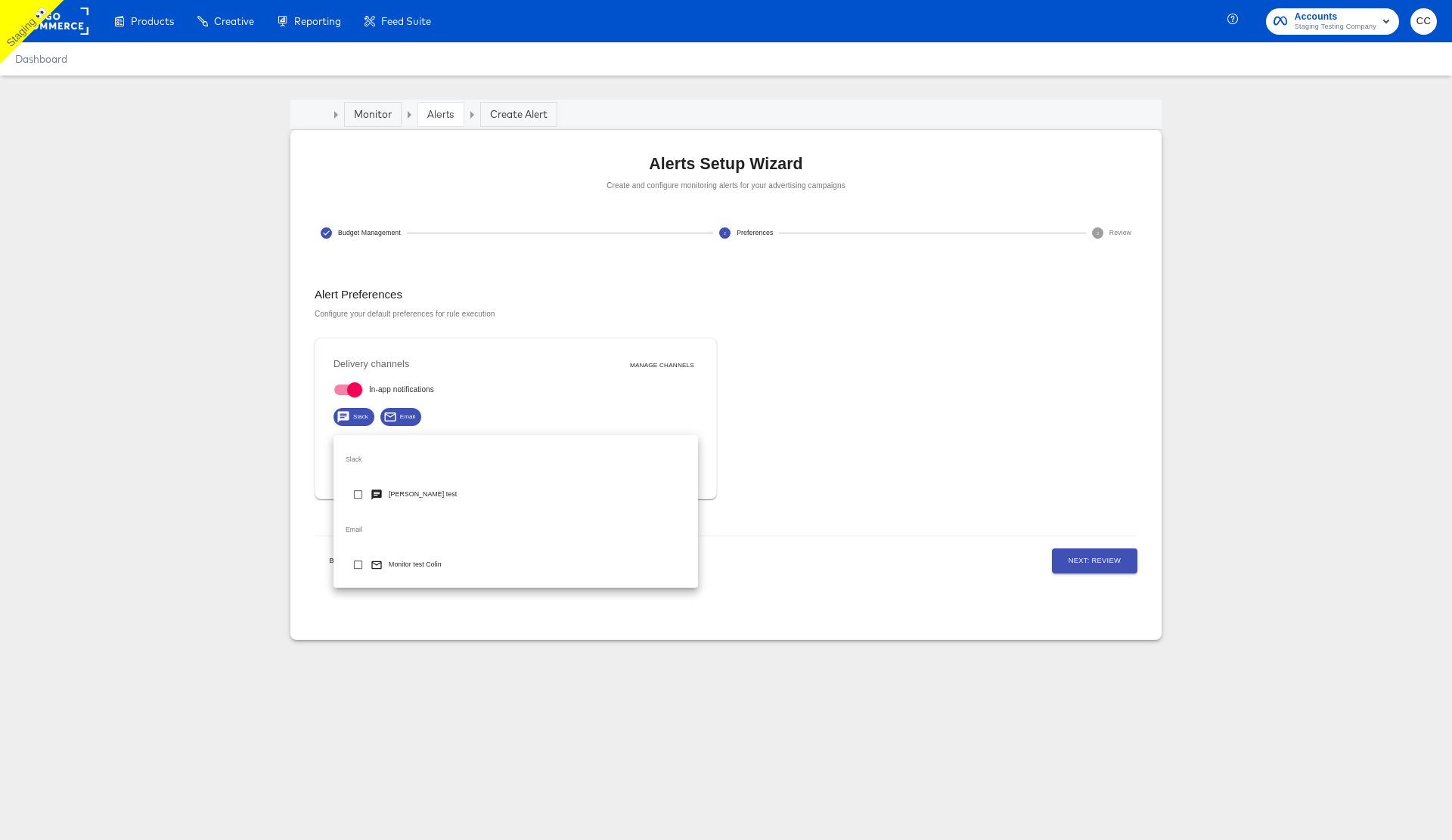
checkbox input "true"
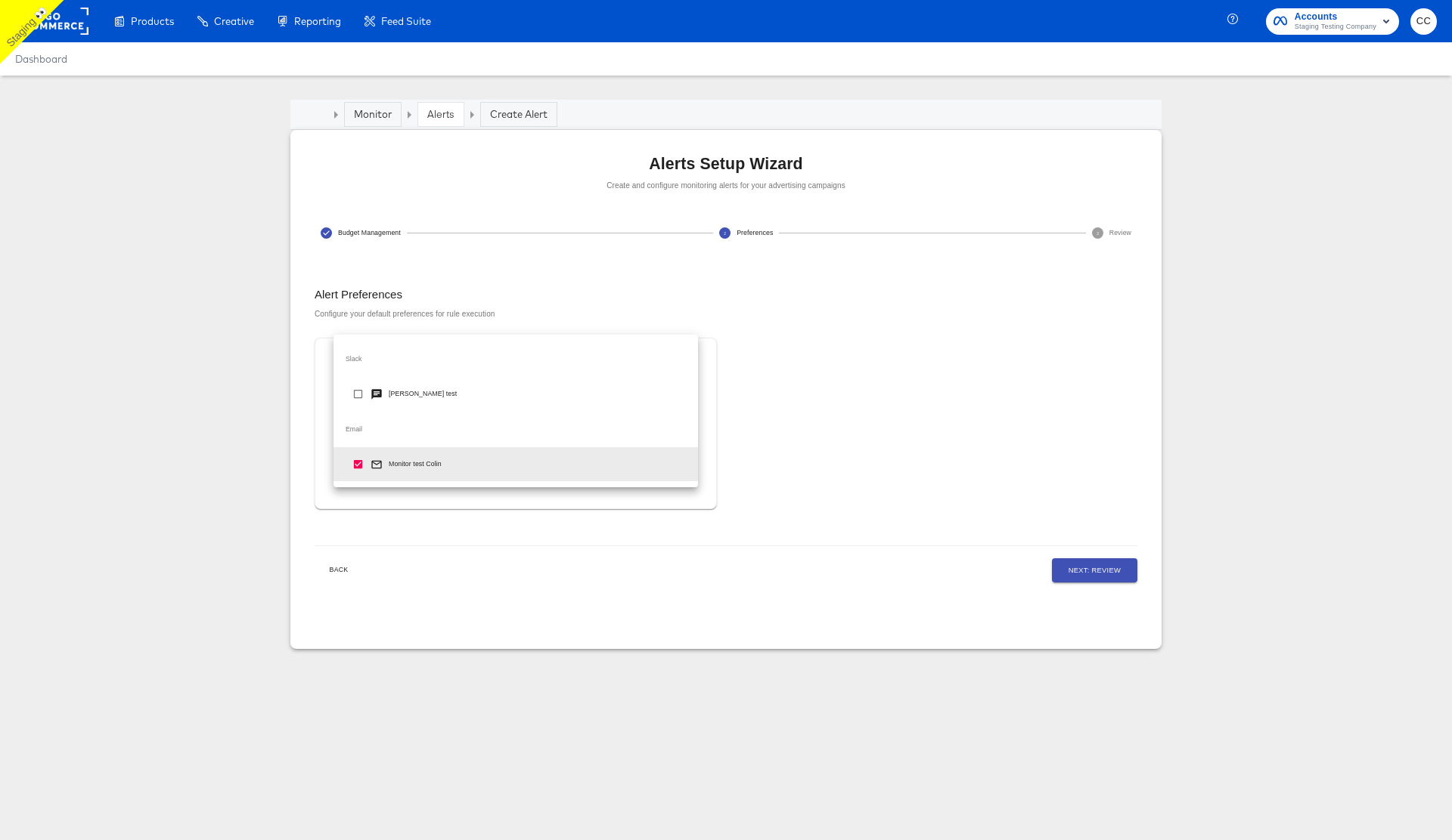
click at [891, 458] on div at bounding box center [726, 420] width 1452 height 840
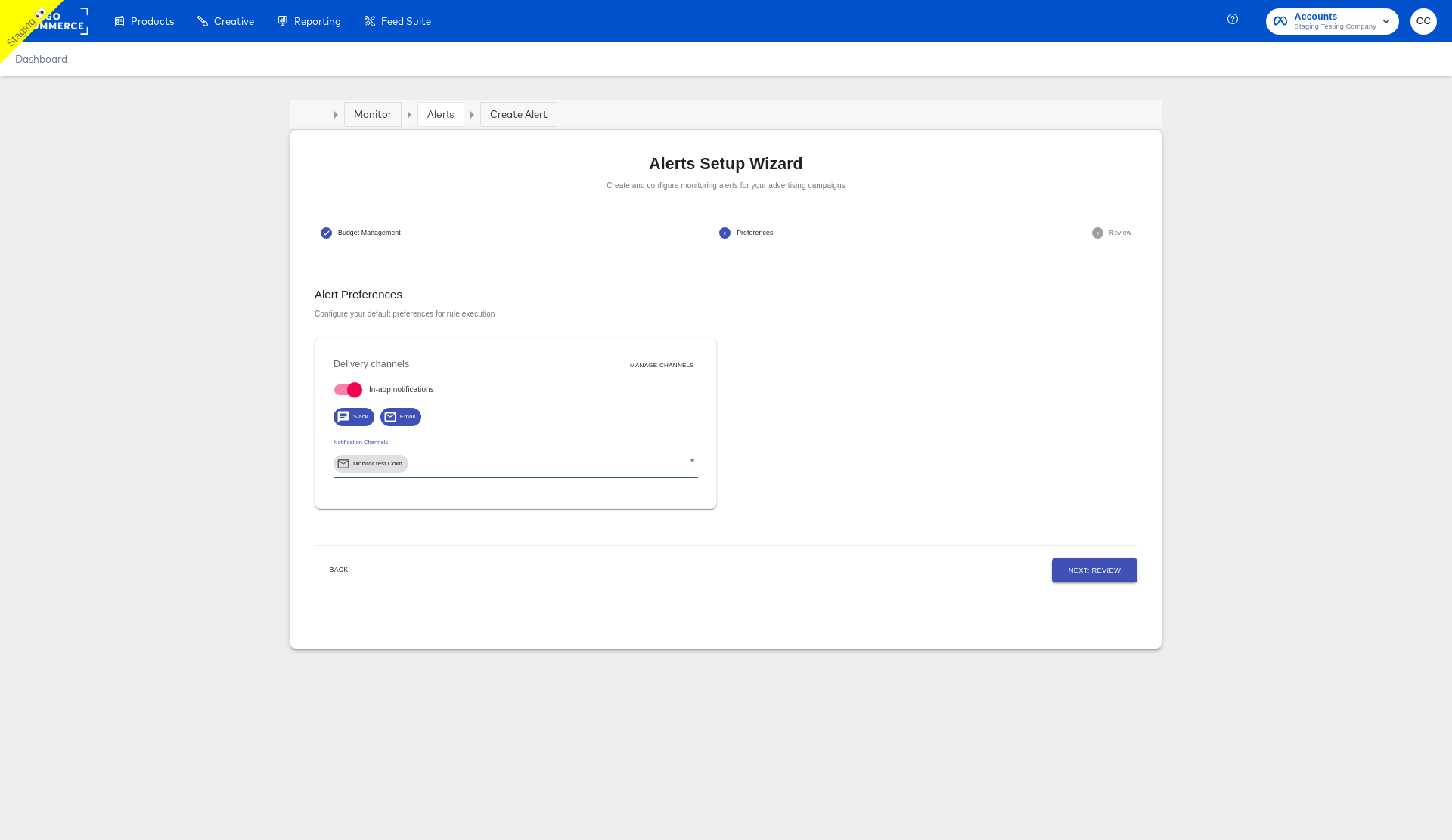
click at [1091, 571] on span "Next: Review" at bounding box center [1094, 570] width 52 height 12
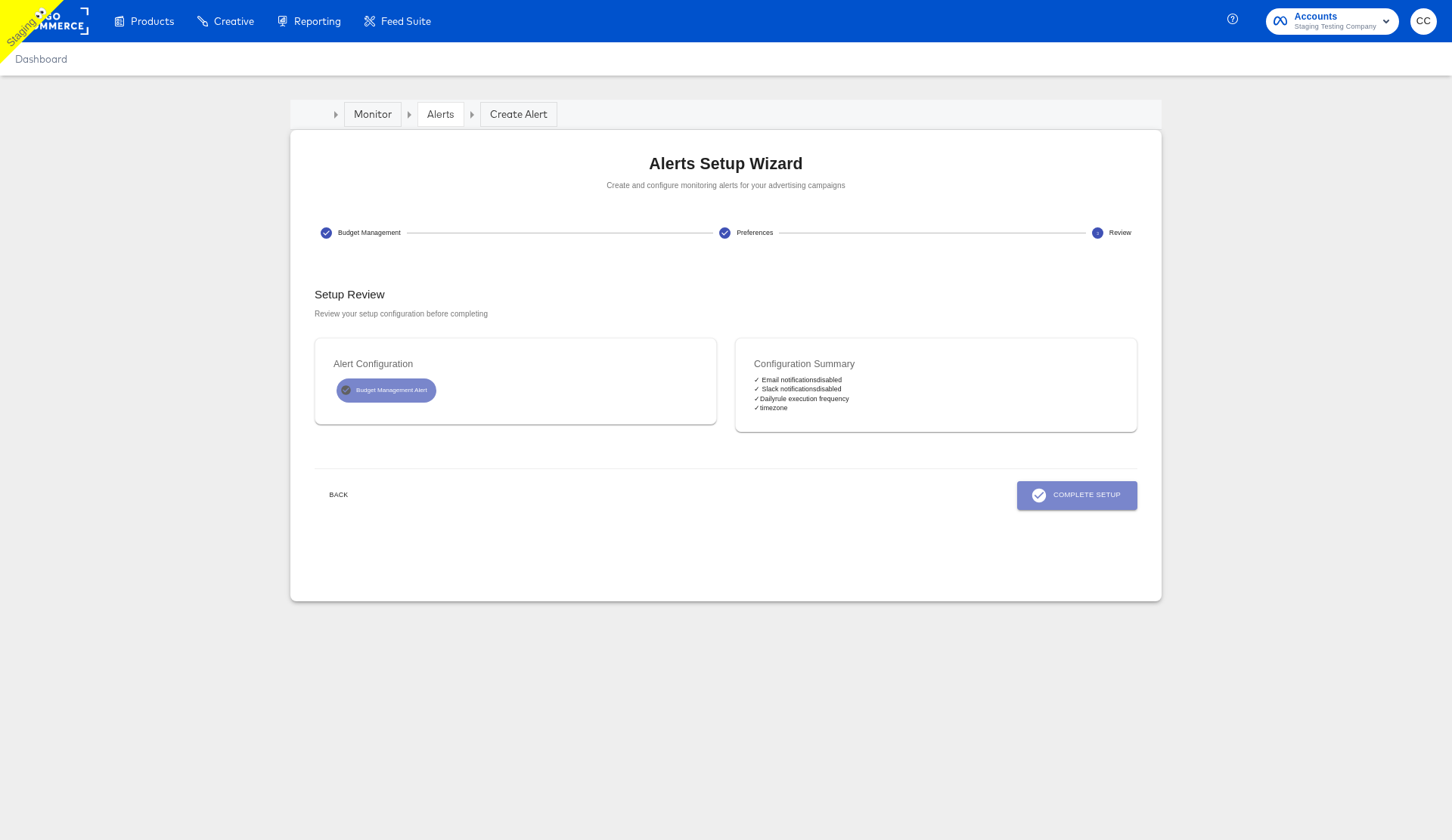
click at [1052, 492] on span "Complete Setup" at bounding box center [1077, 496] width 87 height 17
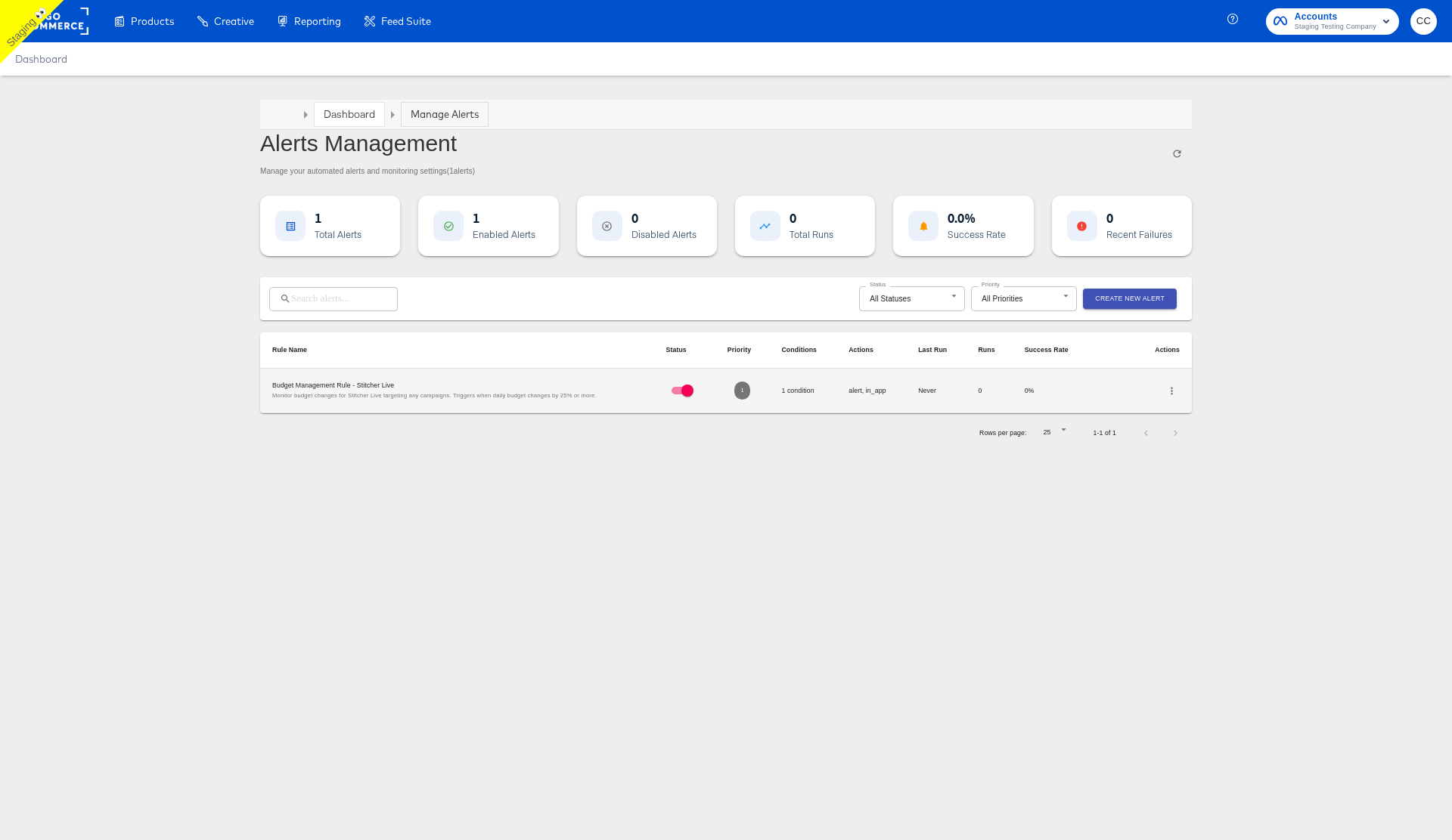
click at [1168, 390] on icon "button" at bounding box center [1171, 391] width 11 height 11
click at [1211, 456] on li "Delete" at bounding box center [1208, 452] width 89 height 21
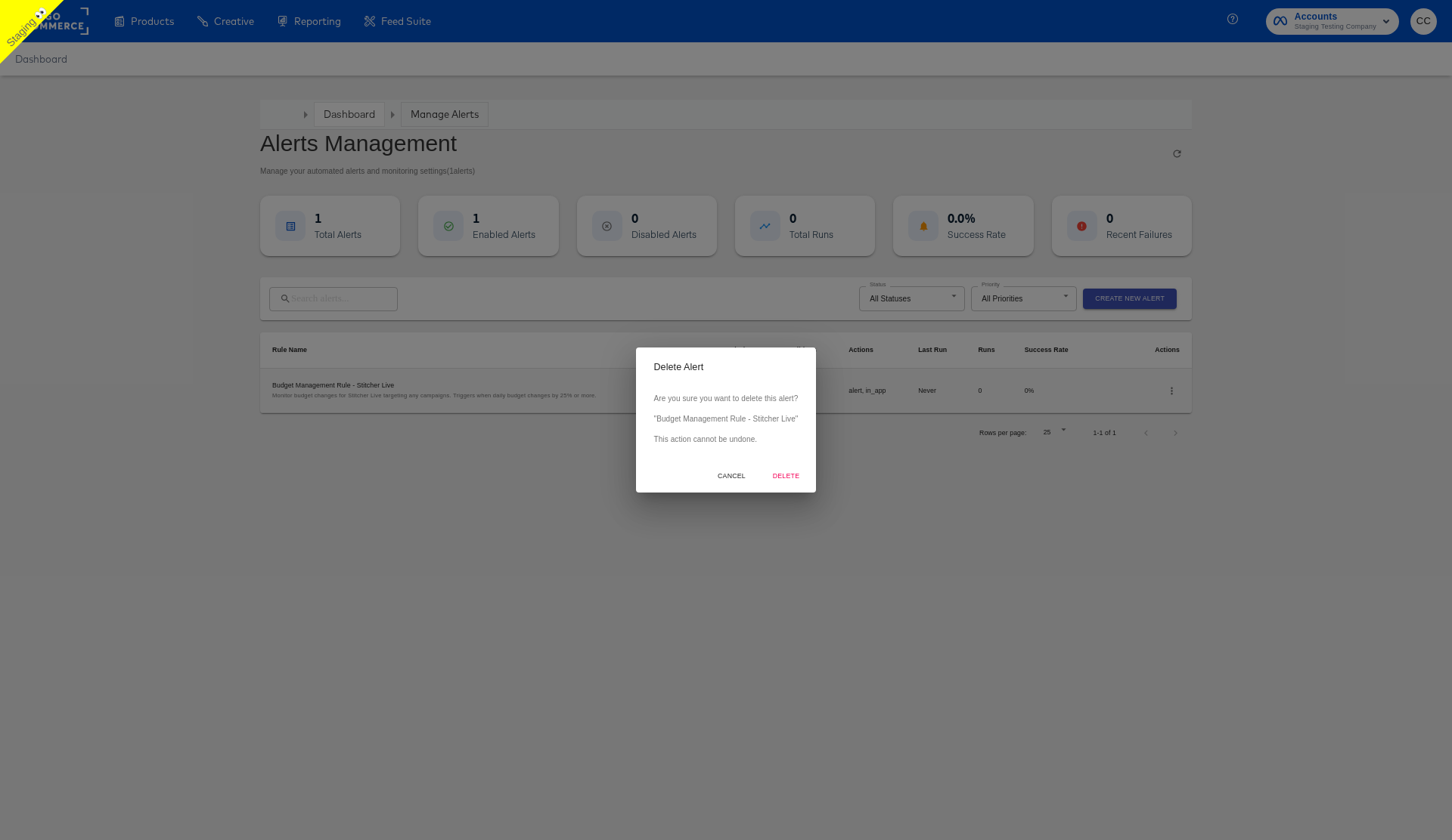
click at [786, 476] on span "Delete" at bounding box center [786, 477] width 37 height 11
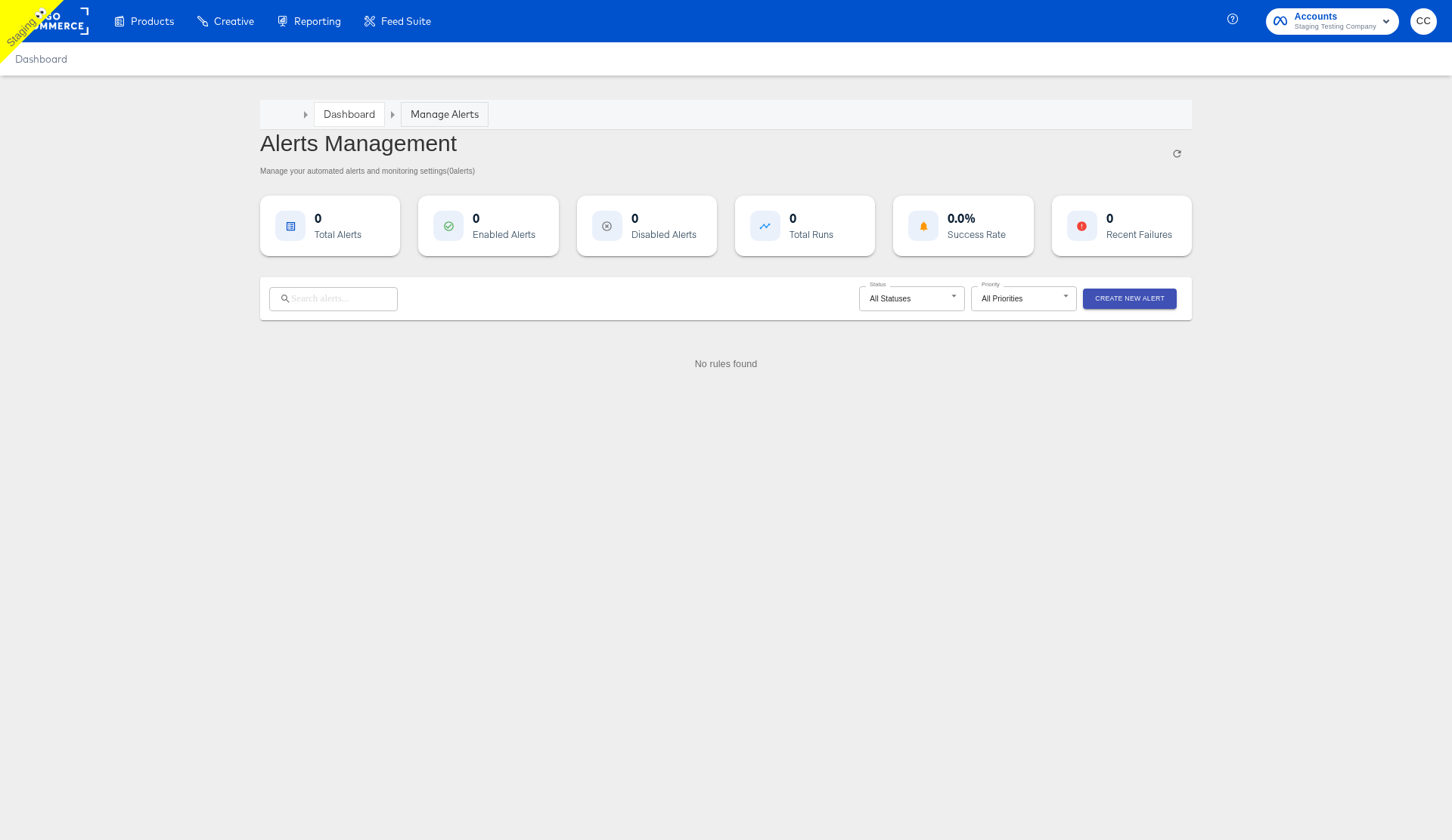
click at [351, 113] on link "Dashboard" at bounding box center [349, 114] width 52 height 13
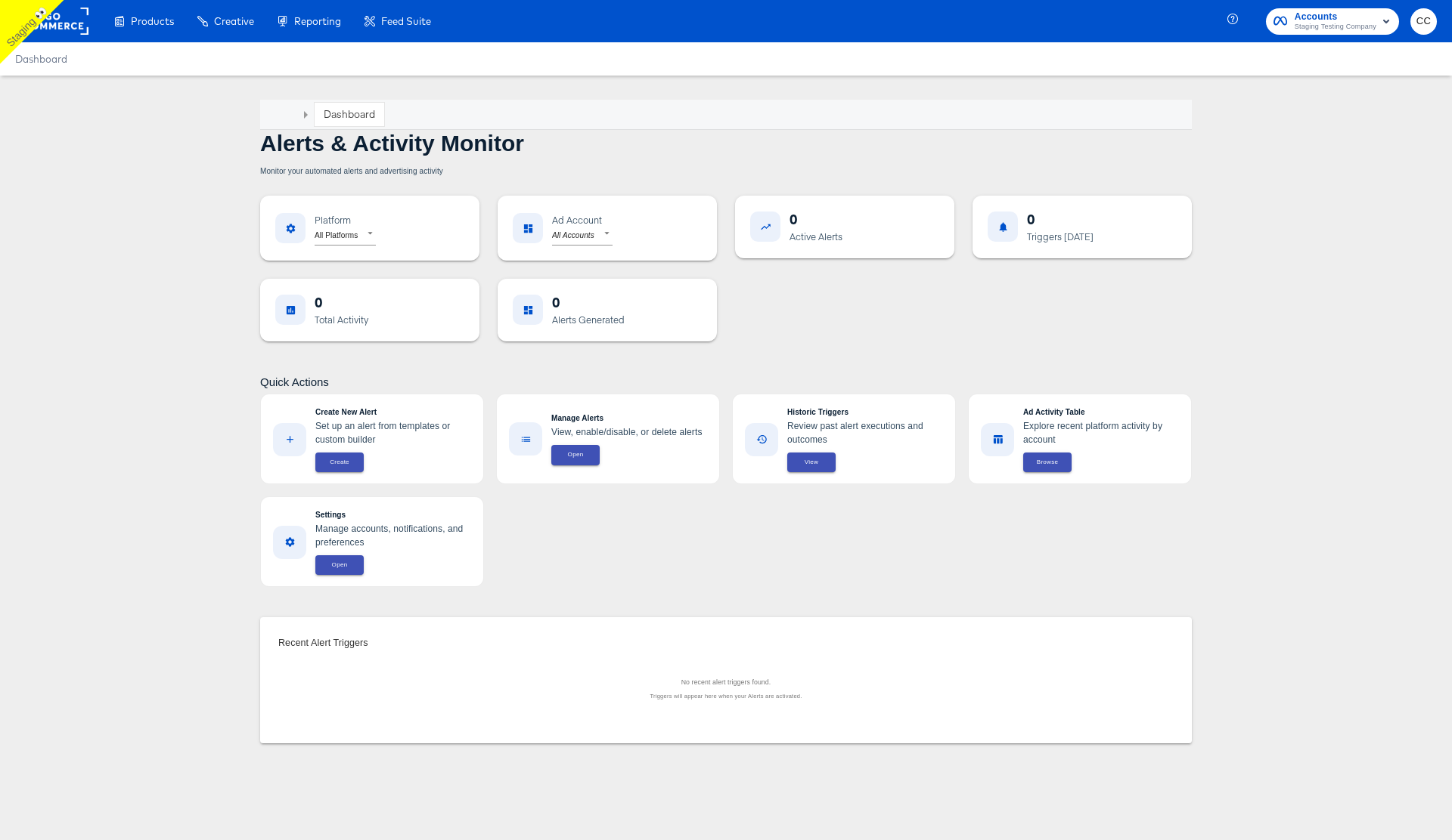
click at [357, 115] on link "Dashboard" at bounding box center [349, 114] width 52 height 13
click at [345, 114] on link "Dashboard" at bounding box center [349, 114] width 52 height 13
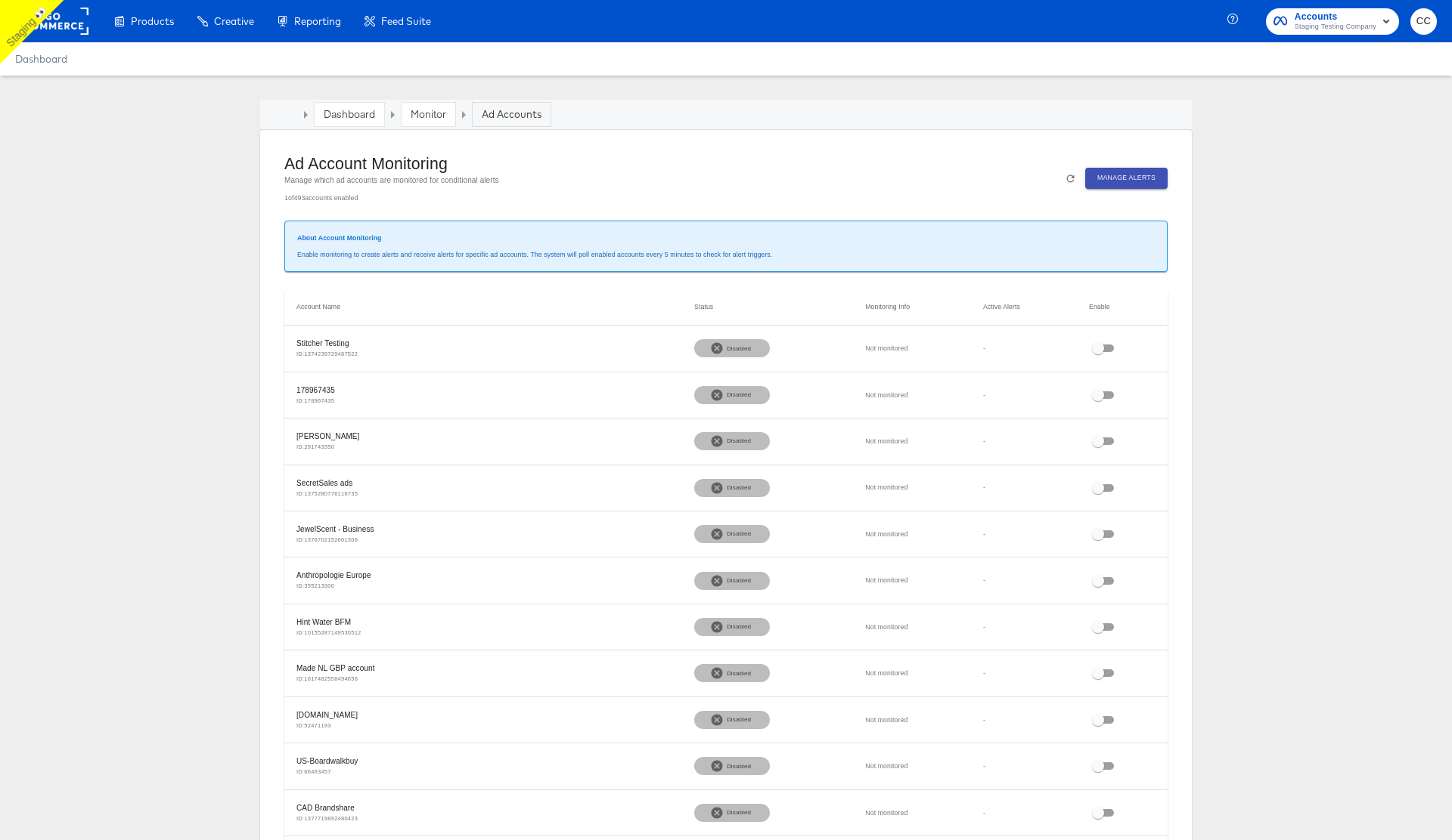
click at [367, 109] on link "Dashboard" at bounding box center [349, 114] width 52 height 13
click at [349, 113] on link "Dashboard" at bounding box center [349, 114] width 52 height 13
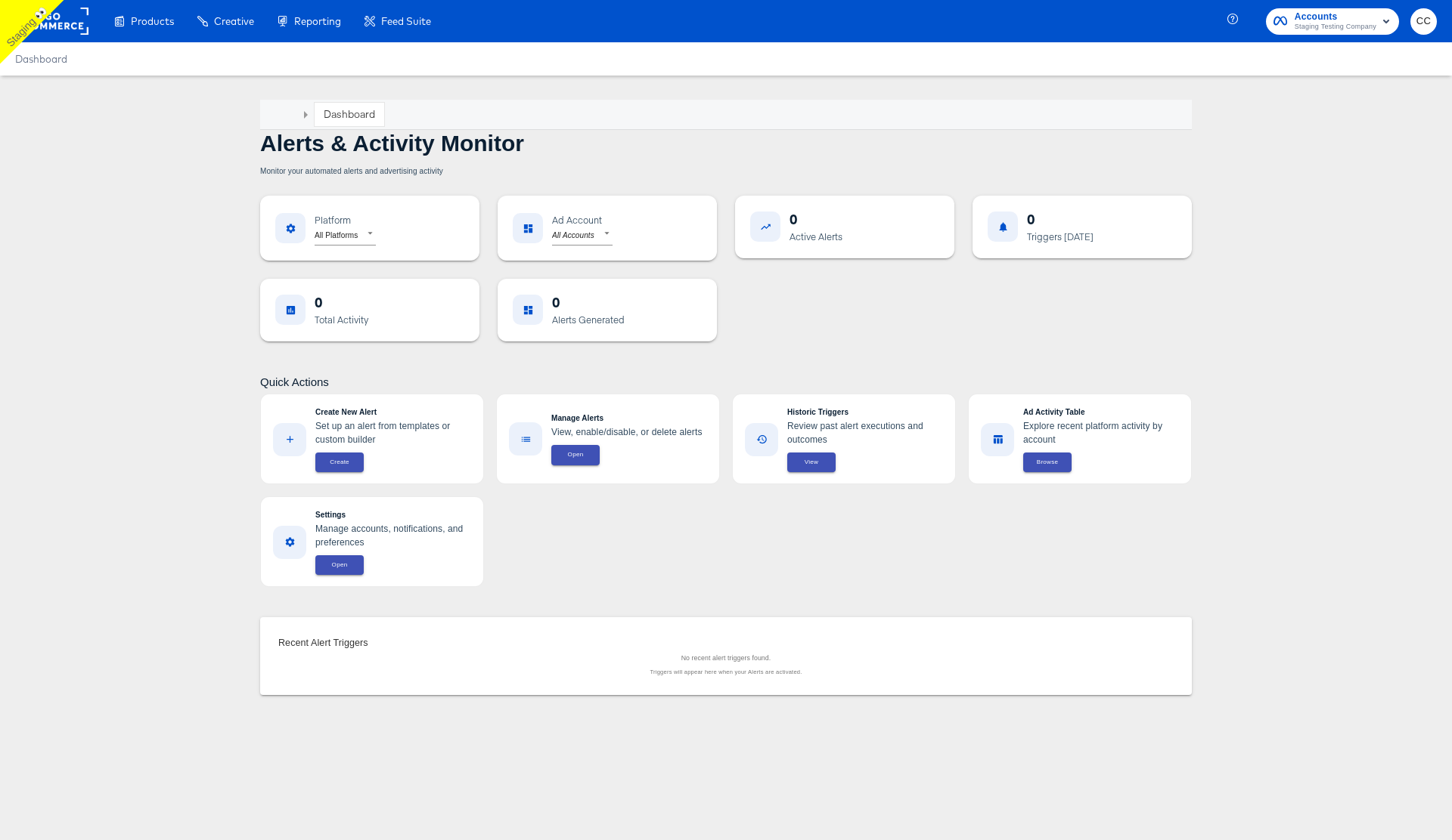
click at [348, 113] on link "Dashboard" at bounding box center [349, 114] width 52 height 13
click at [354, 117] on link "Dashboard" at bounding box center [349, 114] width 52 height 13
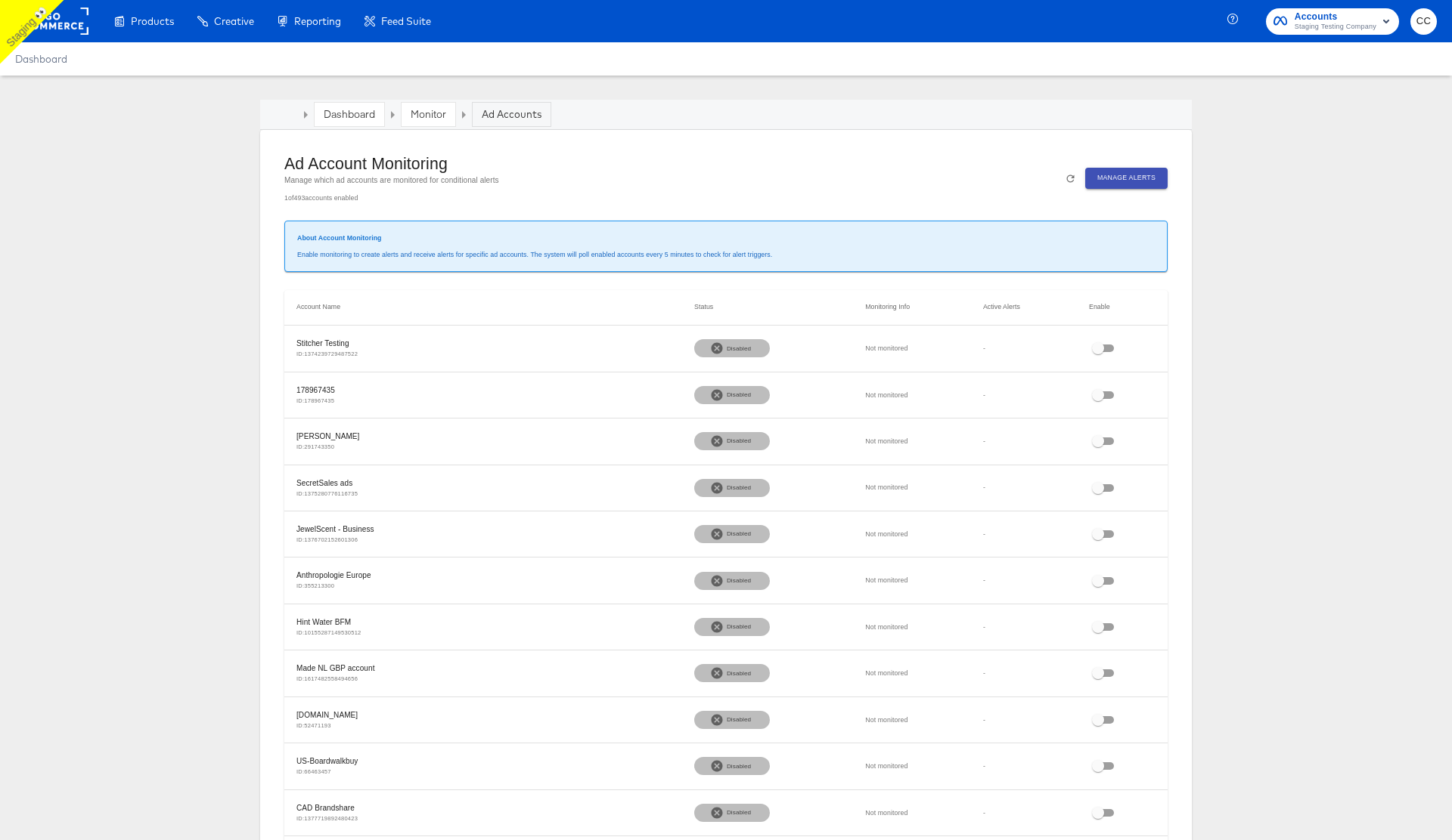
click at [344, 118] on link "Dashboard" at bounding box center [349, 114] width 52 height 13
click at [1123, 182] on span "Manage Alerts" at bounding box center [1126, 178] width 58 height 11
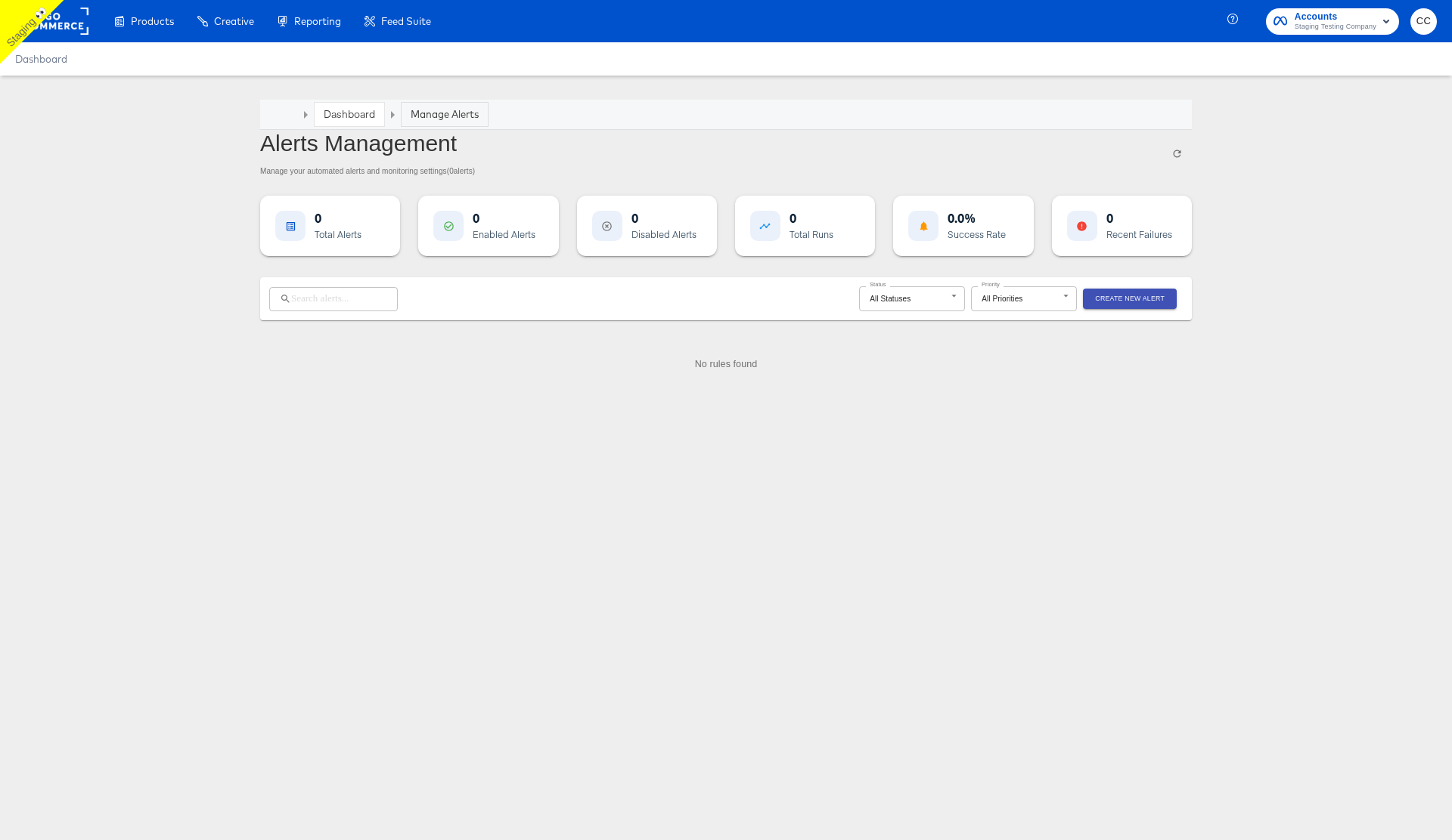
click at [1135, 302] on span "Create New Alert" at bounding box center [1130, 299] width 70 height 11
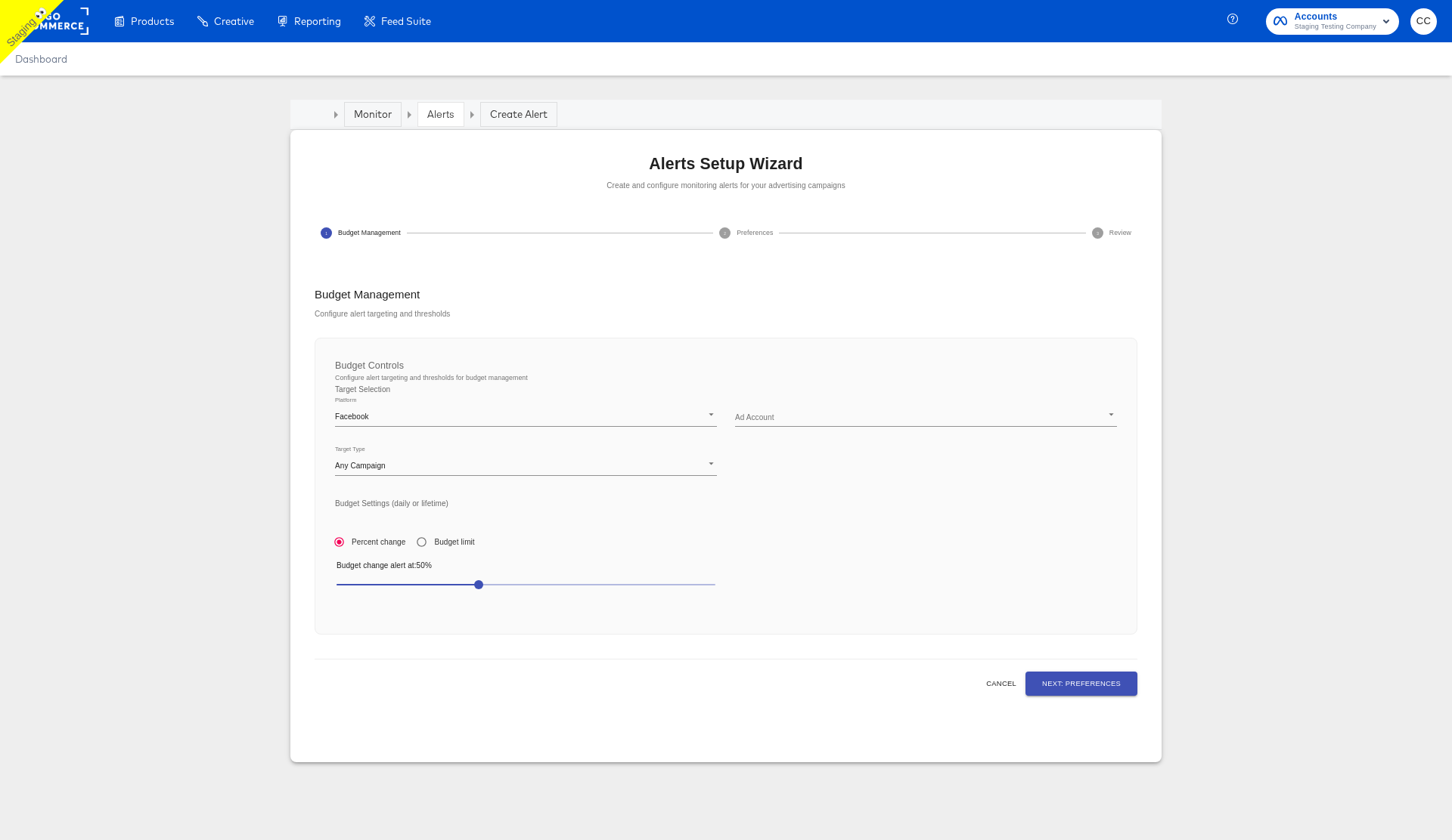
click at [878, 420] on body "Products Products Product Catalogs Enhance Your Product Catalog, Map Them to Pu…" at bounding box center [726, 420] width 1452 height 840
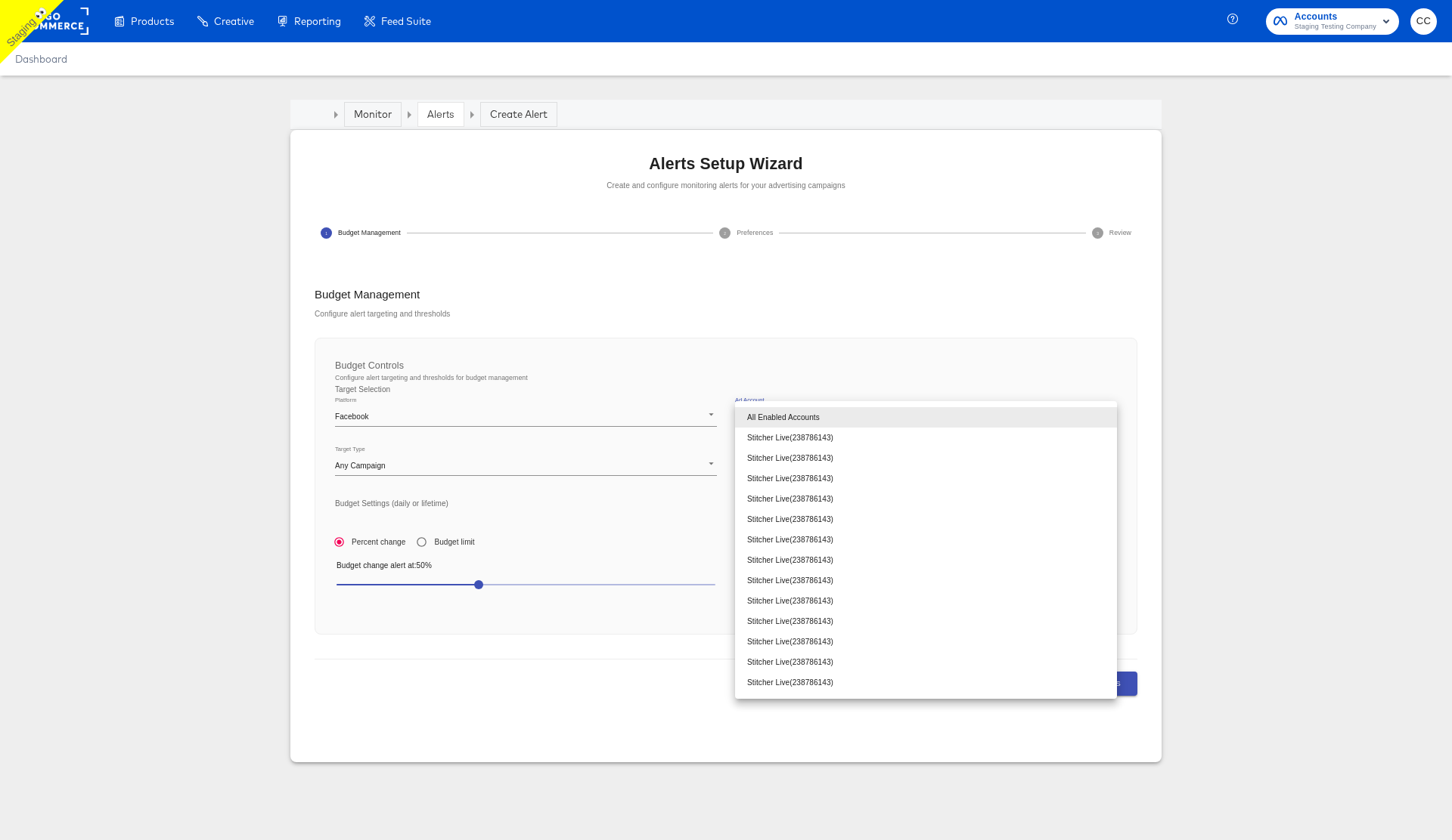
click at [1422, 17] on div at bounding box center [726, 420] width 1452 height 840
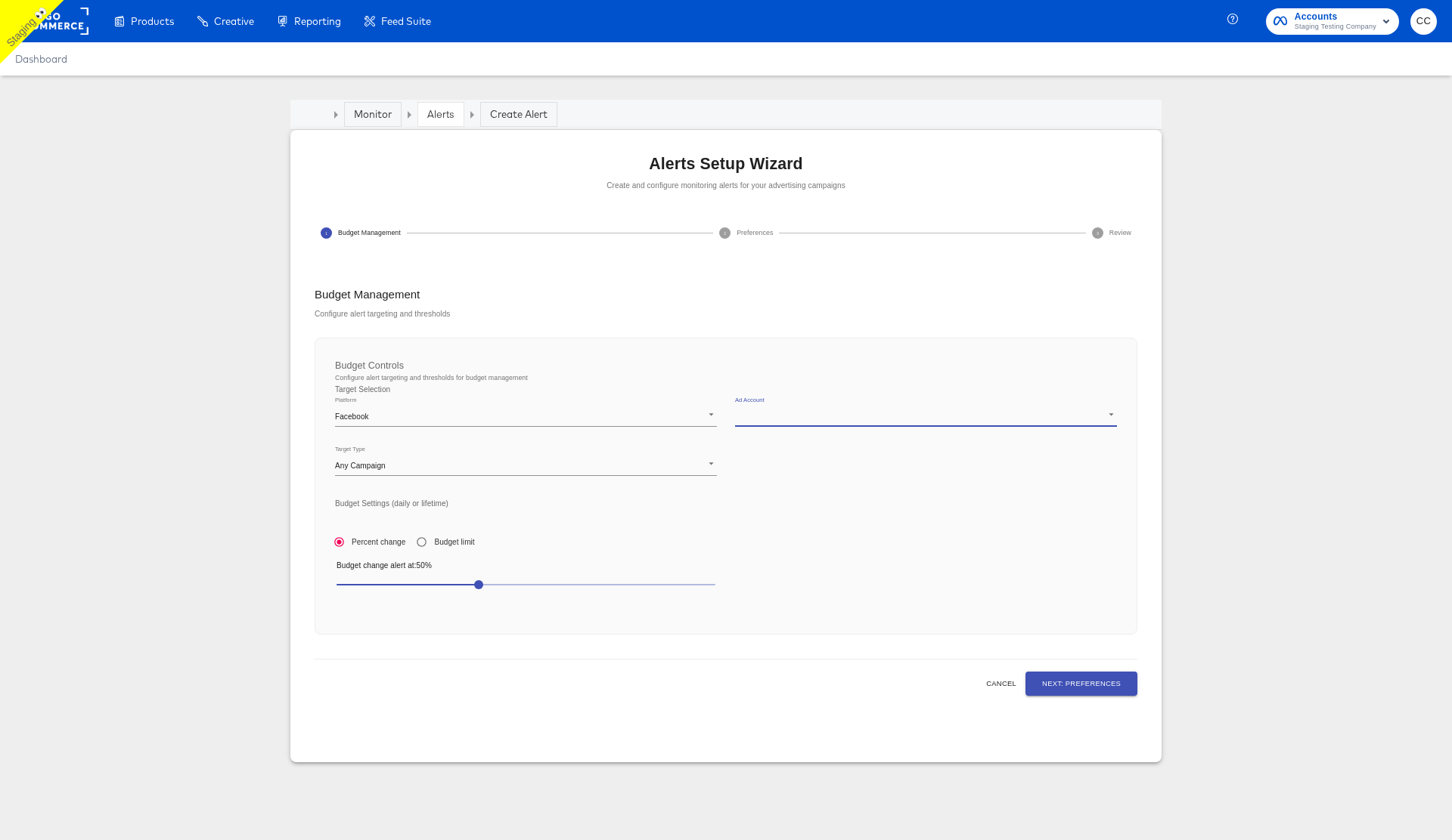
click at [1424, 24] on span "CC" at bounding box center [1423, 22] width 14 height 17
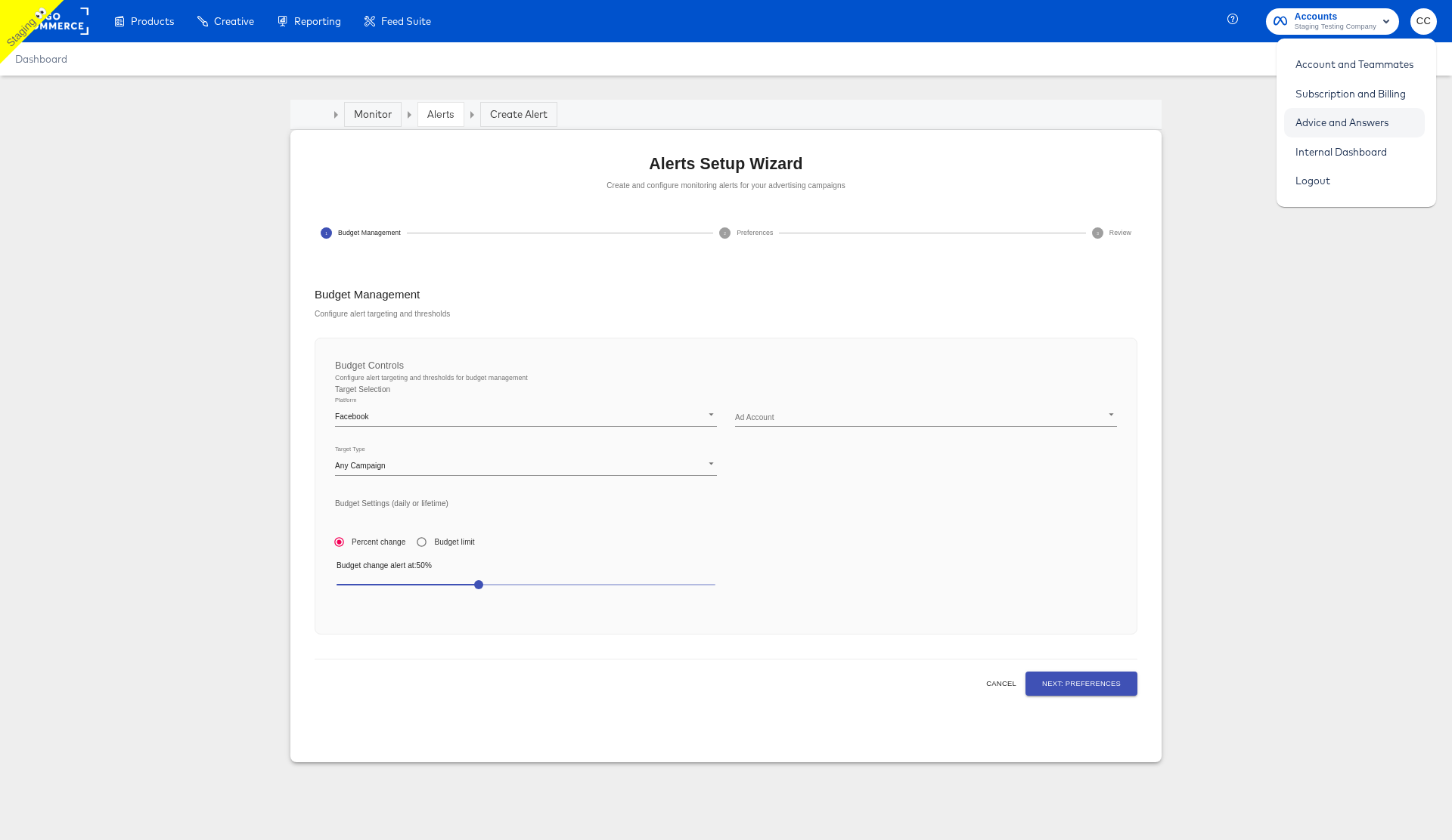
click at [1372, 123] on link "Advice and Answers" at bounding box center [1342, 122] width 116 height 27
click at [438, 109] on link "Alerts" at bounding box center [440, 114] width 27 height 13
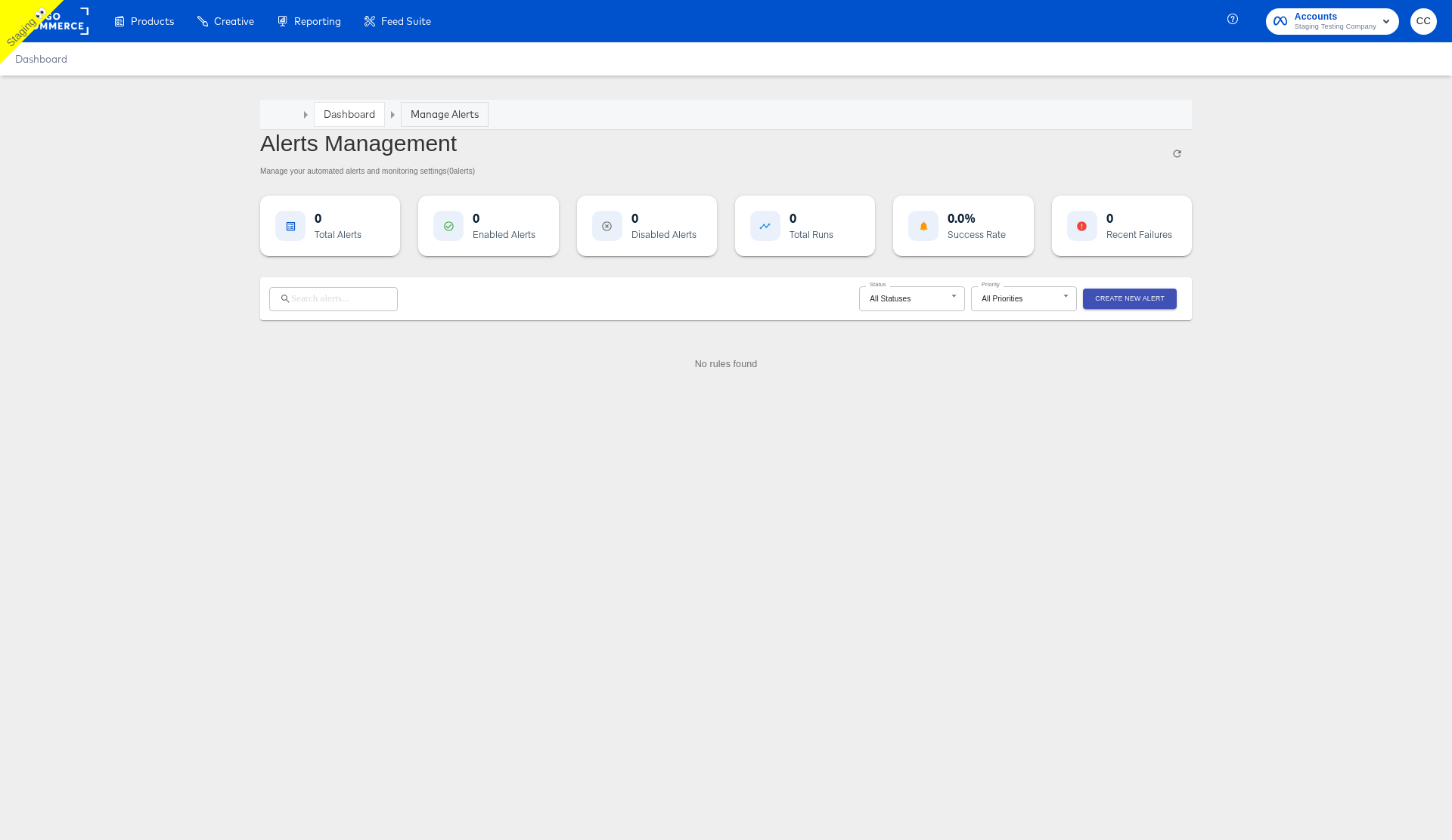
click at [106, 251] on article "Dashboard Manage Alerts Alerts Management Manage your automated alerts and moni…" at bounding box center [726, 248] width 1452 height 345
click at [351, 111] on link "Dashboard" at bounding box center [349, 114] width 52 height 13
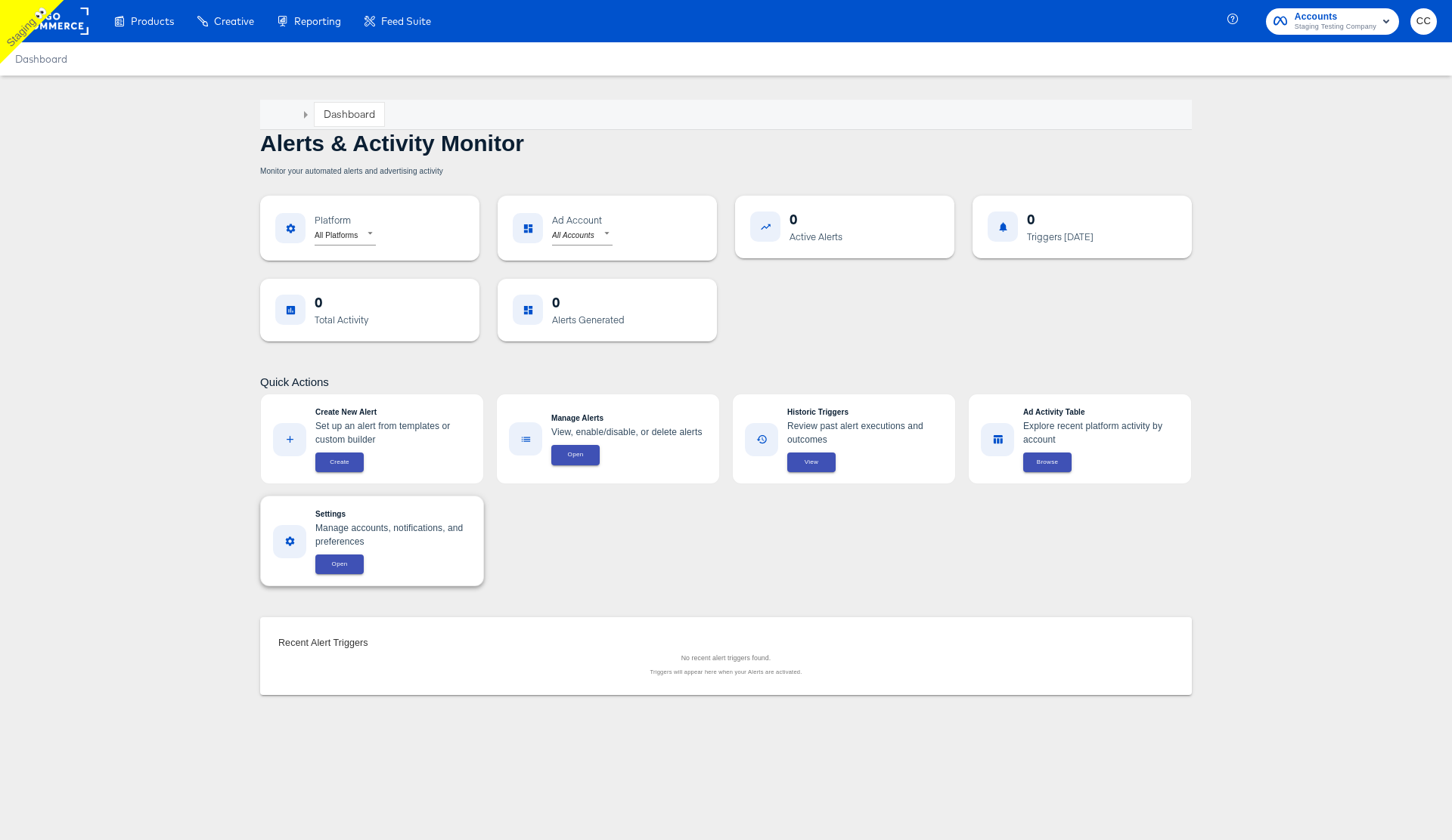
click at [334, 560] on span "Open" at bounding box center [339, 564] width 30 height 10
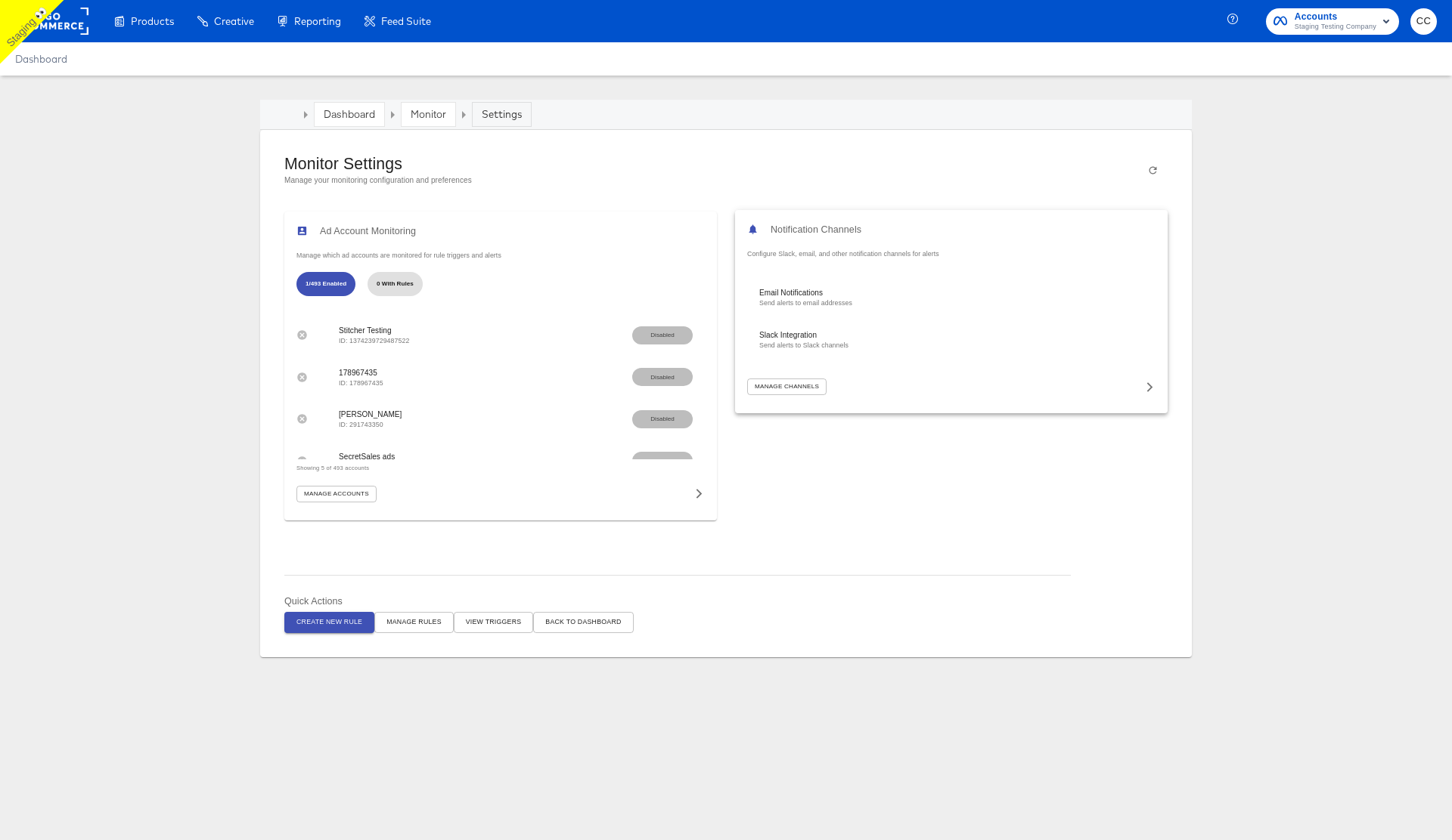
click at [793, 388] on span "Manage Channels" at bounding box center [787, 386] width 64 height 10
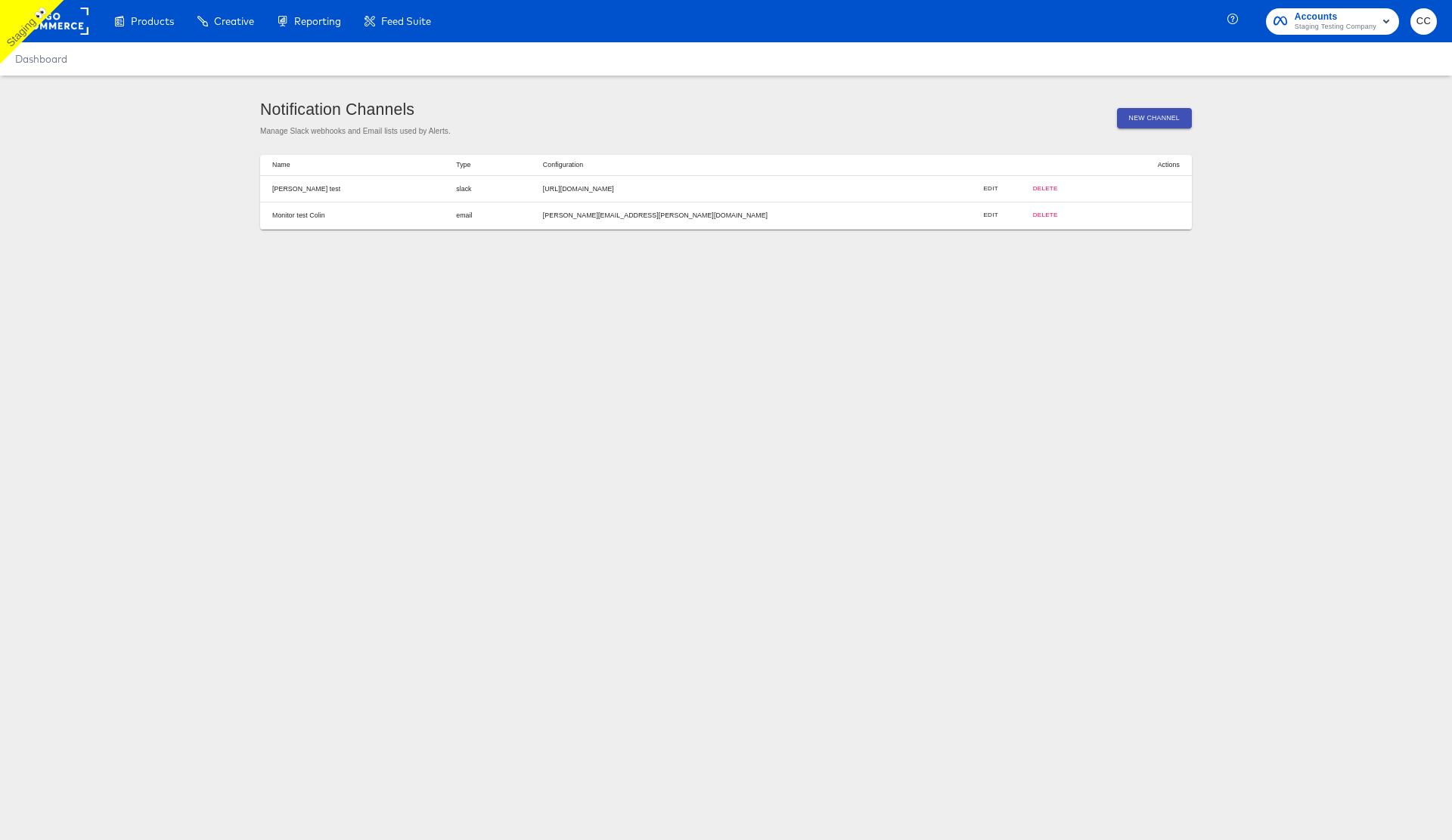
click at [195, 236] on article "Notification Channels Manage Slack webhooks and Email lists used by Alerts. New…" at bounding box center [726, 164] width 1452 height 178
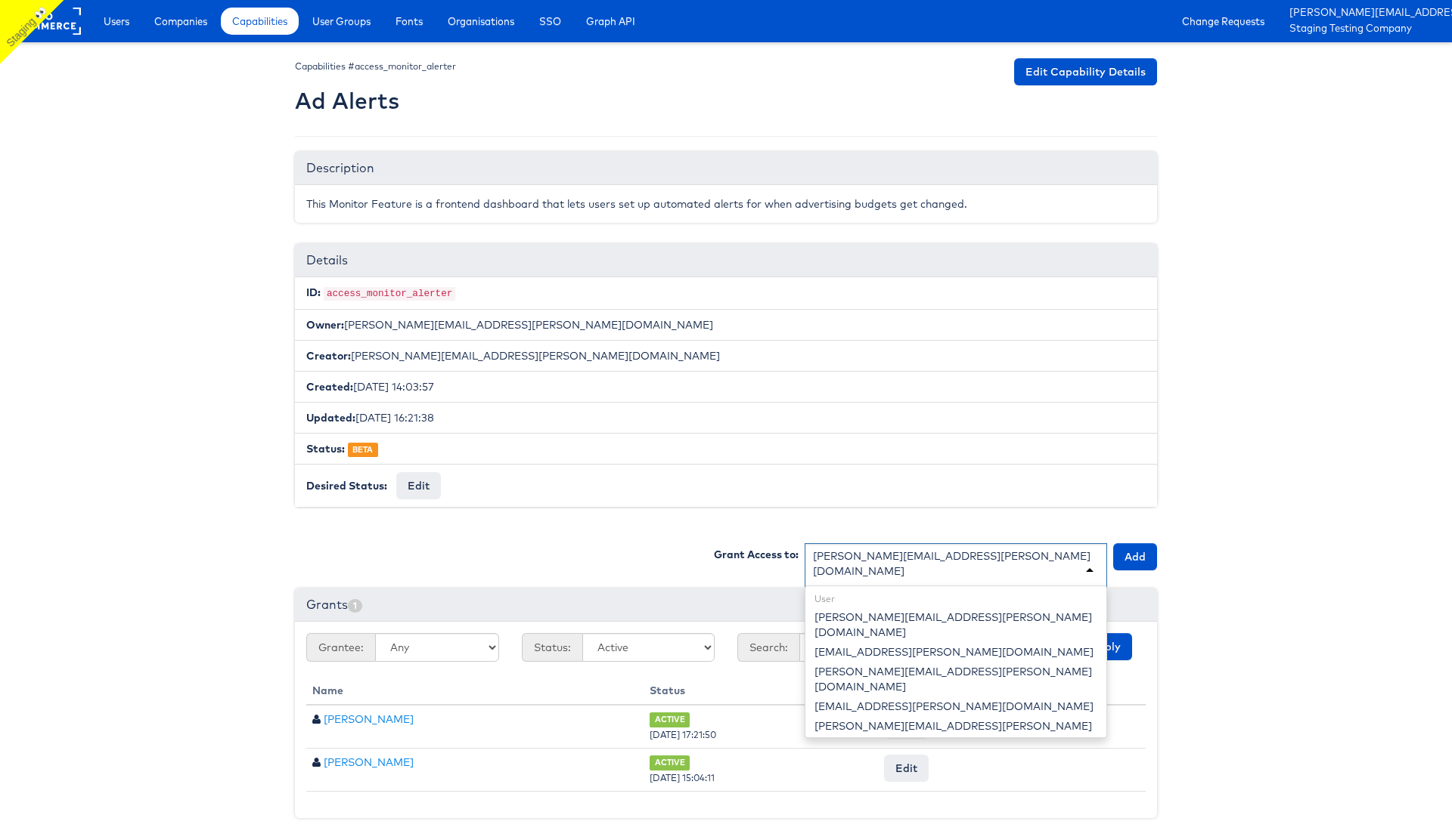
click at [909, 560] on div "[PERSON_NAME][EMAIL_ADDRESS][PERSON_NAME][DOMAIN_NAME]" at bounding box center [955, 564] width 286 height 30
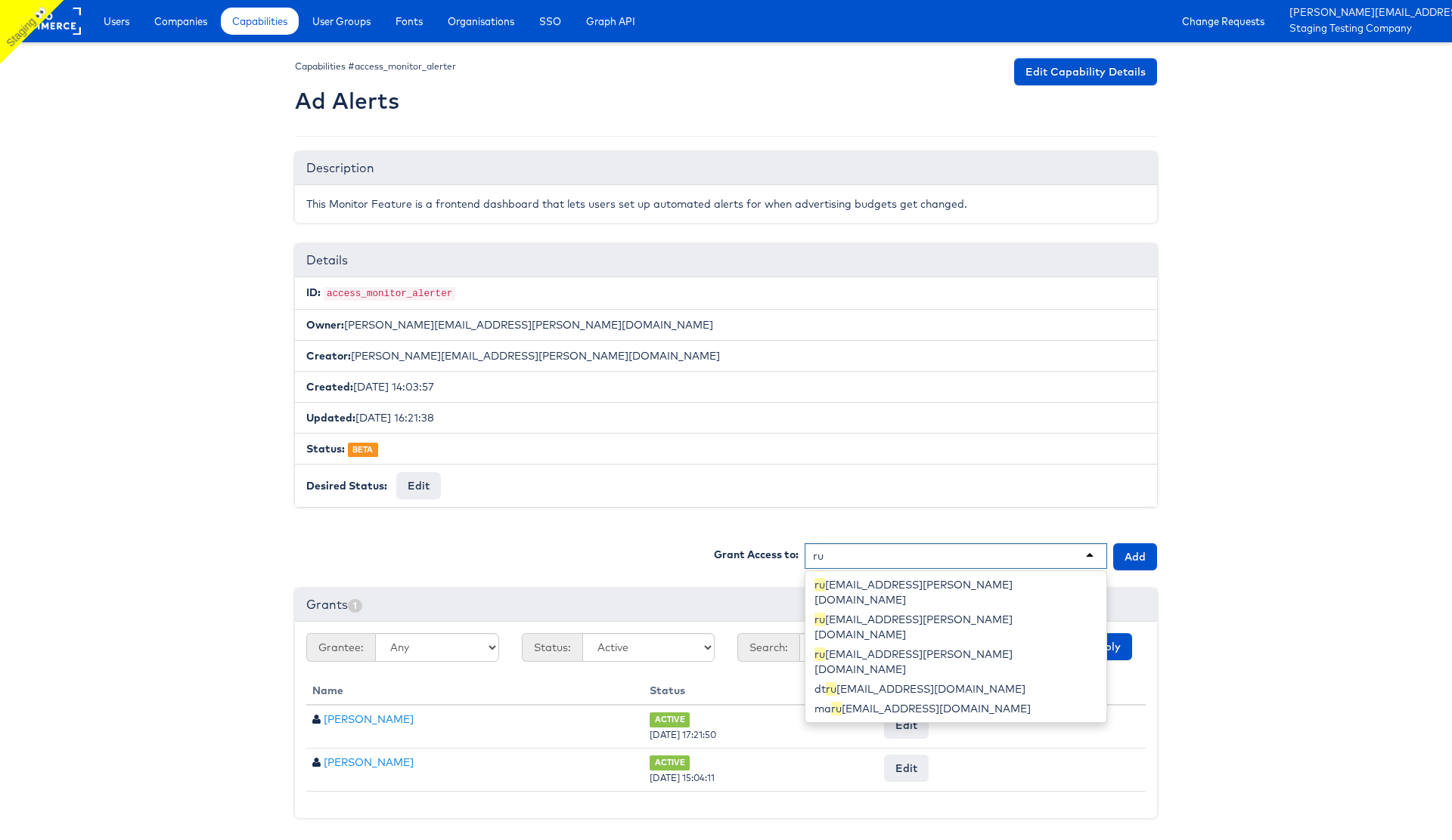
scroll to position [21, 0]
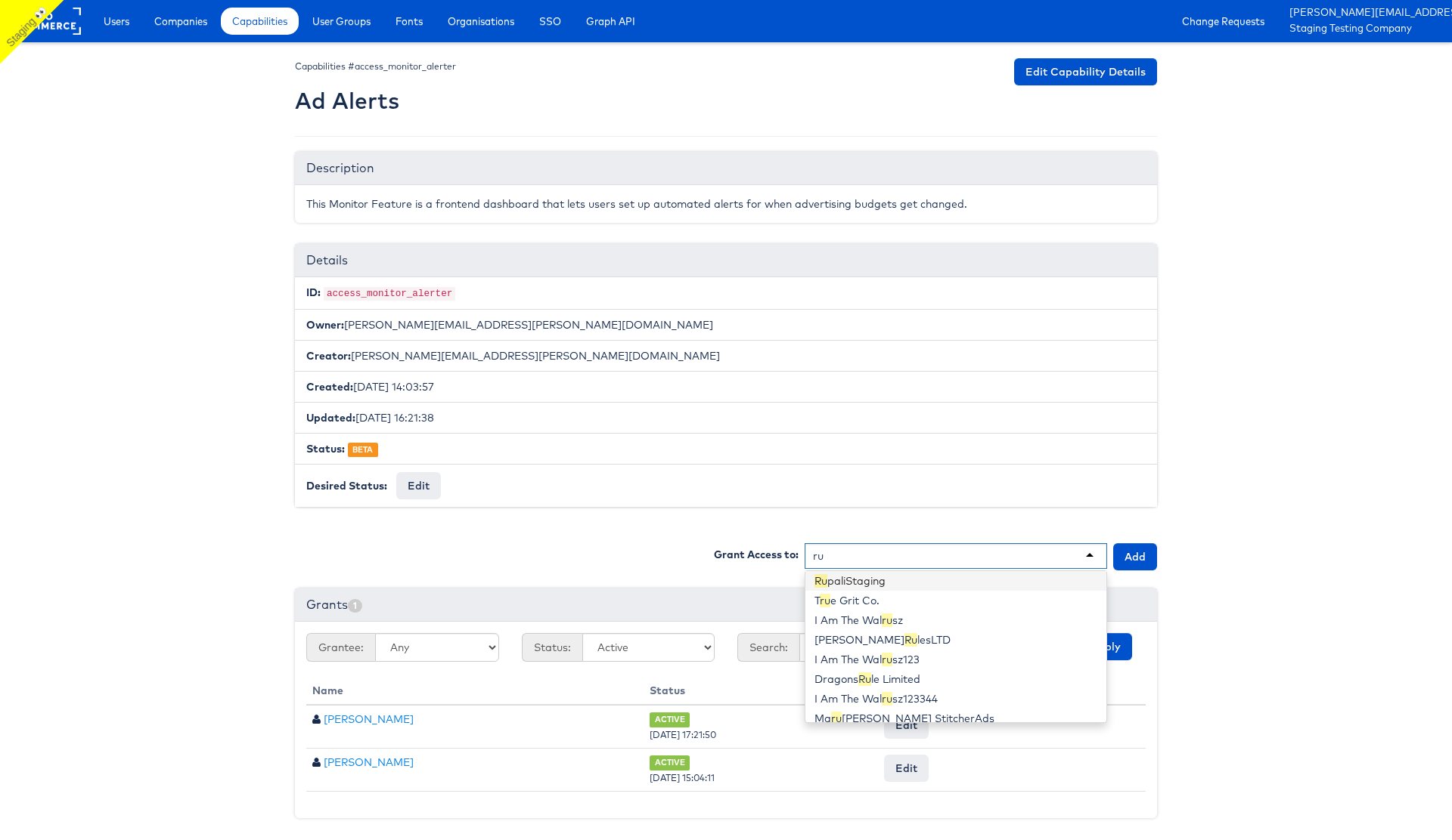
type input "rup"
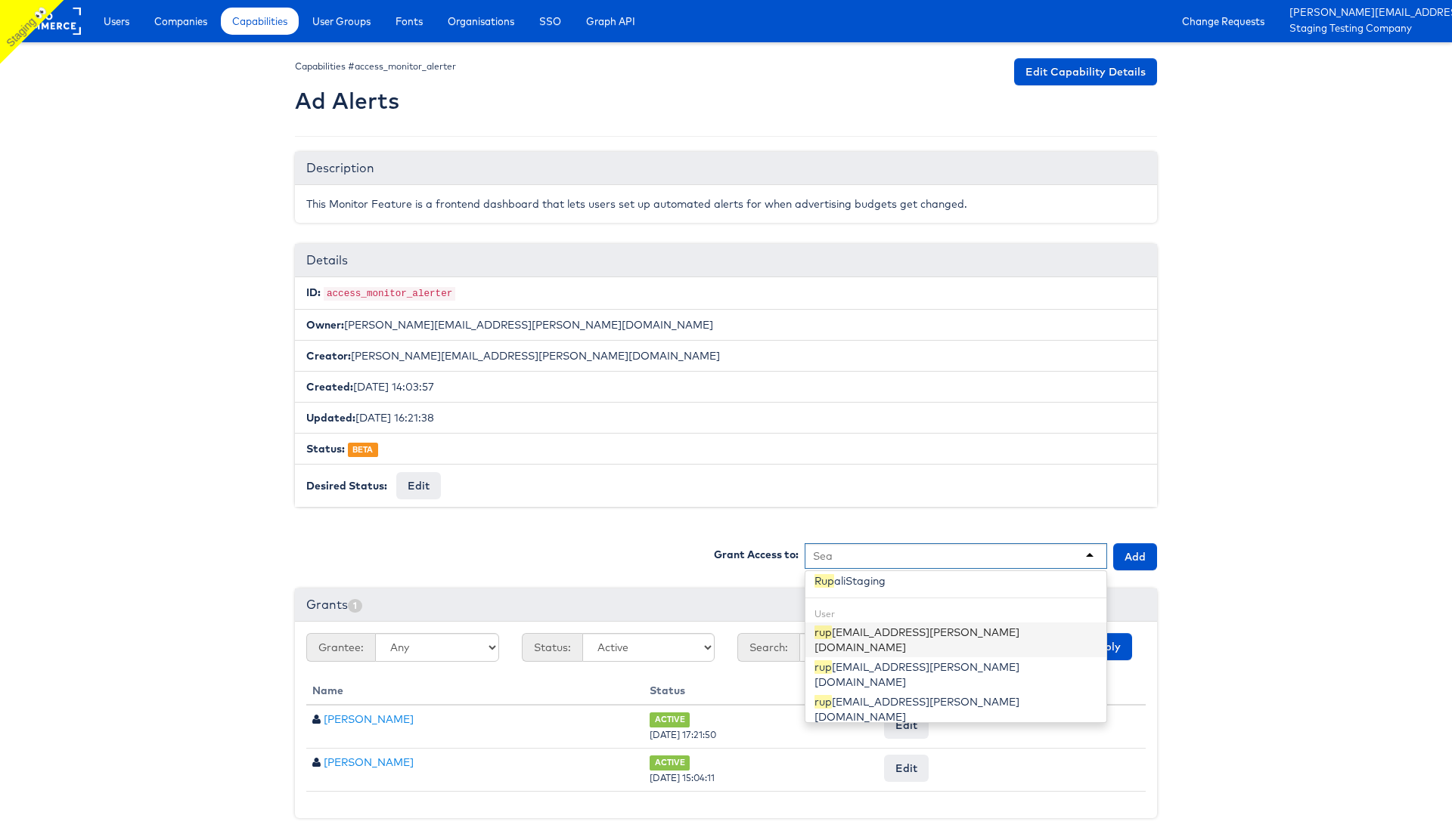
scroll to position [0, 0]
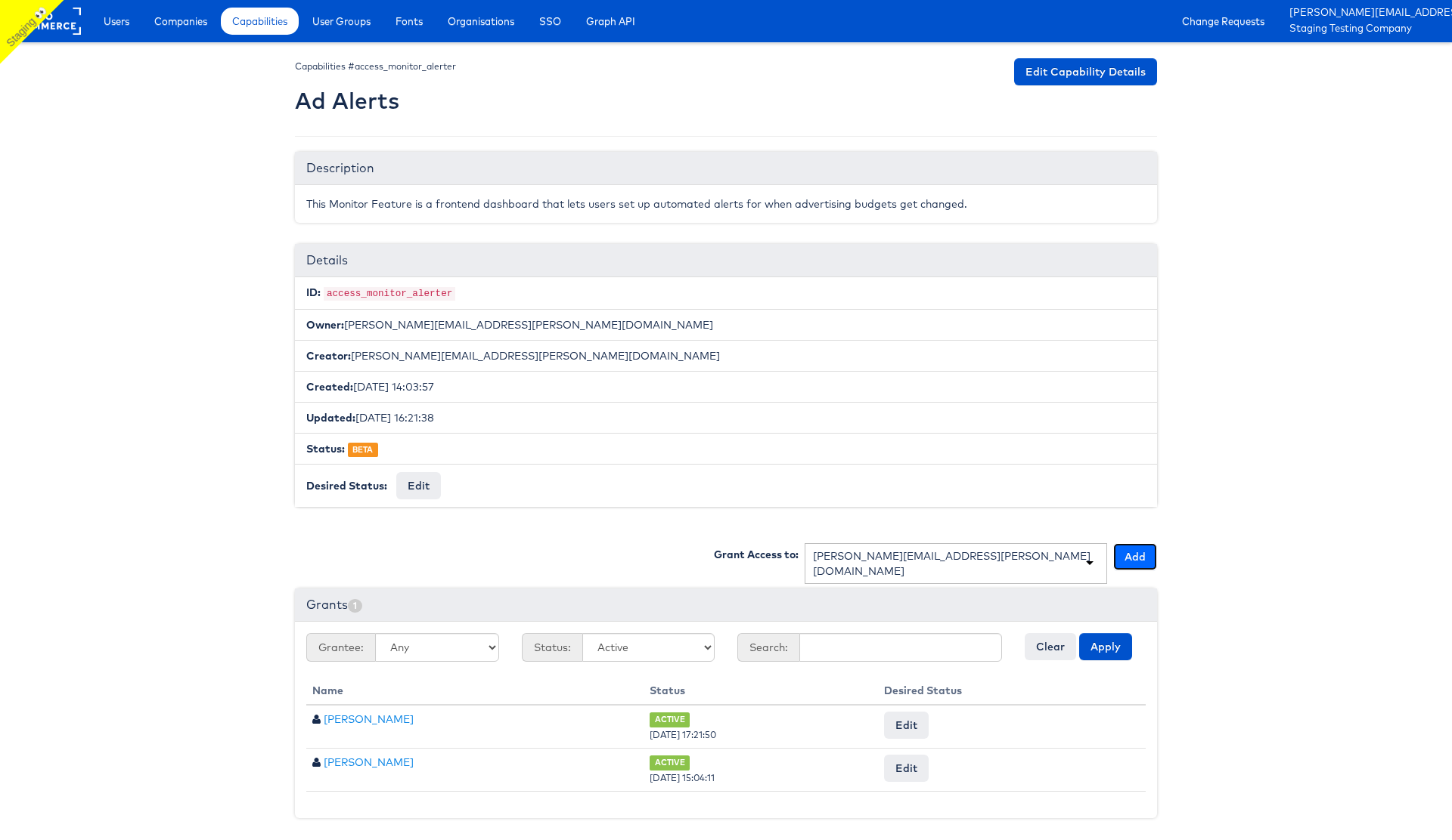
click at [1130, 561] on button "Add" at bounding box center [1134, 557] width 44 height 27
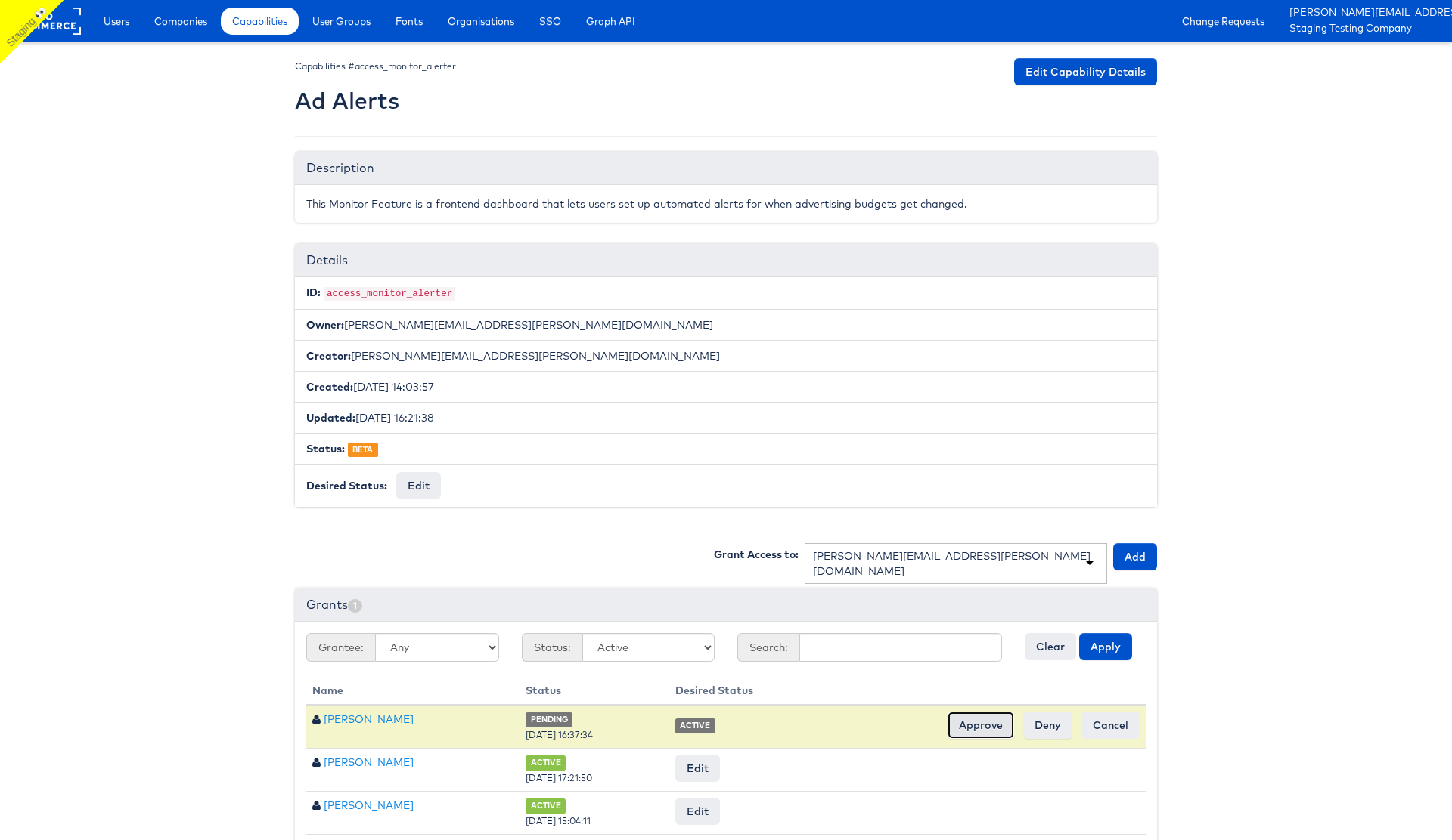
click at [983, 715] on input "Approve" at bounding box center [981, 725] width 67 height 27
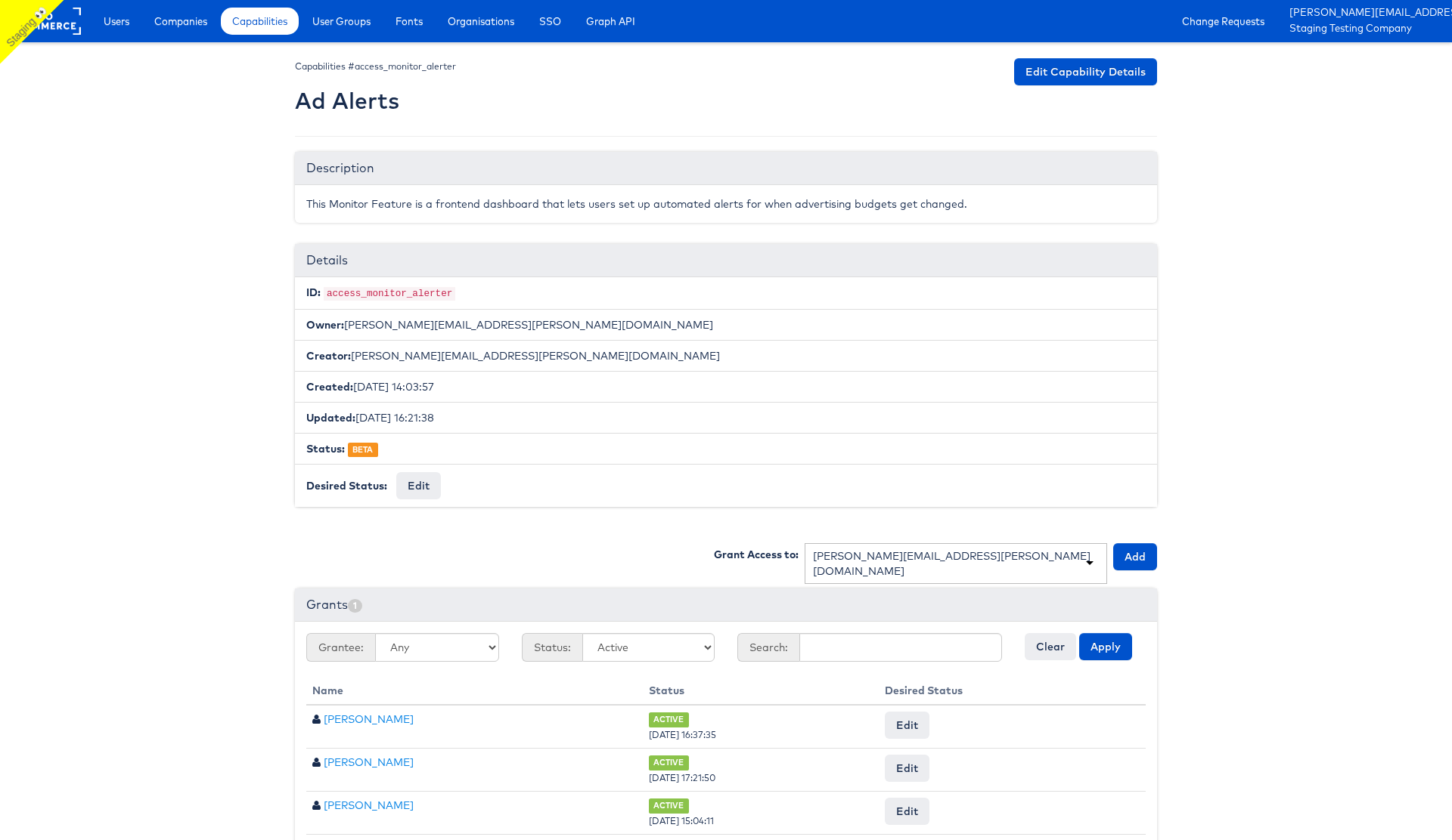
click at [1339, 430] on body "Users Companies Capabilities User Groups Fonts Organisations SSO Graph API Chan…" at bounding box center [726, 441] width 1452 height 882
click at [1183, 530] on body "Users Companies Capabilities User Groups Fonts Organisations SSO Graph API Chan…" at bounding box center [726, 441] width 1452 height 882
click at [1093, 558] on div "[PERSON_NAME][EMAIL_ADDRESS][PERSON_NAME][DOMAIN_NAME]" at bounding box center [955, 563] width 302 height 40
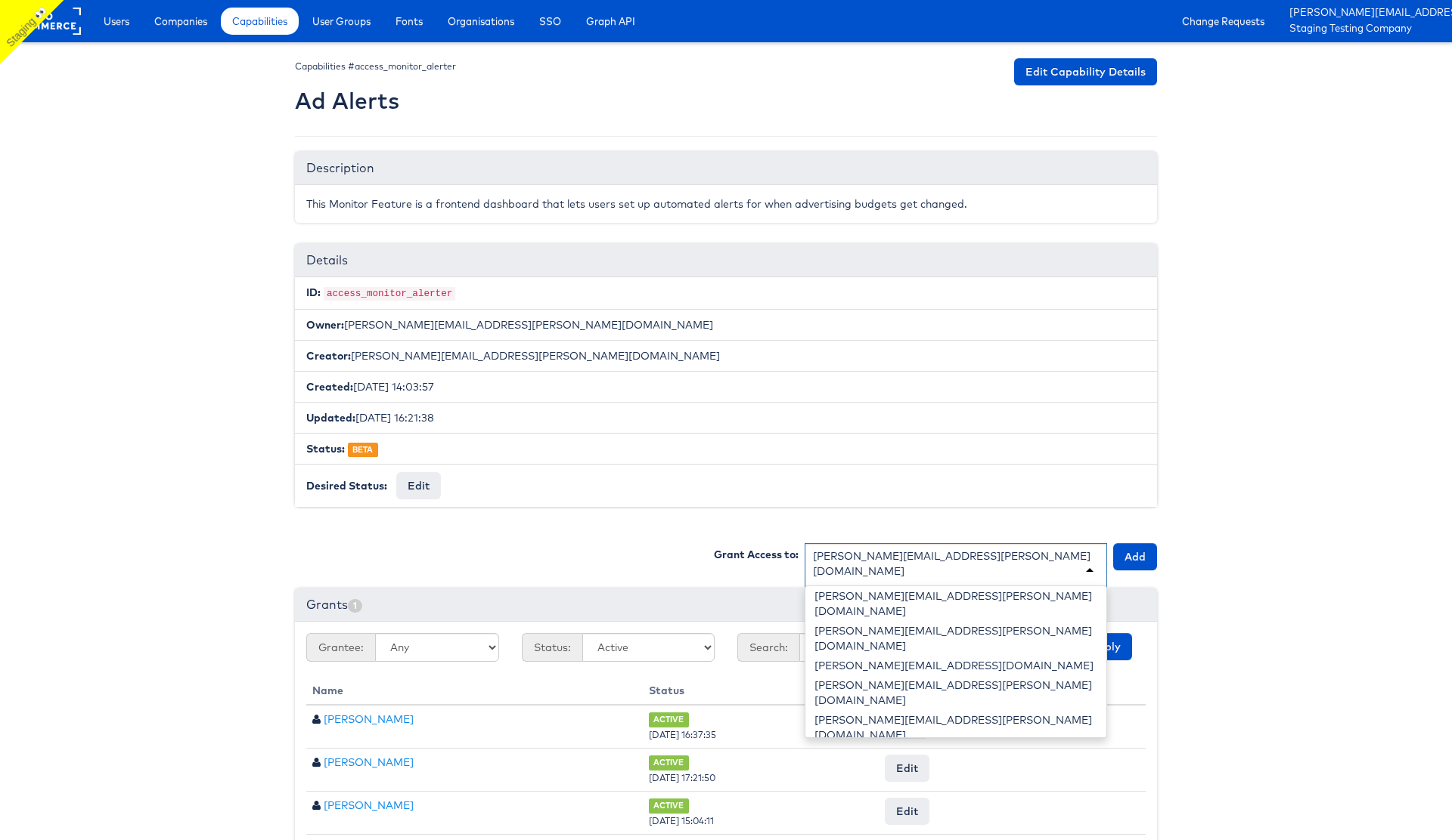
click at [621, 576] on div "Grant Access to: [PERSON_NAME][EMAIL_ADDRESS][PERSON_NAME][DOMAIN_NAME] User [P…" at bounding box center [726, 703] width 862 height 318
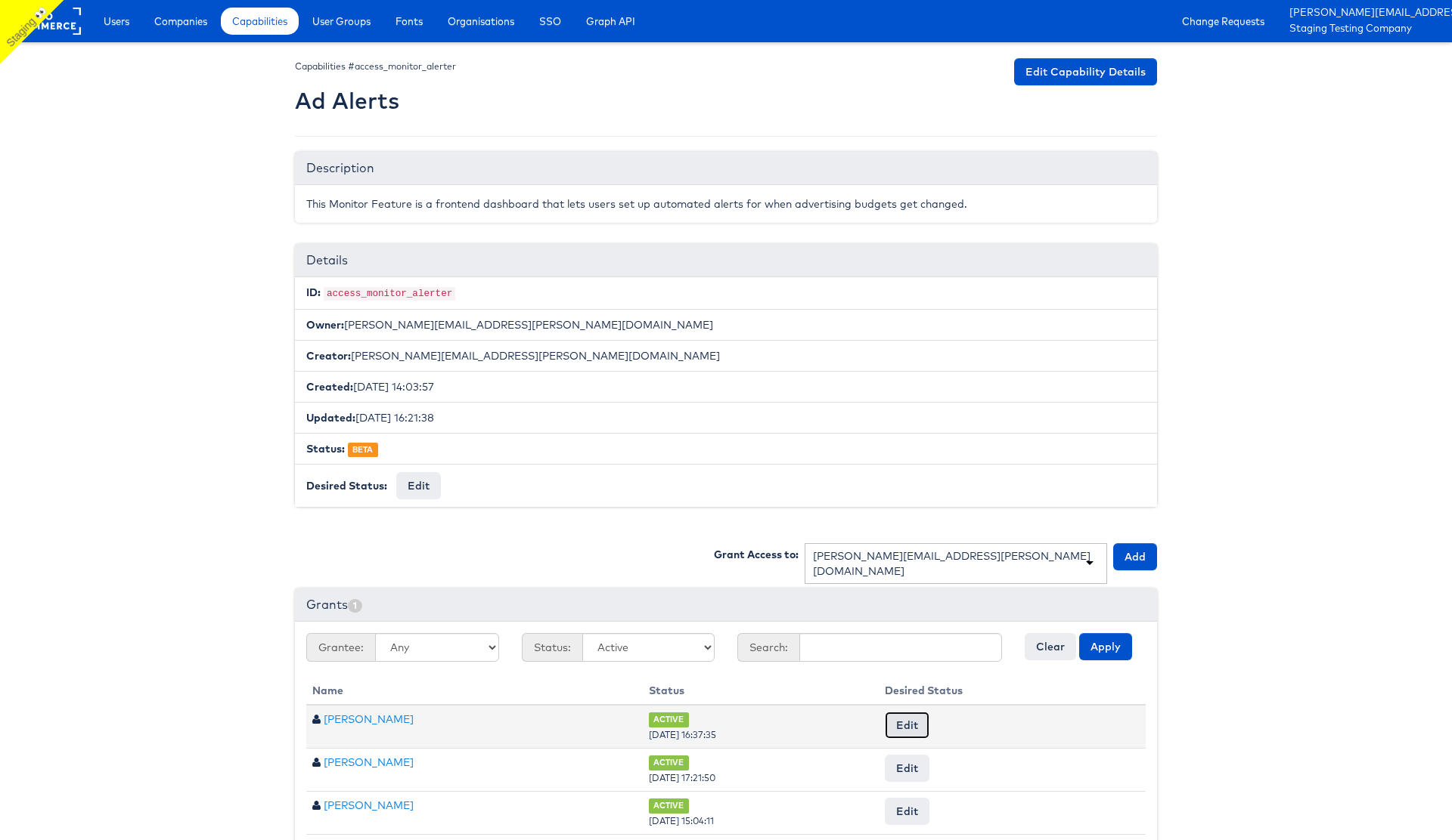
click at [921, 724] on button "Edit" at bounding box center [906, 725] width 44 height 27
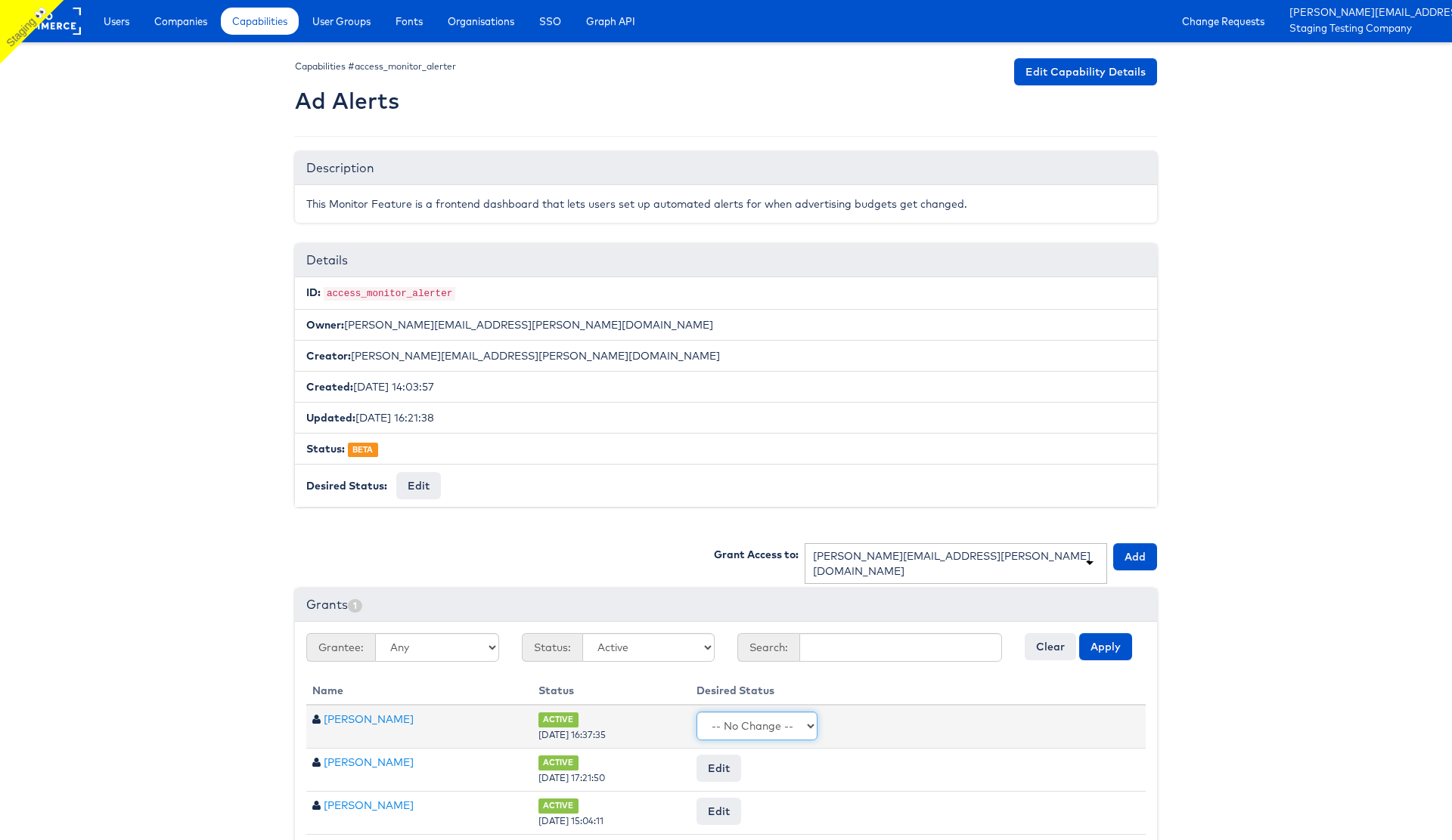
click at [775, 723] on select "-- No Change -- Active Revoked" at bounding box center [757, 726] width 121 height 28
select select "REVOKED"
click at [714, 712] on select "-- No Change -- Active Revoked" at bounding box center [757, 726] width 121 height 28
click at [1077, 721] on input "Request Change" at bounding box center [1096, 726] width 86 height 21
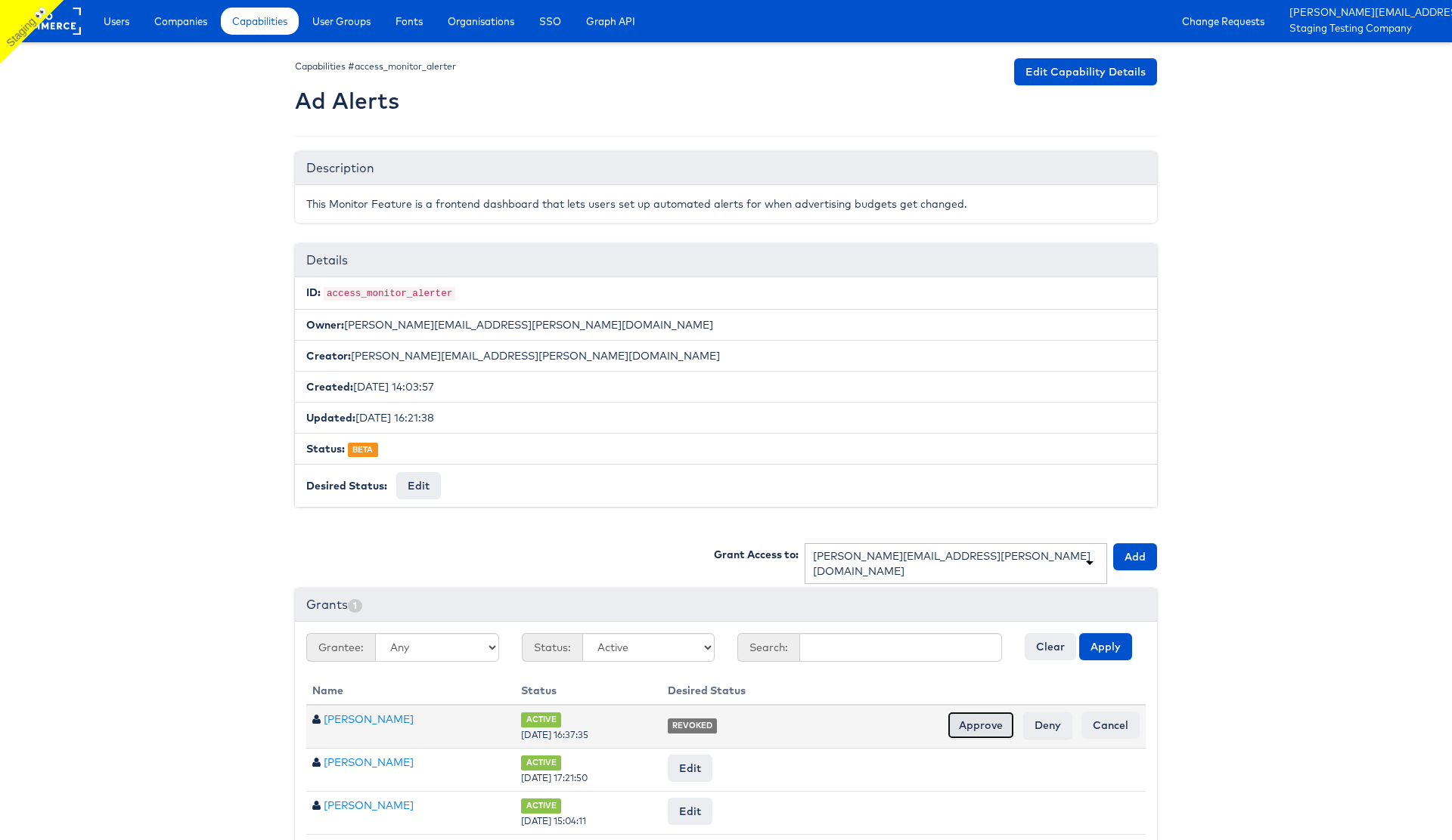
click at [974, 725] on input "Approve" at bounding box center [981, 725] width 67 height 27
